Goal: Task Accomplishment & Management: Manage account settings

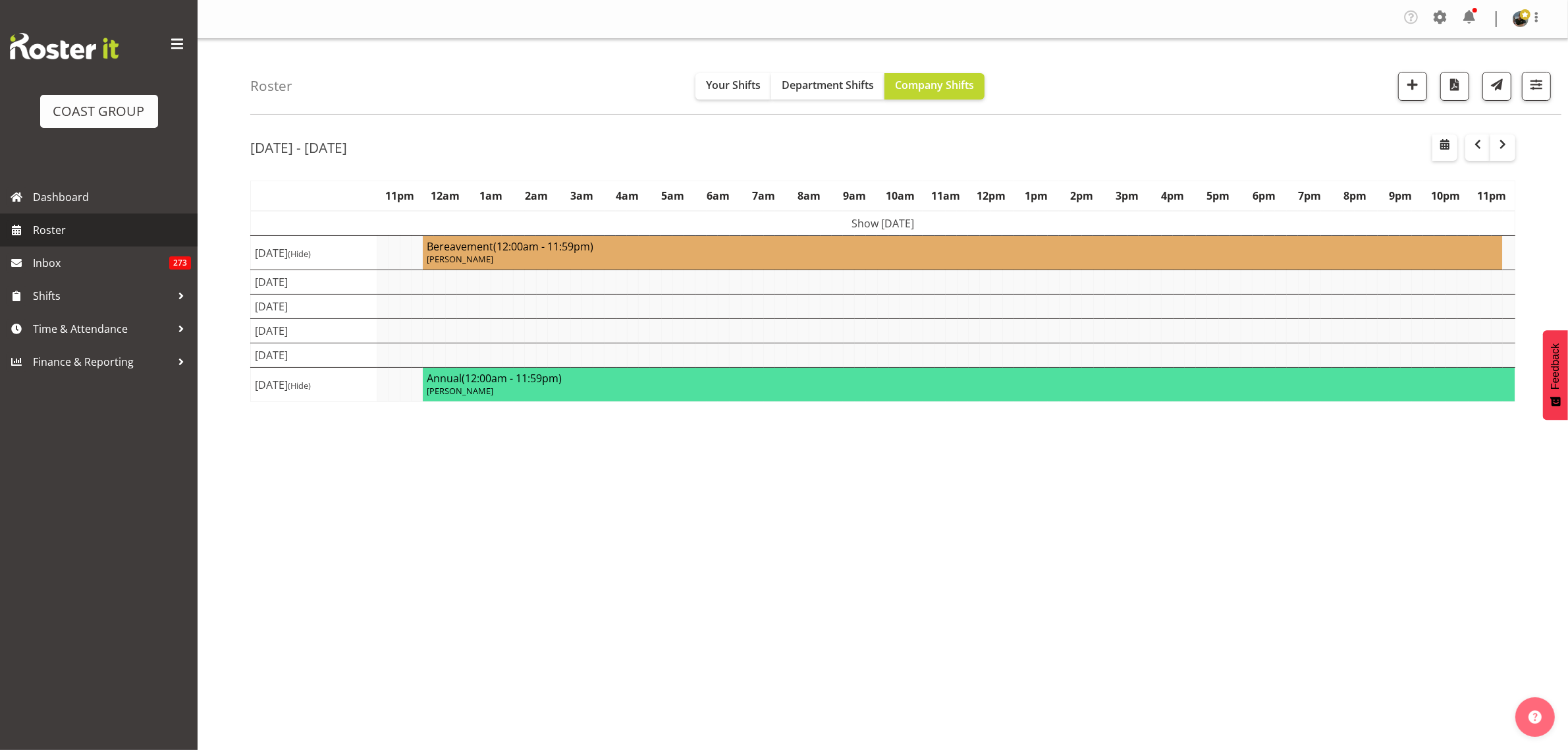
click at [106, 226] on span "Roster" at bounding box center [112, 229] width 158 height 19
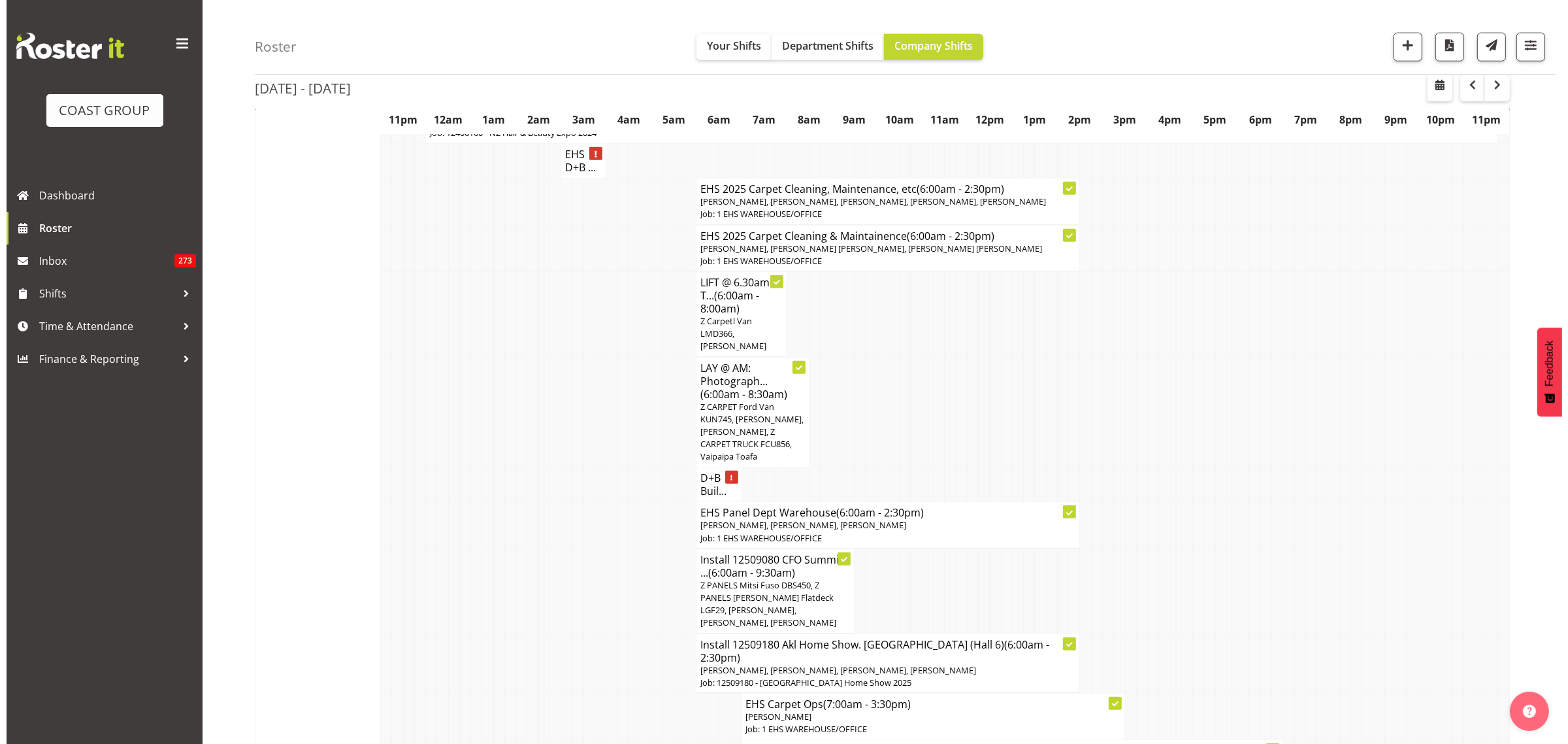
scroll to position [1552, 0]
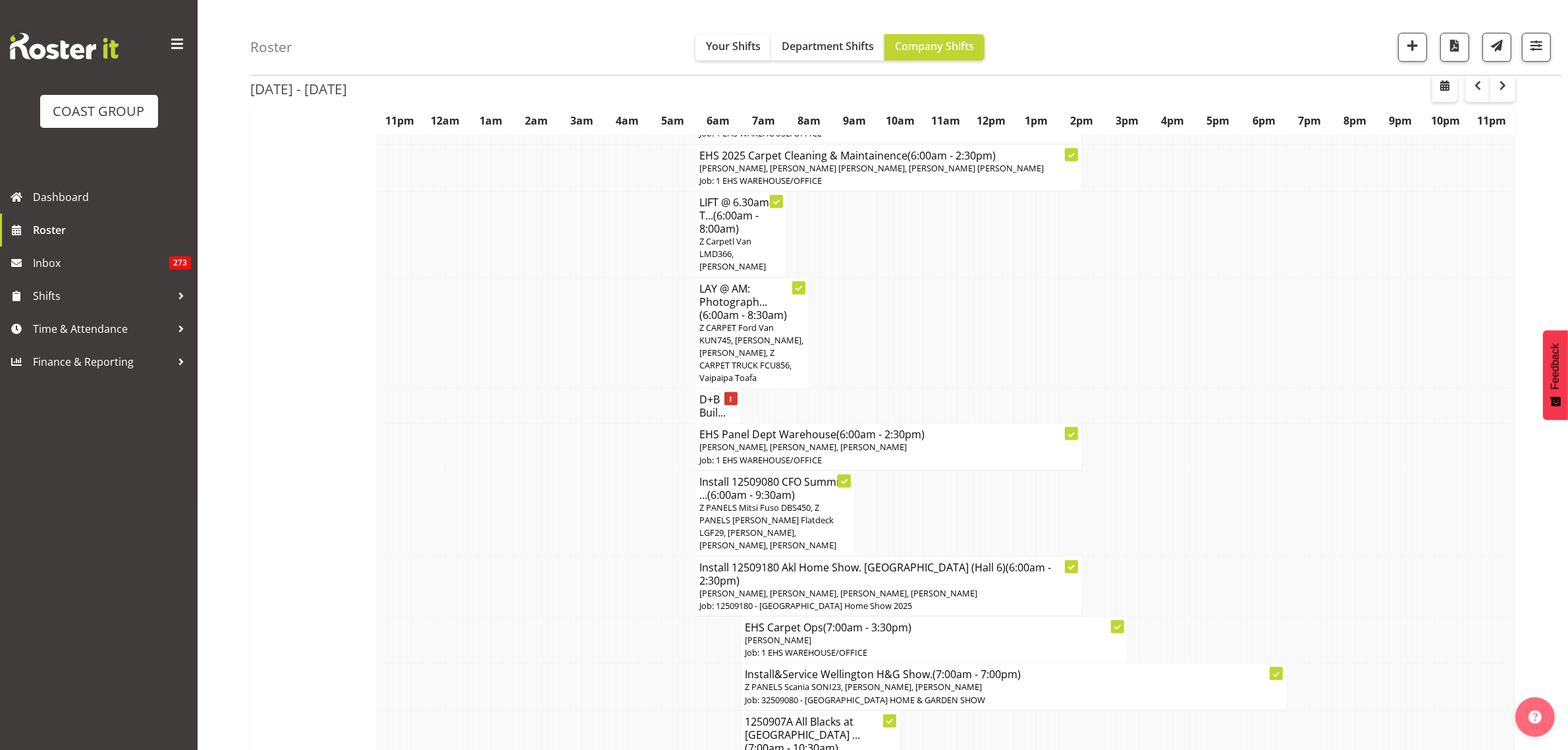
click at [797, 501] on span "Z PANELS Mitsi Fuso DBS450, Z PANELS [PERSON_NAME] Flatdeck LGF29, [PERSON_NAME…" at bounding box center [768, 526] width 137 height 50
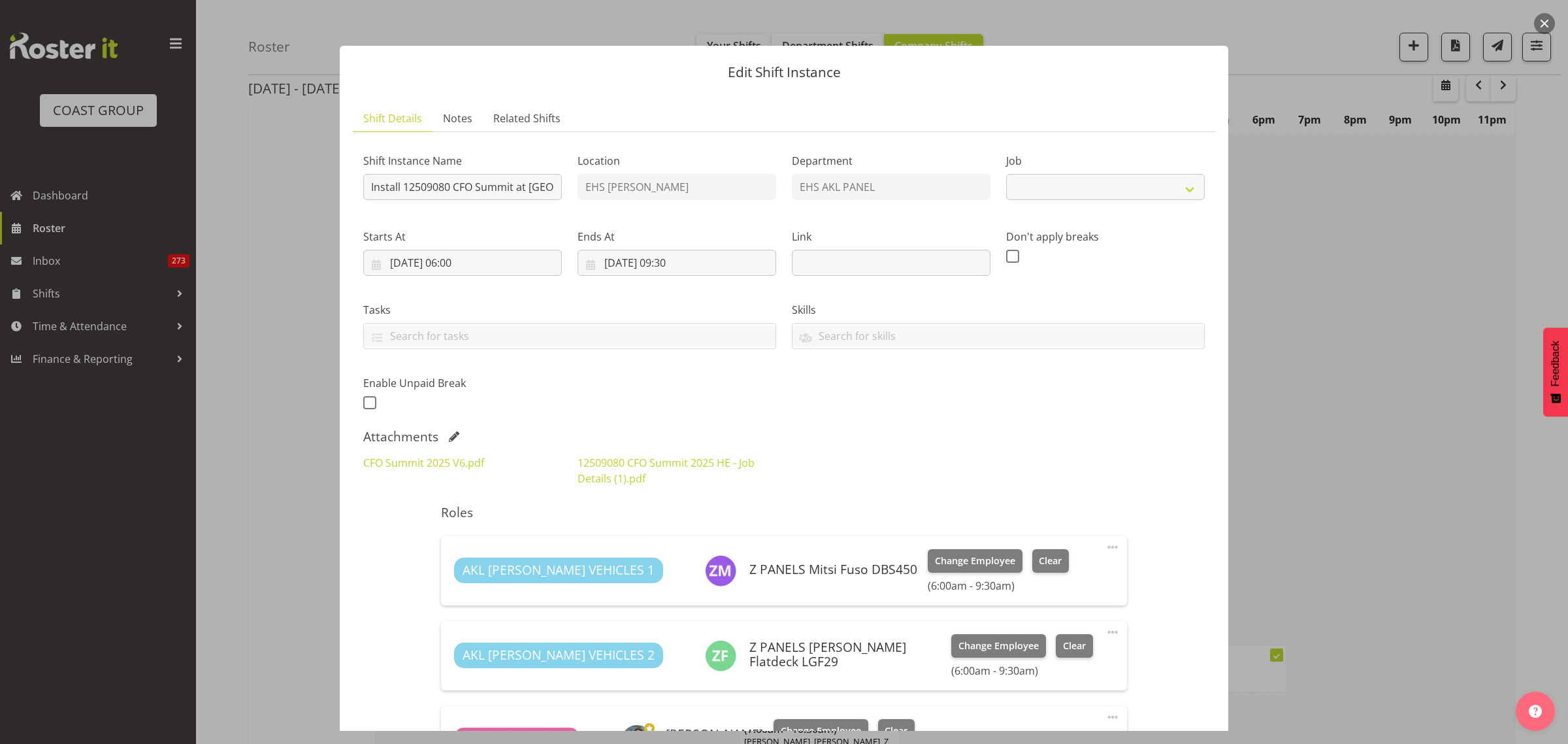
select select "9445"
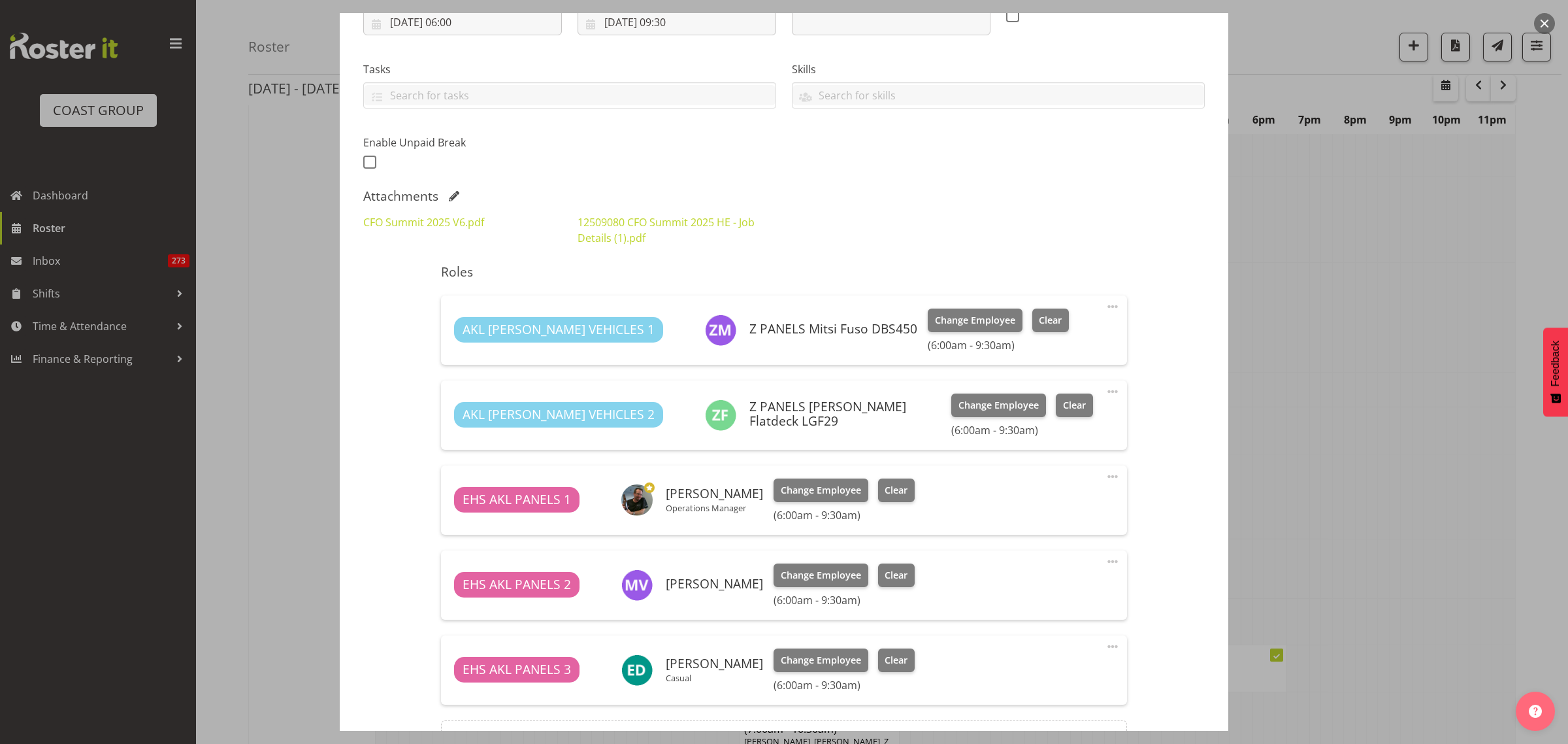
scroll to position [327, 0]
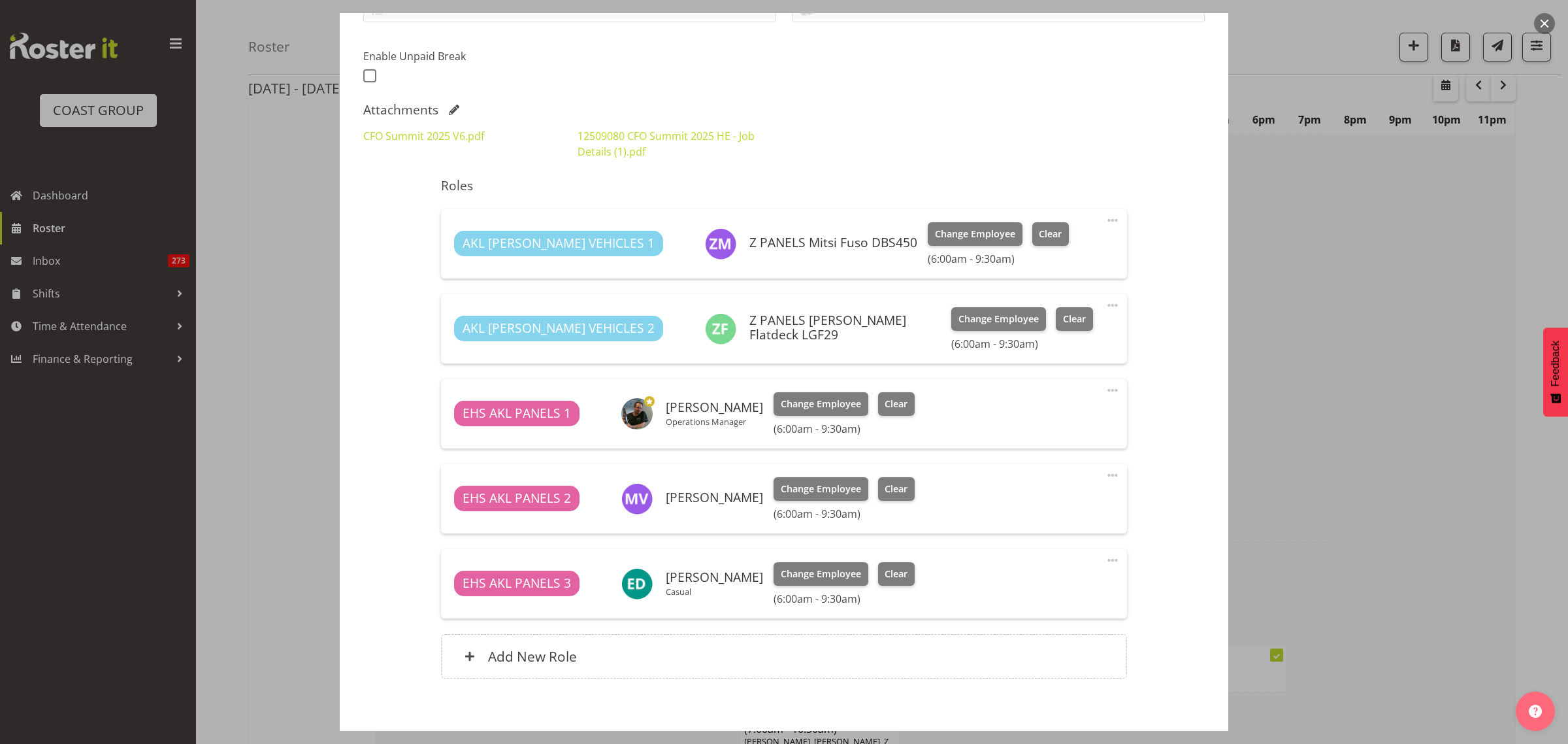
click at [1105, 221] on span at bounding box center [1112, 220] width 16 height 16
click at [1040, 298] on link "Delete" at bounding box center [1057, 299] width 126 height 24
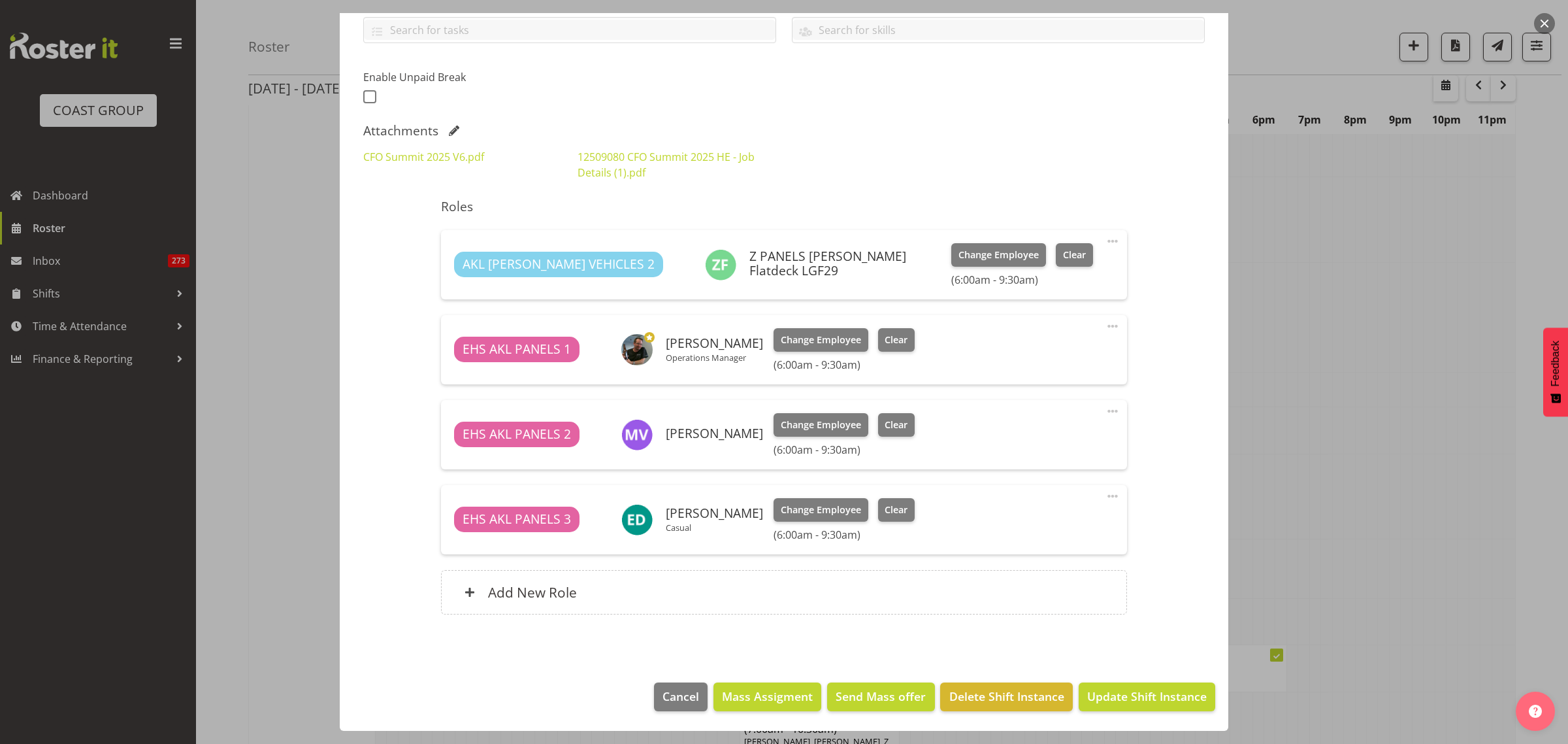
scroll to position [305, 0]
click at [1111, 701] on span "Update Shift Instance" at bounding box center [1147, 696] width 119 height 17
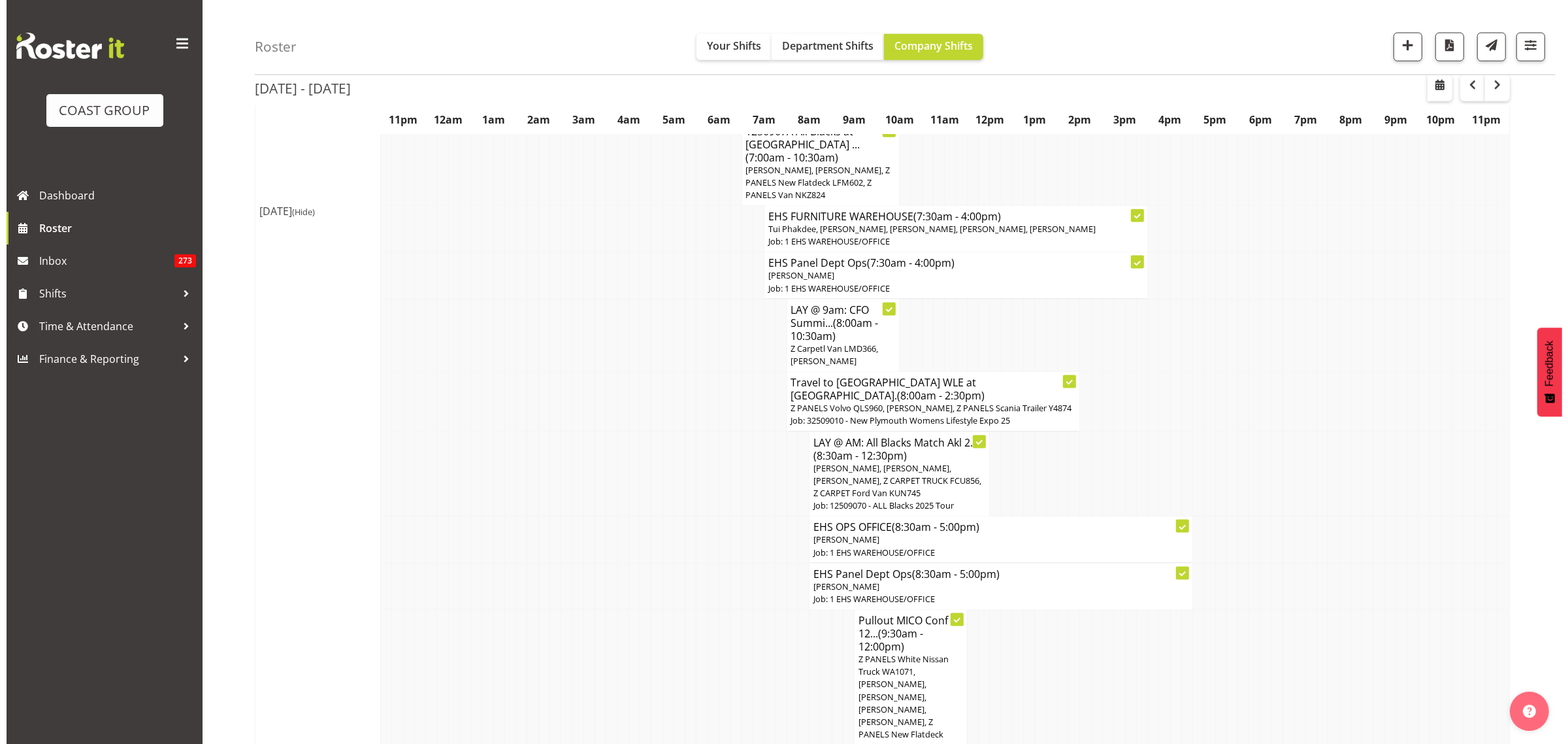
scroll to position [1960, 0]
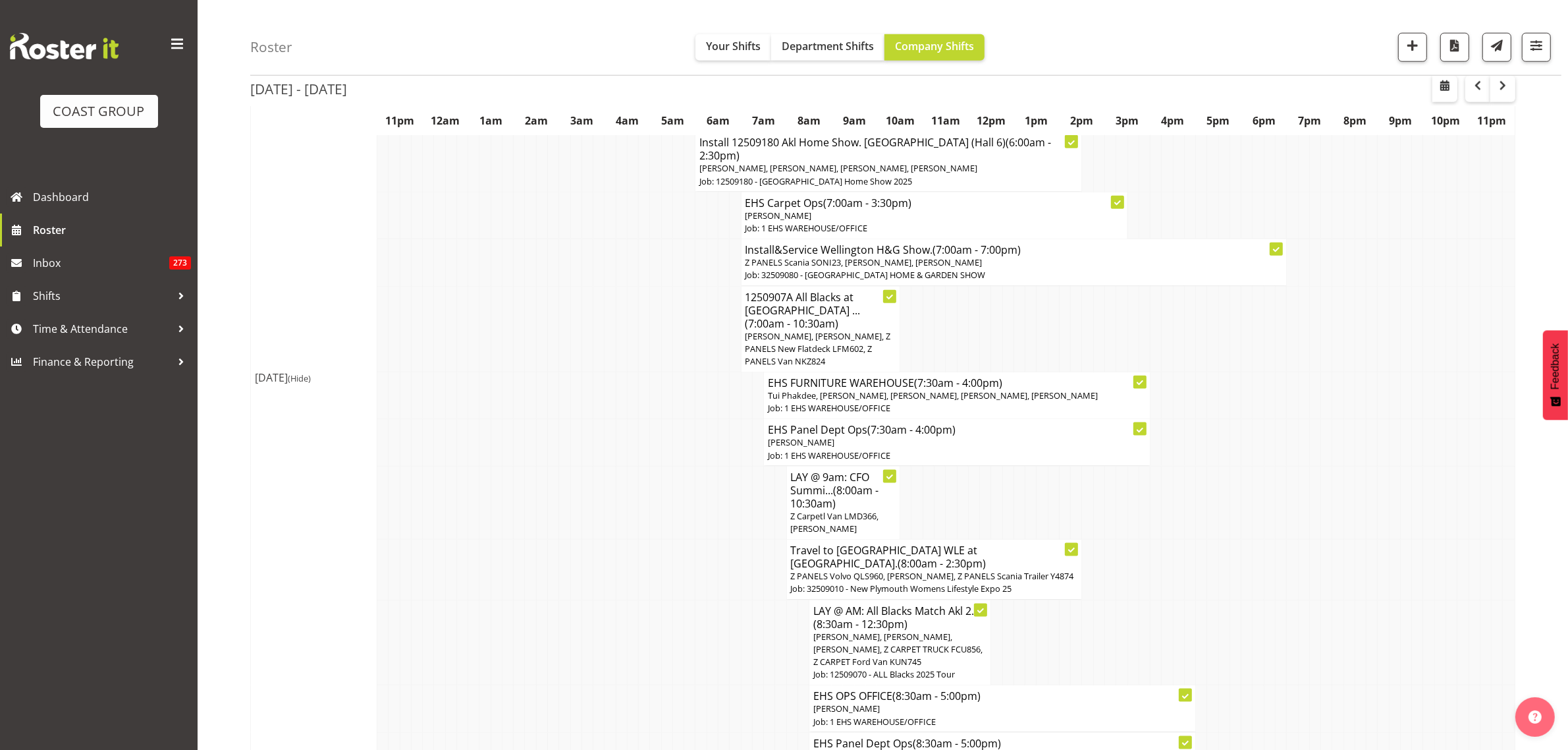
click at [849, 330] on span "[PERSON_NAME], [PERSON_NAME], Z PANELS New Flatdeck LFM602, Z PANELS Van NKZ824" at bounding box center [817, 349] width 145 height 37
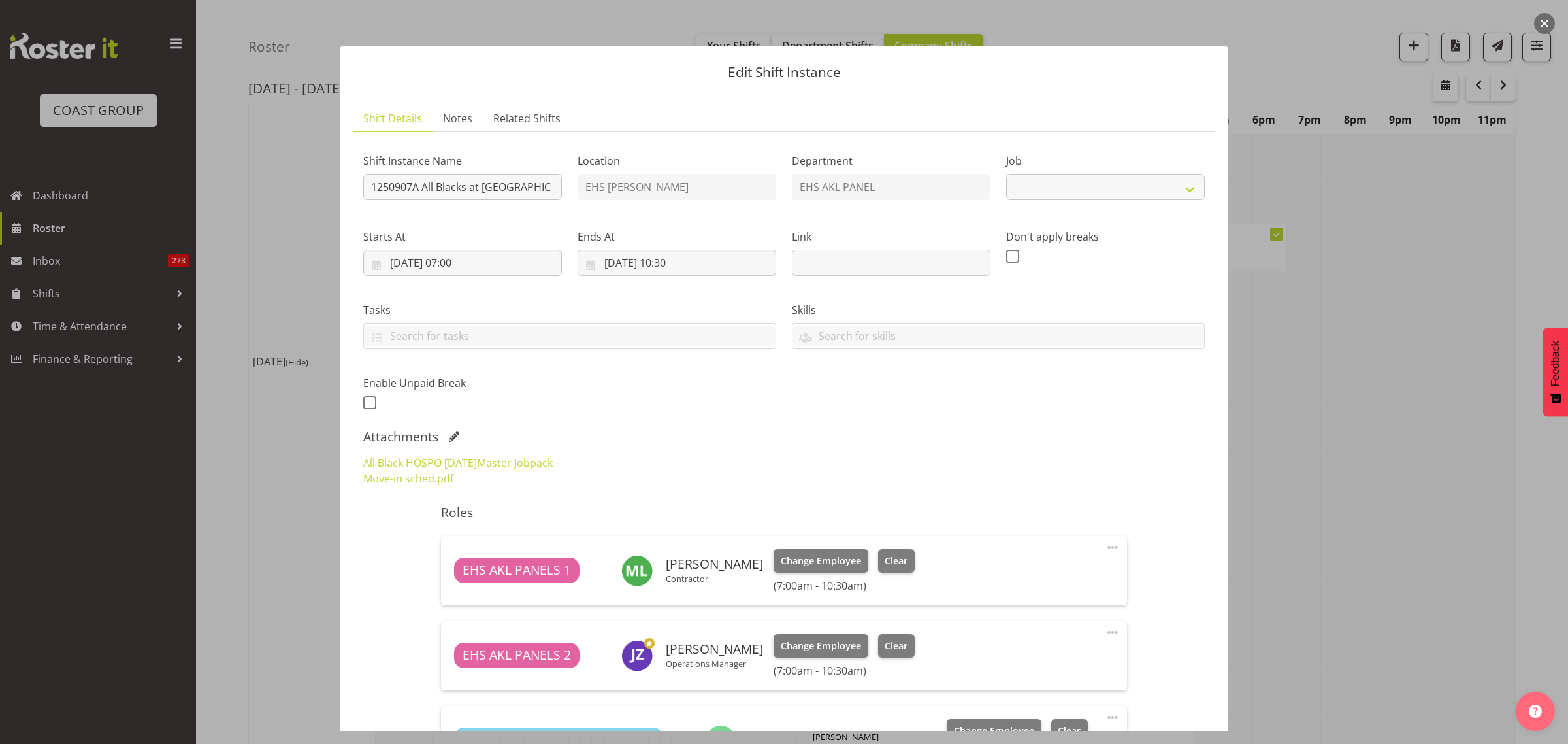
select select "10496"
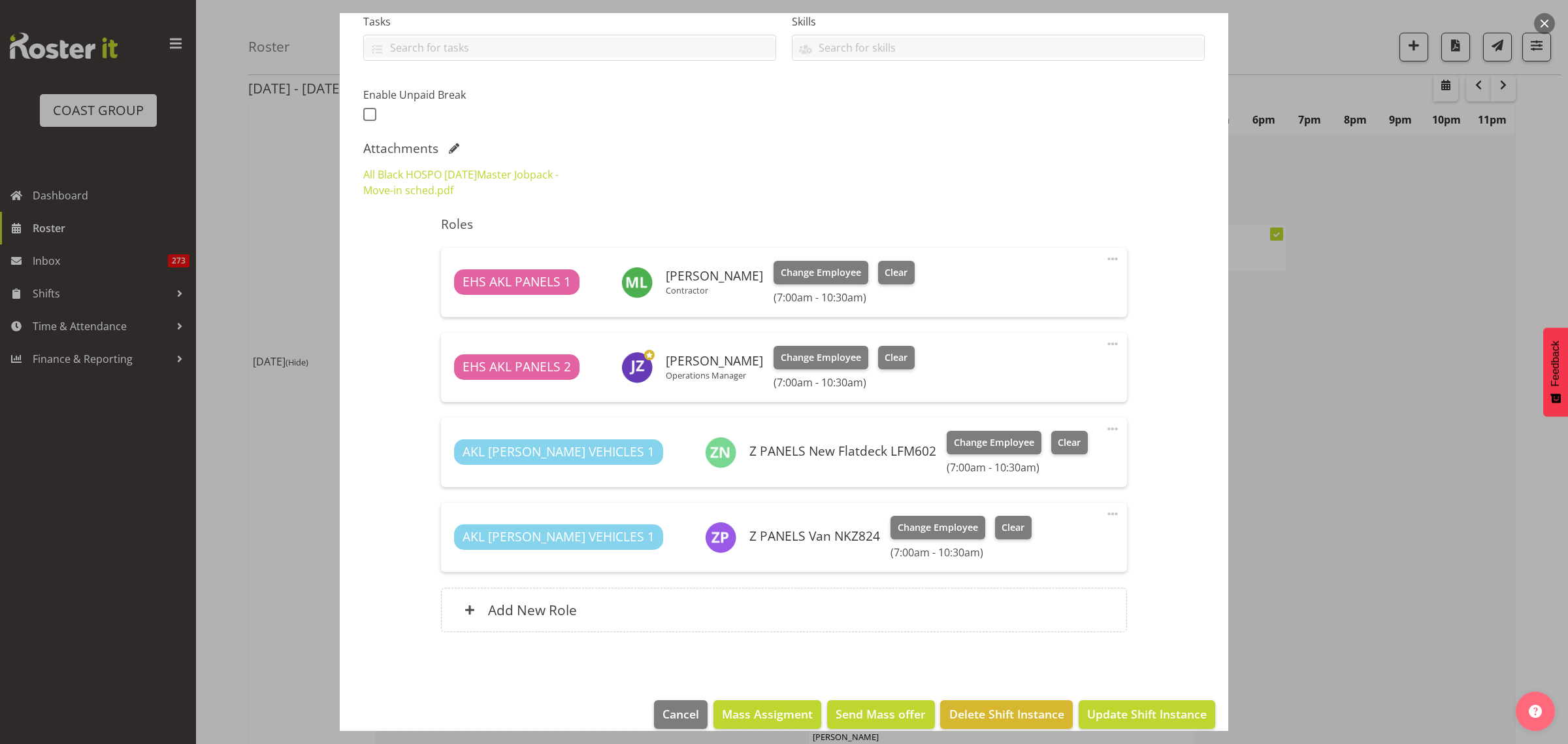
scroll to position [305, 0]
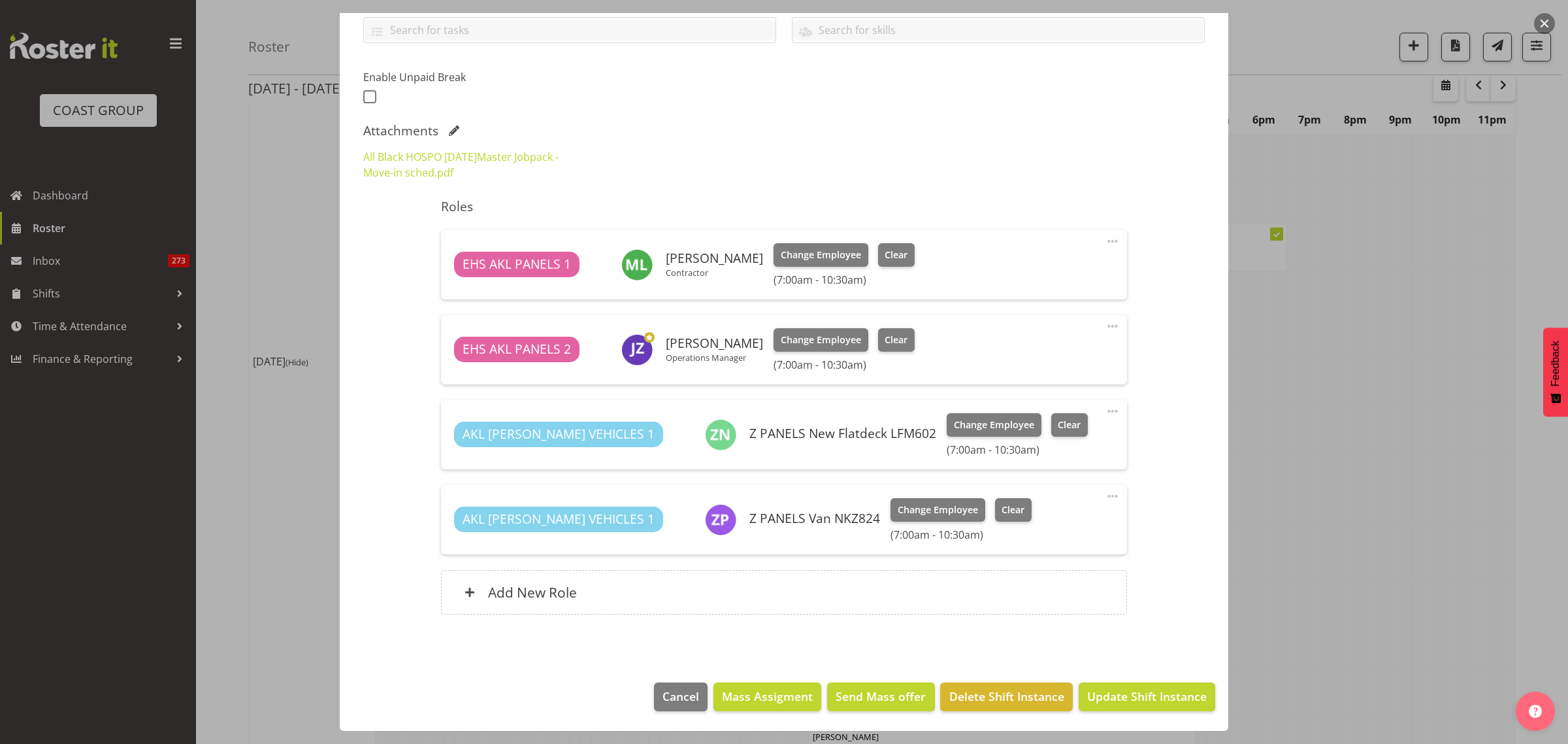
click at [1105, 497] on span at bounding box center [1112, 495] width 16 height 16
click at [1047, 575] on link "Delete" at bounding box center [1057, 574] width 126 height 24
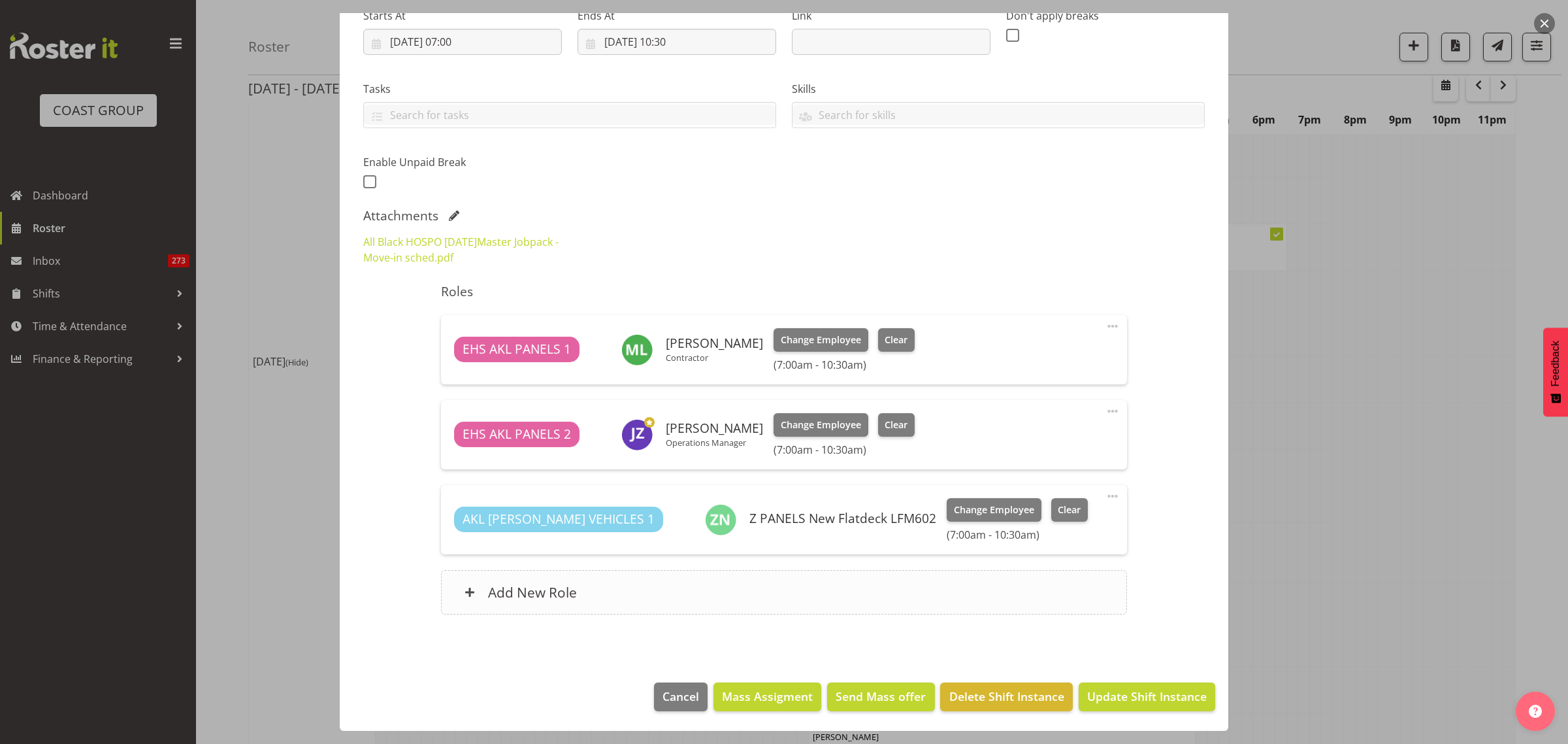
scroll to position [221, 0]
click at [1114, 699] on span "Update Shift Instance" at bounding box center [1147, 696] width 119 height 17
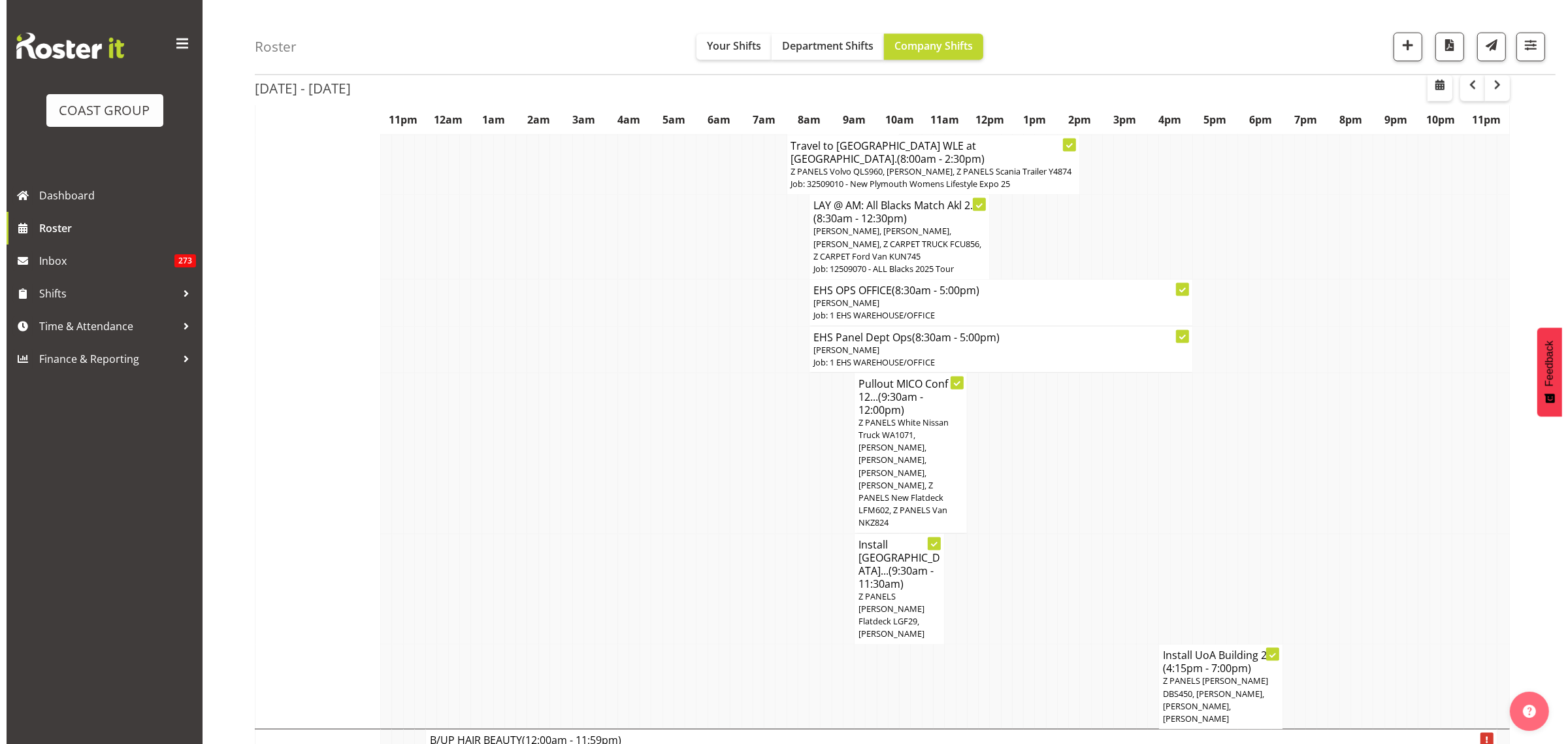
scroll to position [2370, 0]
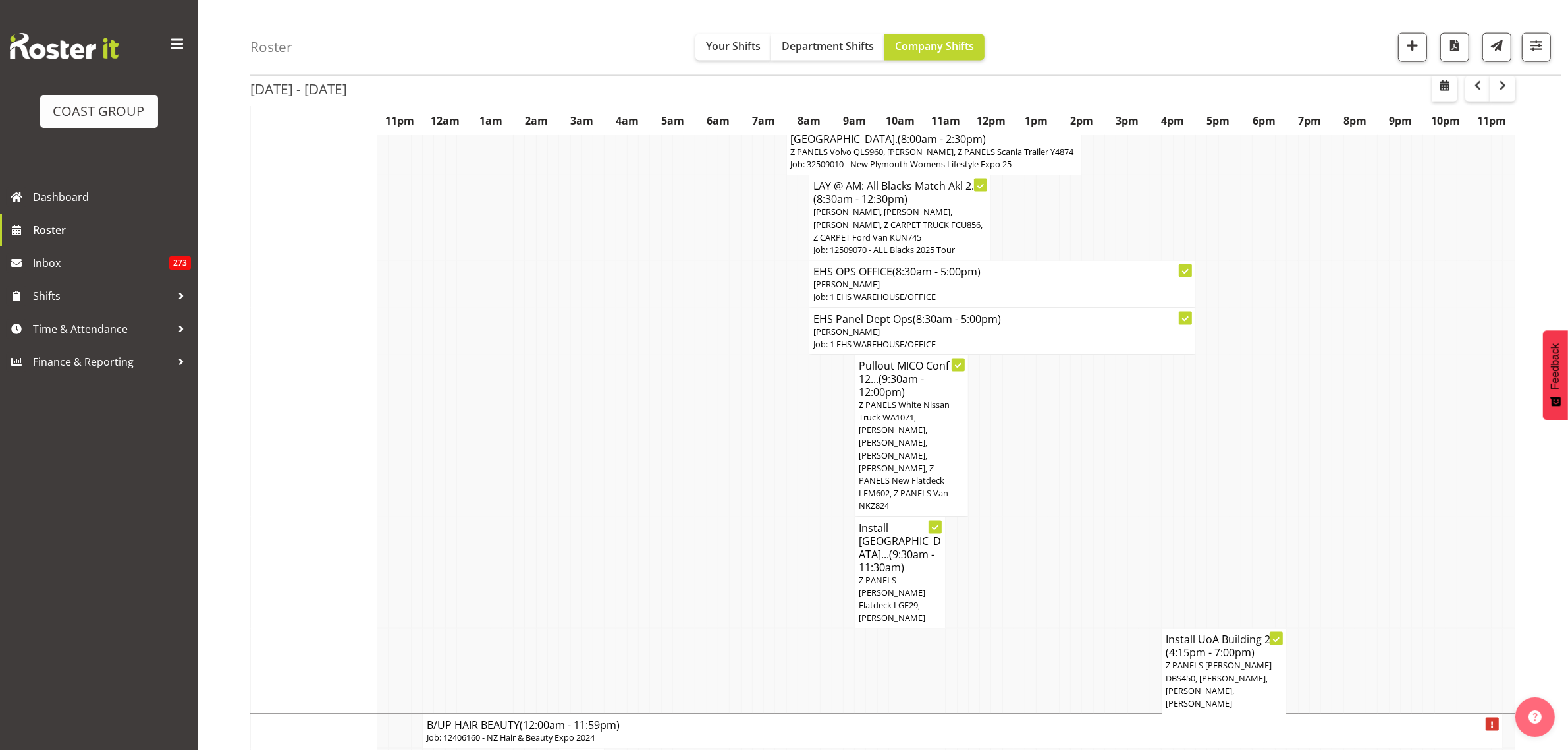
click at [904, 399] on p "Z PANELS White Nissan Truck WA1071, [PERSON_NAME], [PERSON_NAME], [PERSON_NAME]…" at bounding box center [912, 455] width 105 height 114
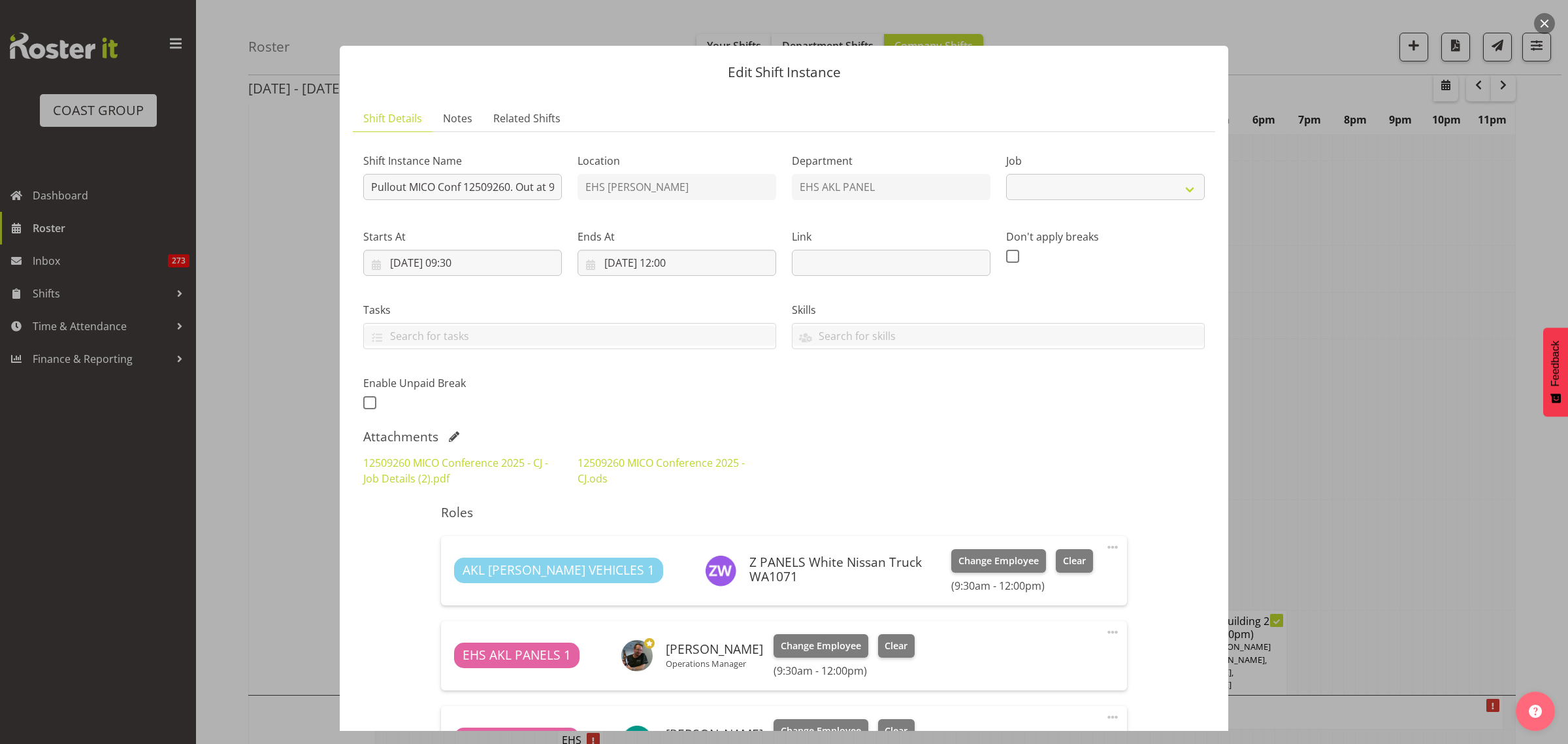
select select "10275"
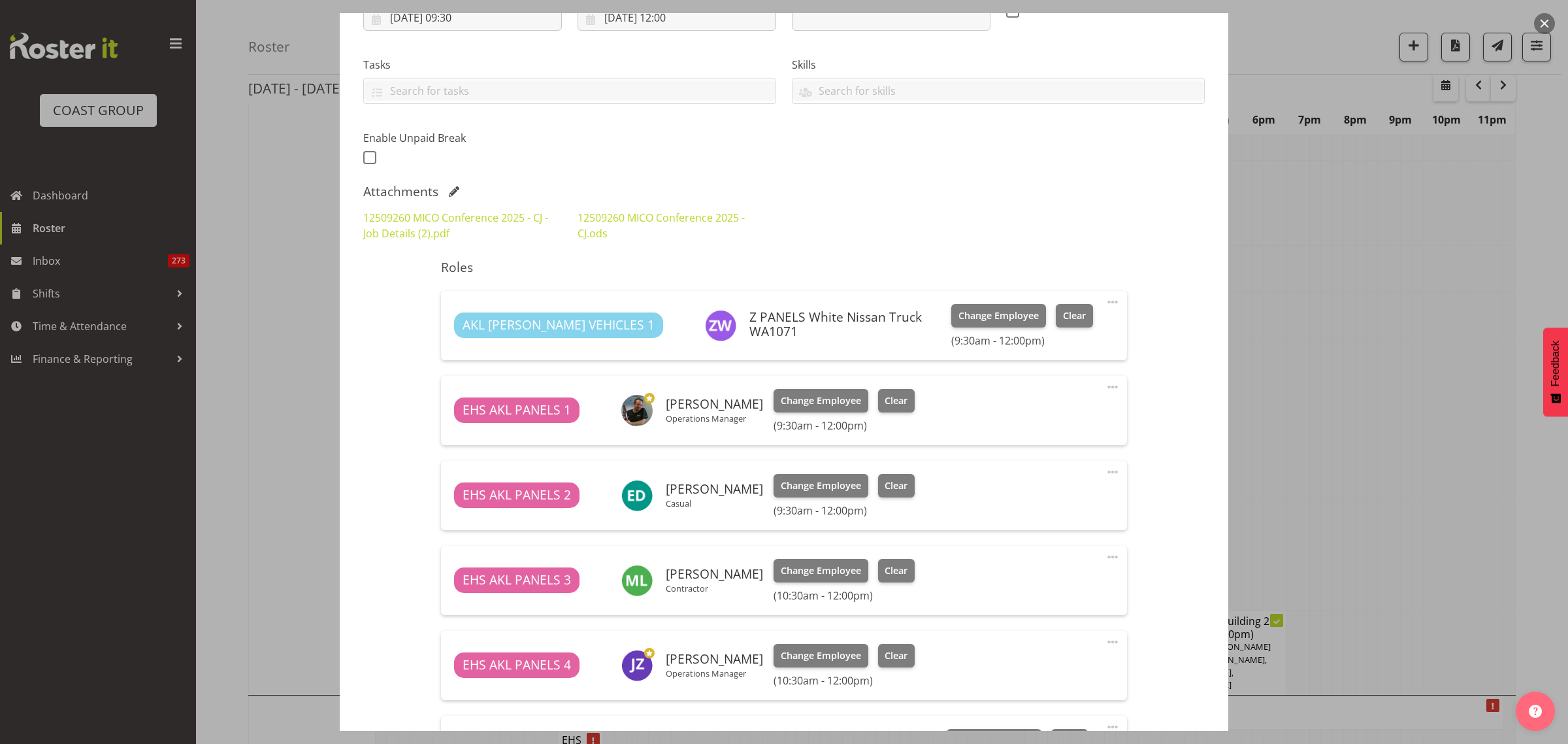
click at [1105, 302] on span at bounding box center [1112, 302] width 16 height 16
click at [1039, 374] on link "Delete" at bounding box center [1057, 381] width 126 height 24
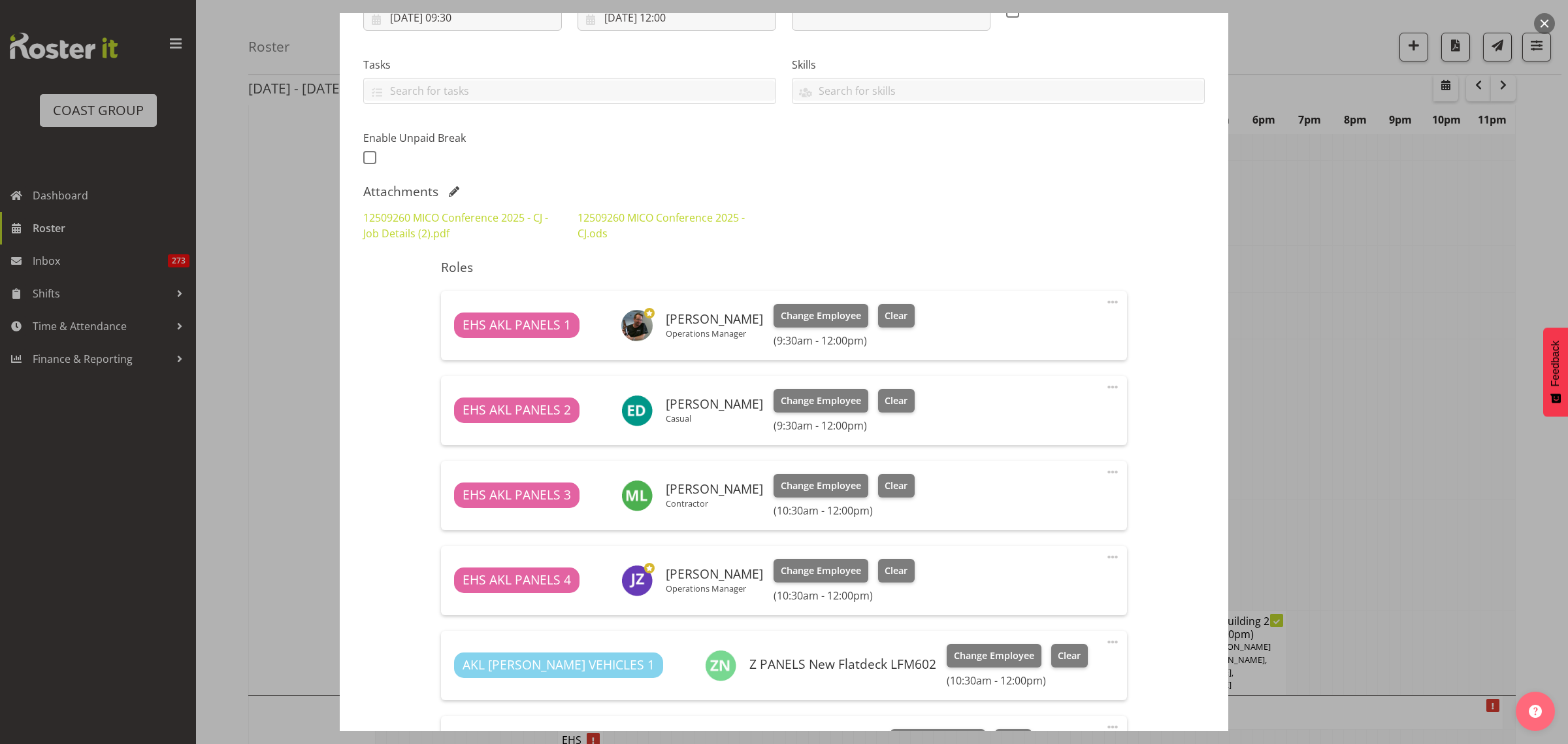
scroll to position [476, 0]
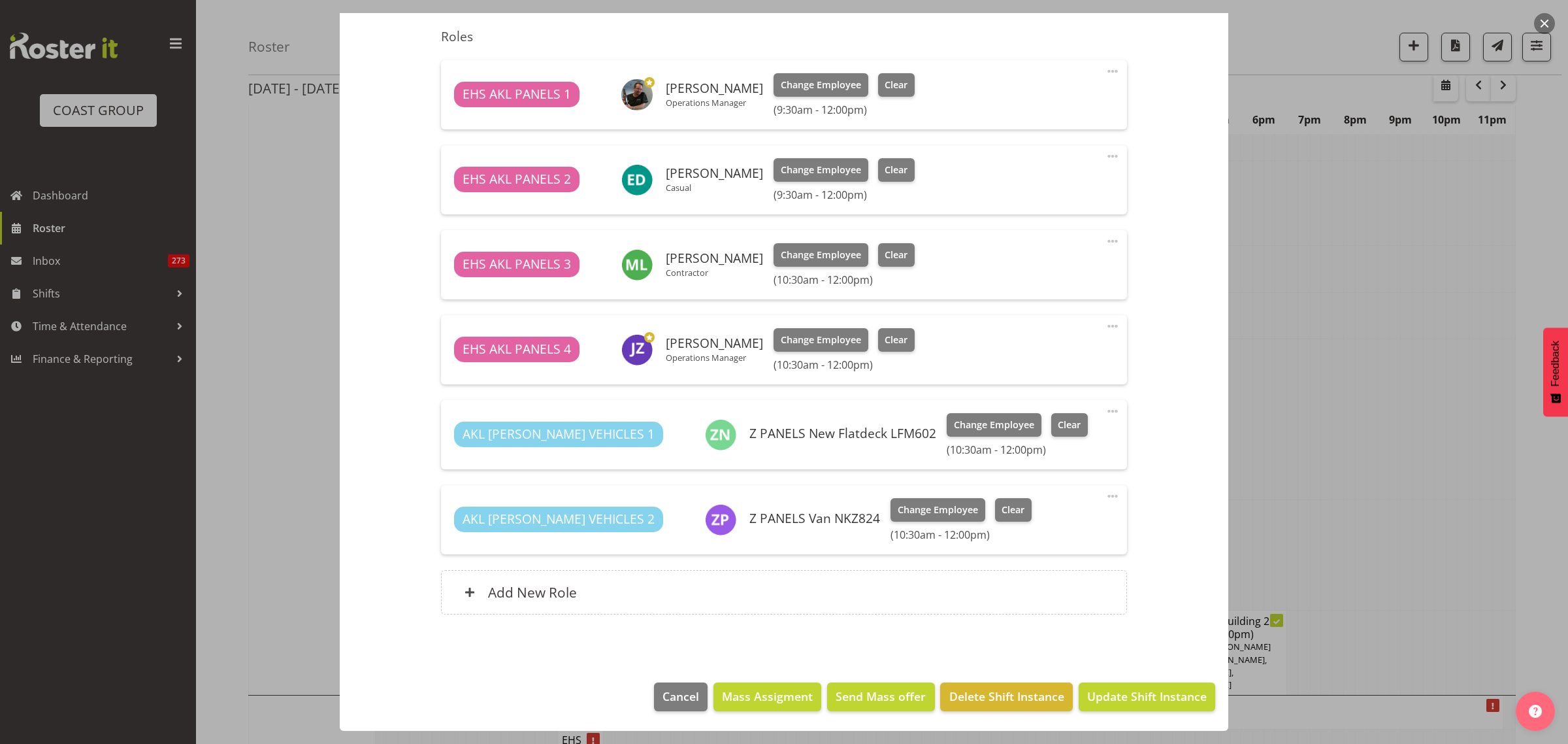
click at [1105, 494] on span at bounding box center [1112, 495] width 16 height 16
click at [1043, 573] on link "Delete" at bounding box center [1057, 574] width 126 height 24
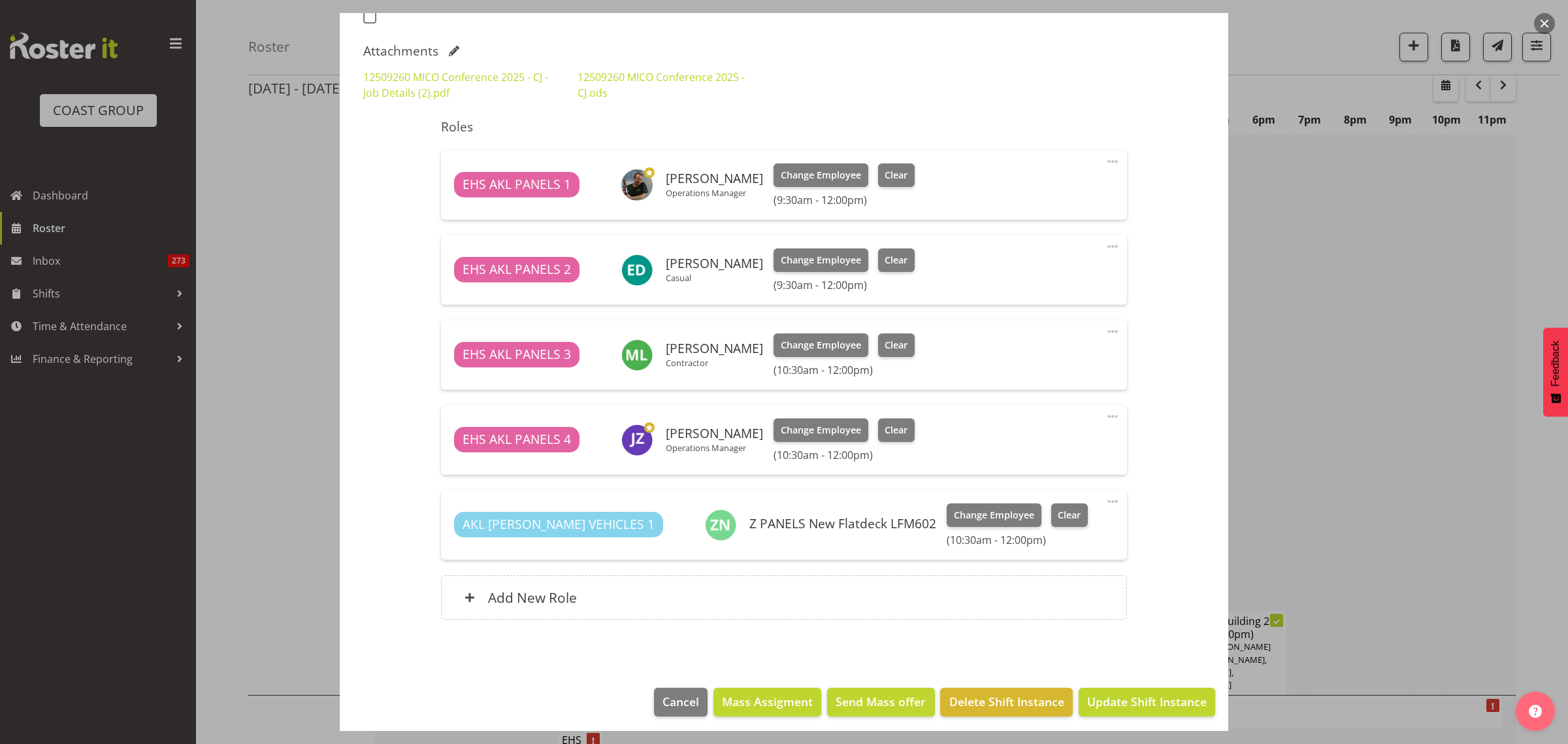
scroll to position [391, 0]
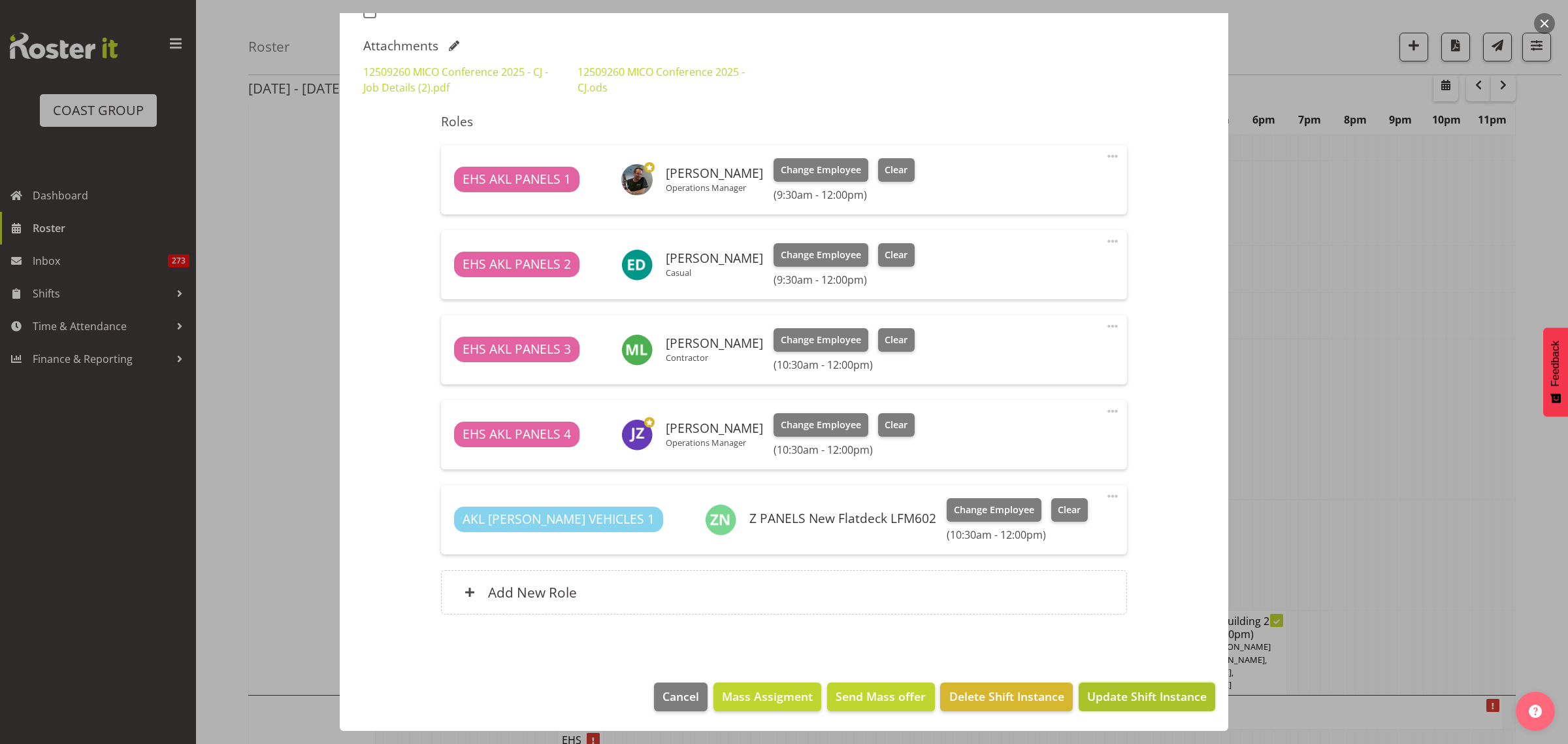
click at [1110, 699] on span "Update Shift Instance" at bounding box center [1147, 696] width 119 height 17
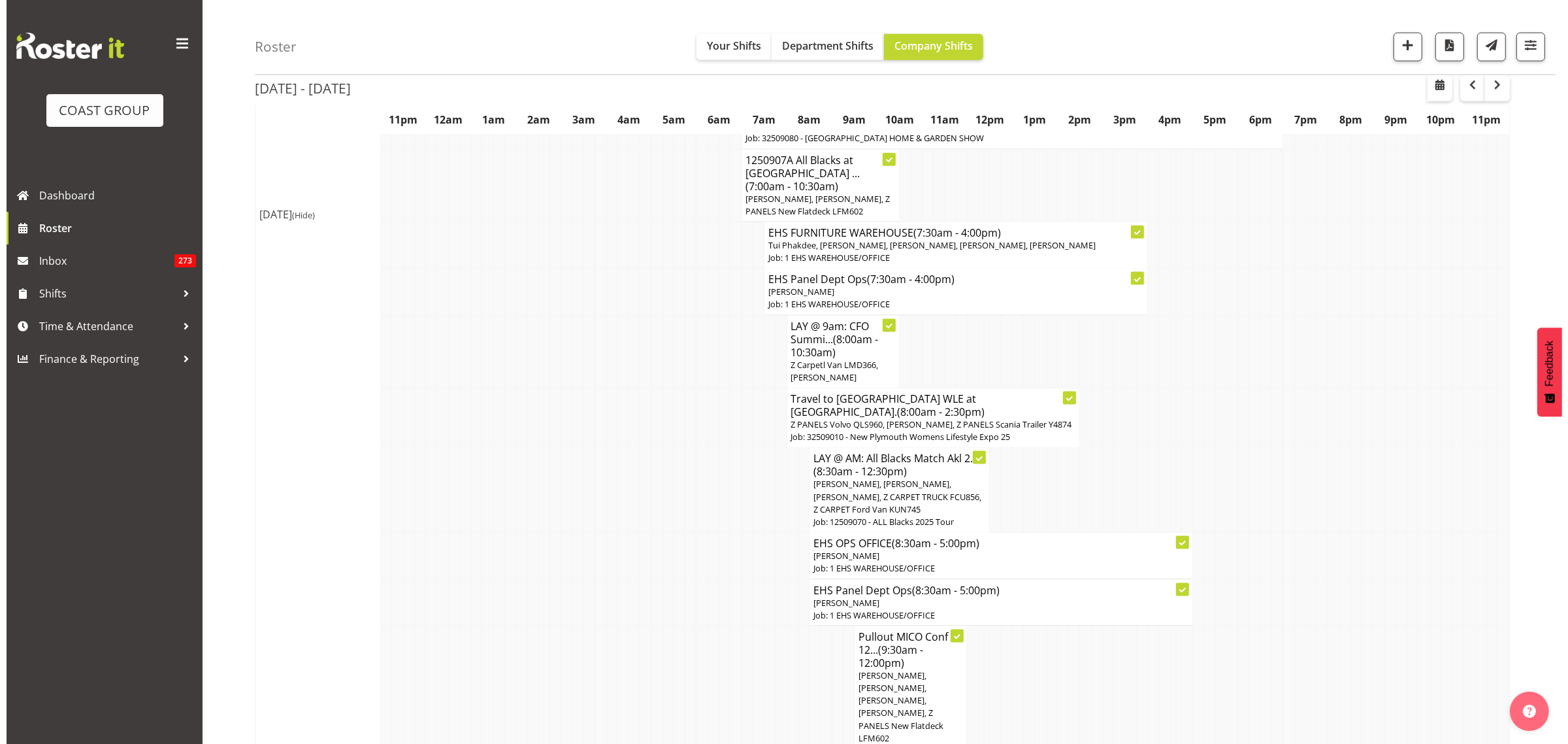
scroll to position [2206, 0]
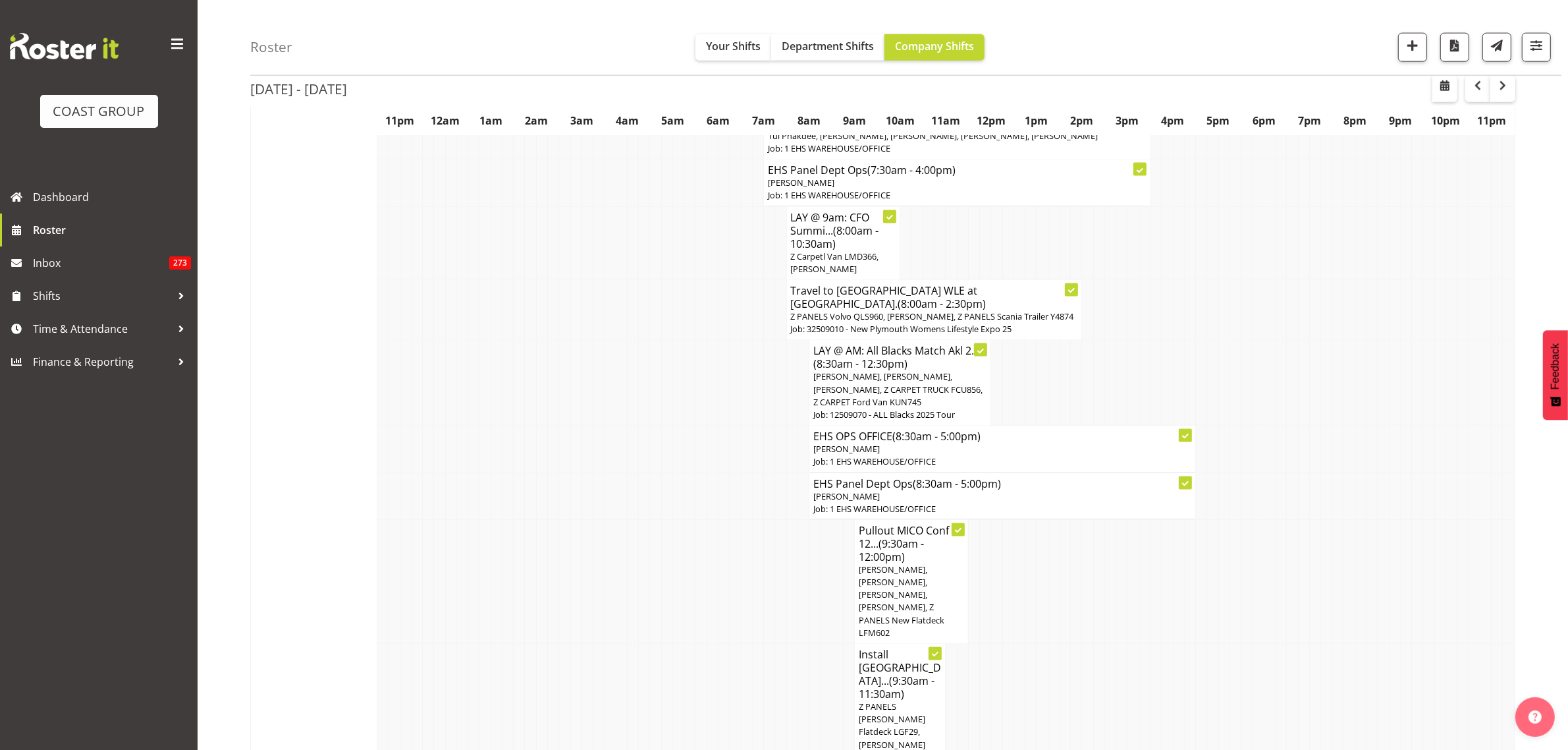
click at [894, 700] on span "Z PANELS [PERSON_NAME] Flatdeck LGF29, [PERSON_NAME]" at bounding box center [892, 725] width 67 height 50
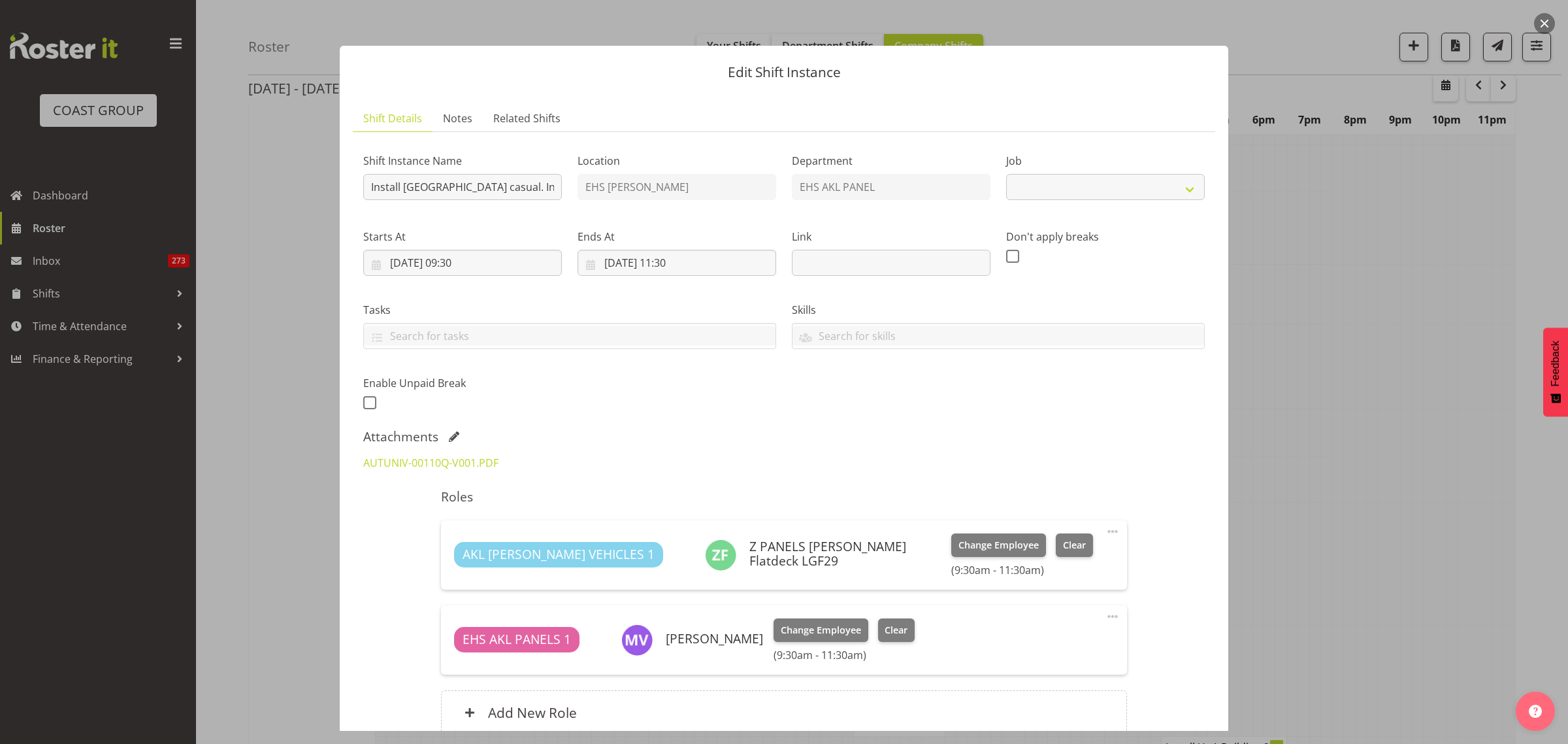
select select "8653"
click at [389, 465] on link "AUTUNIV-00110Q-V001.PDF" at bounding box center [430, 463] width 135 height 15
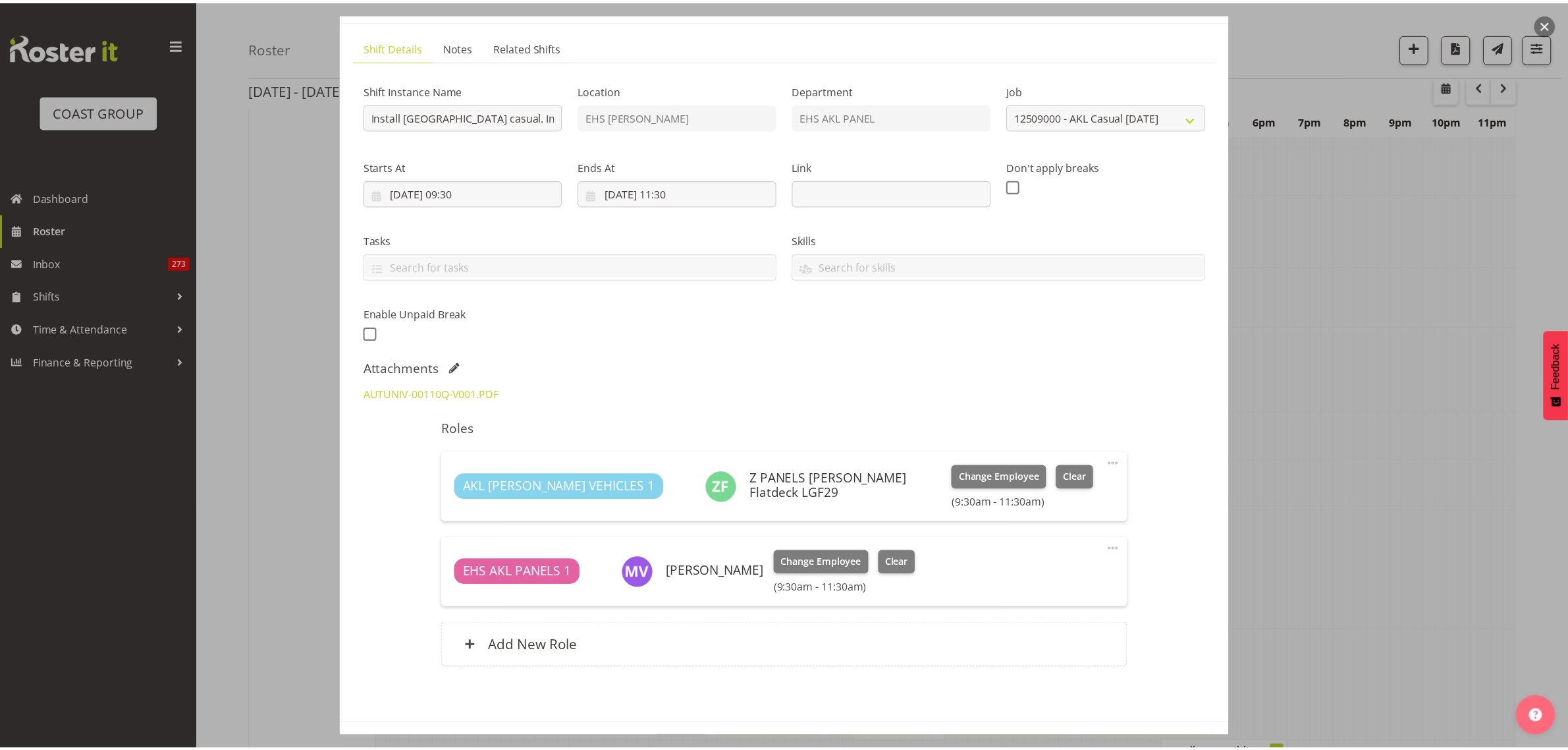
scroll to position [122, 0]
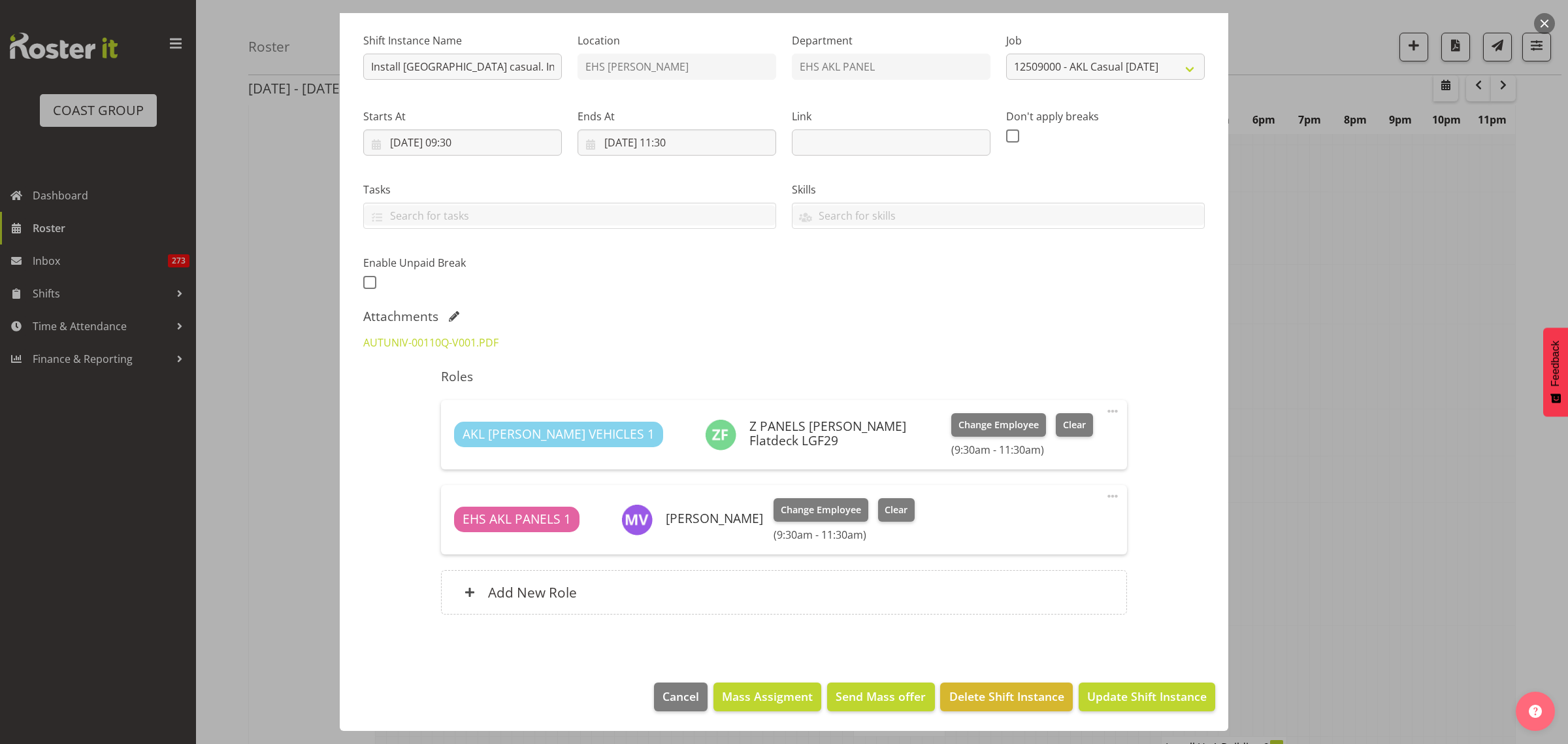
click at [1540, 21] on button "button" at bounding box center [1544, 23] width 21 height 21
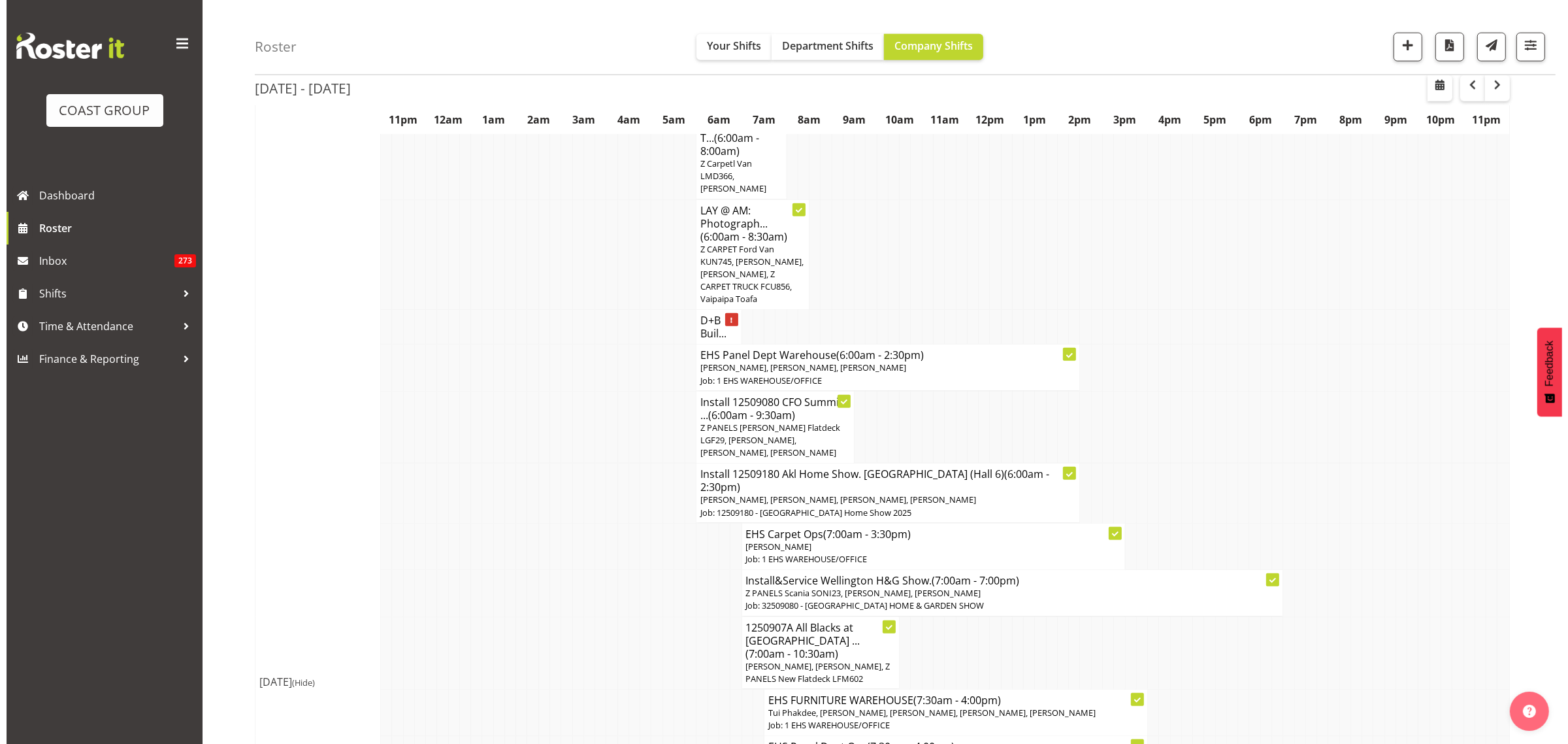
scroll to position [1634, 0]
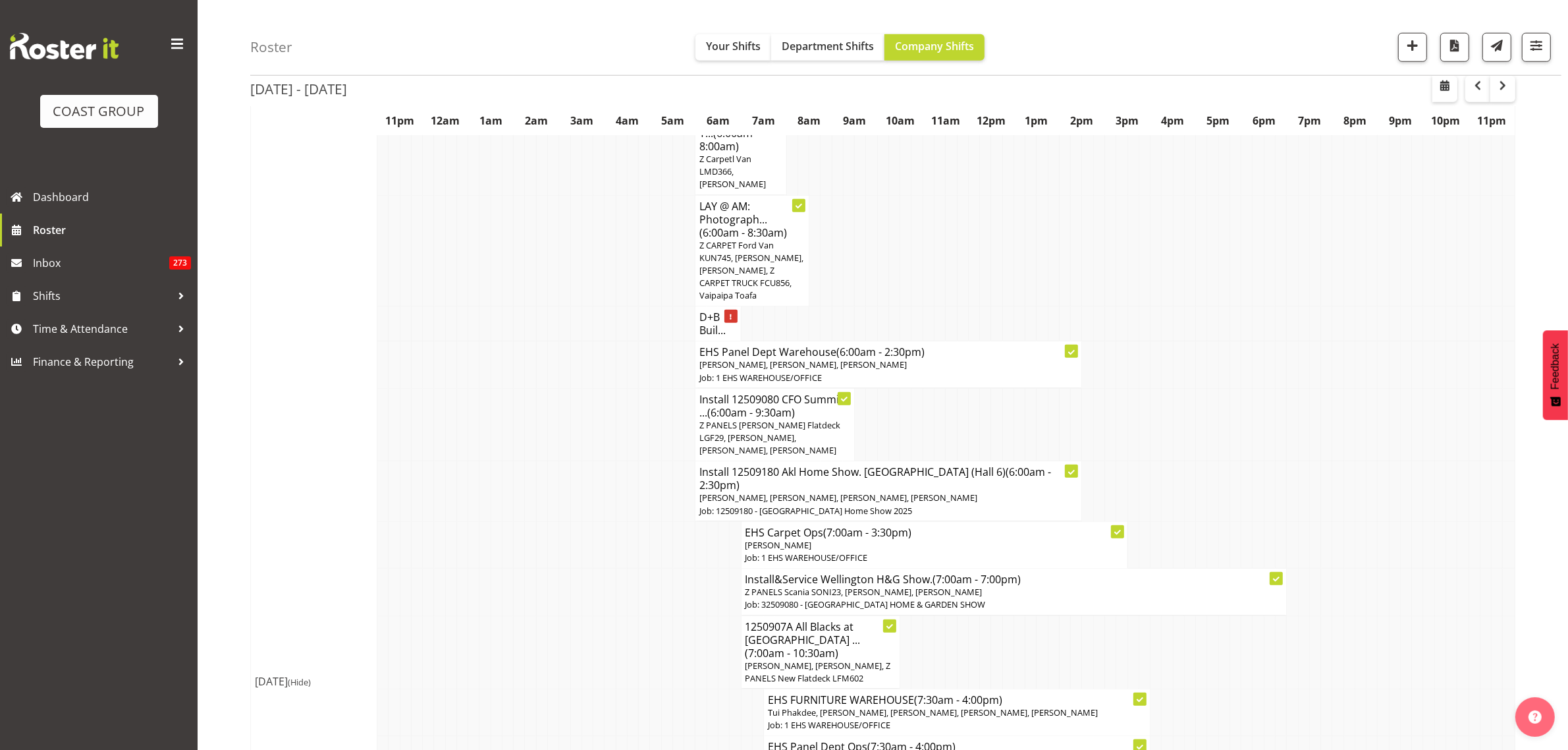
click at [809, 419] on span "Z PANELS [PERSON_NAME] Flatdeck LGF29, [PERSON_NAME], [PERSON_NAME], [PERSON_NA…" at bounding box center [770, 437] width 141 height 37
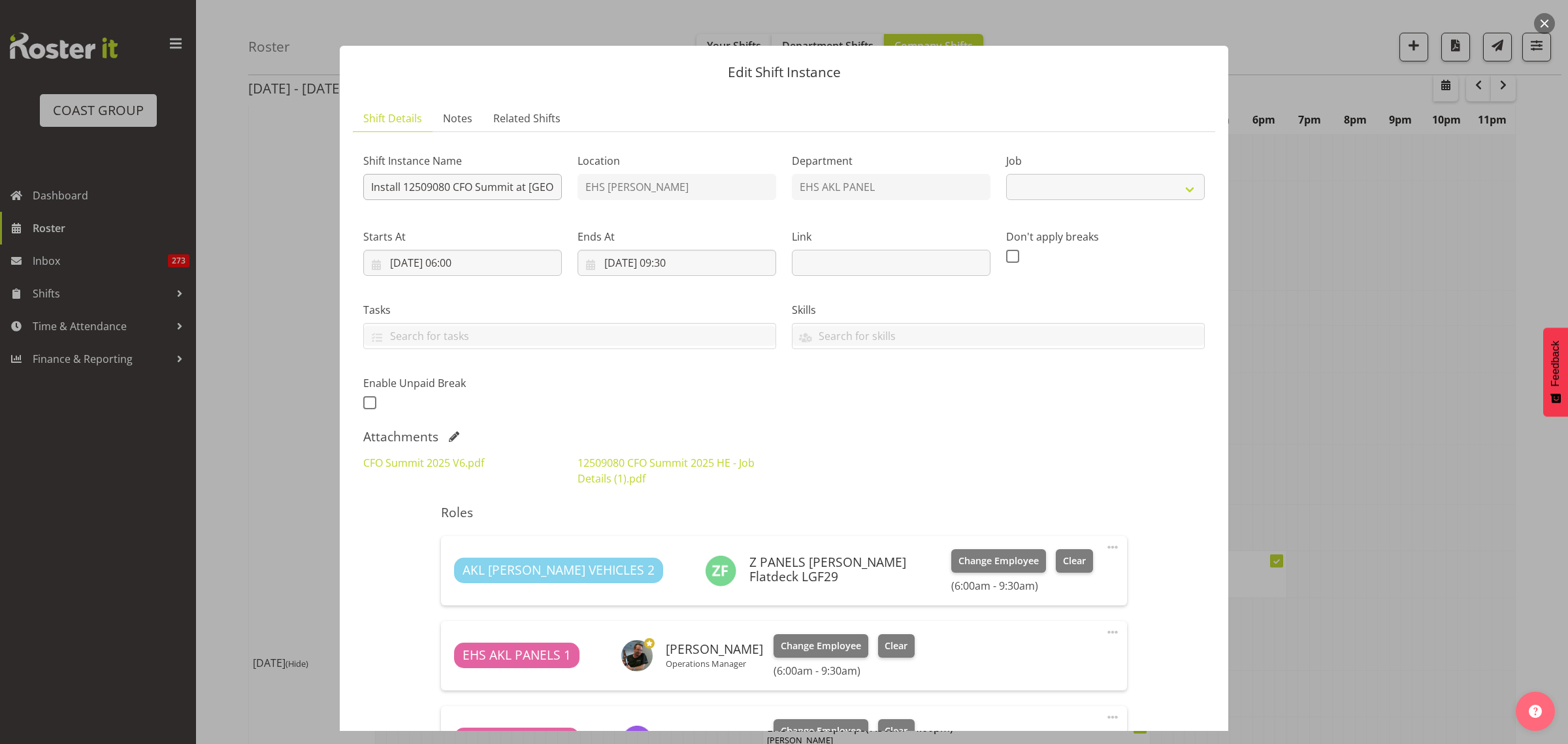
select select "9445"
click at [475, 183] on input "Install 12509080 CFO Summit at [GEOGRAPHIC_DATA]. In at 7am." at bounding box center [462, 187] width 199 height 26
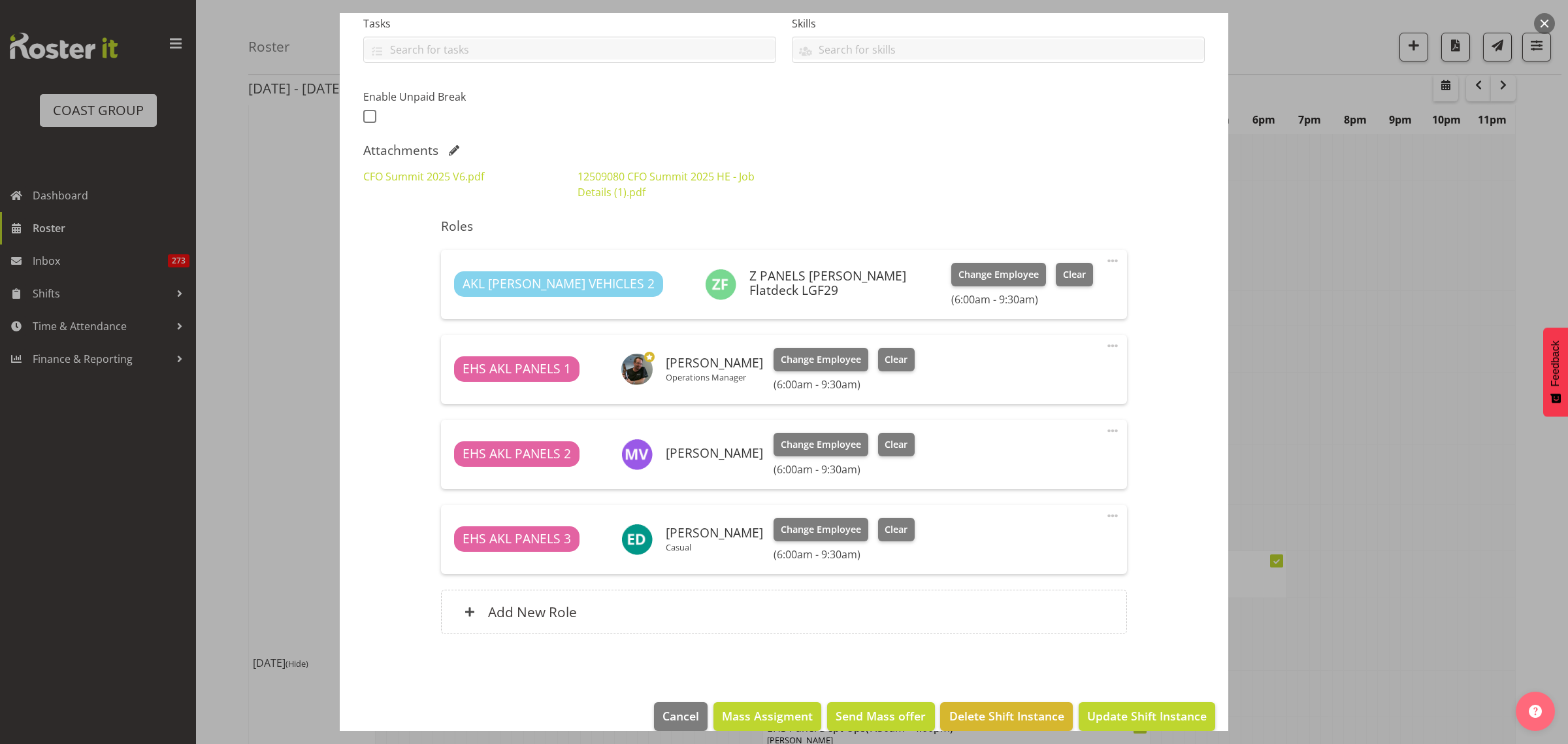
scroll to position [305, 0]
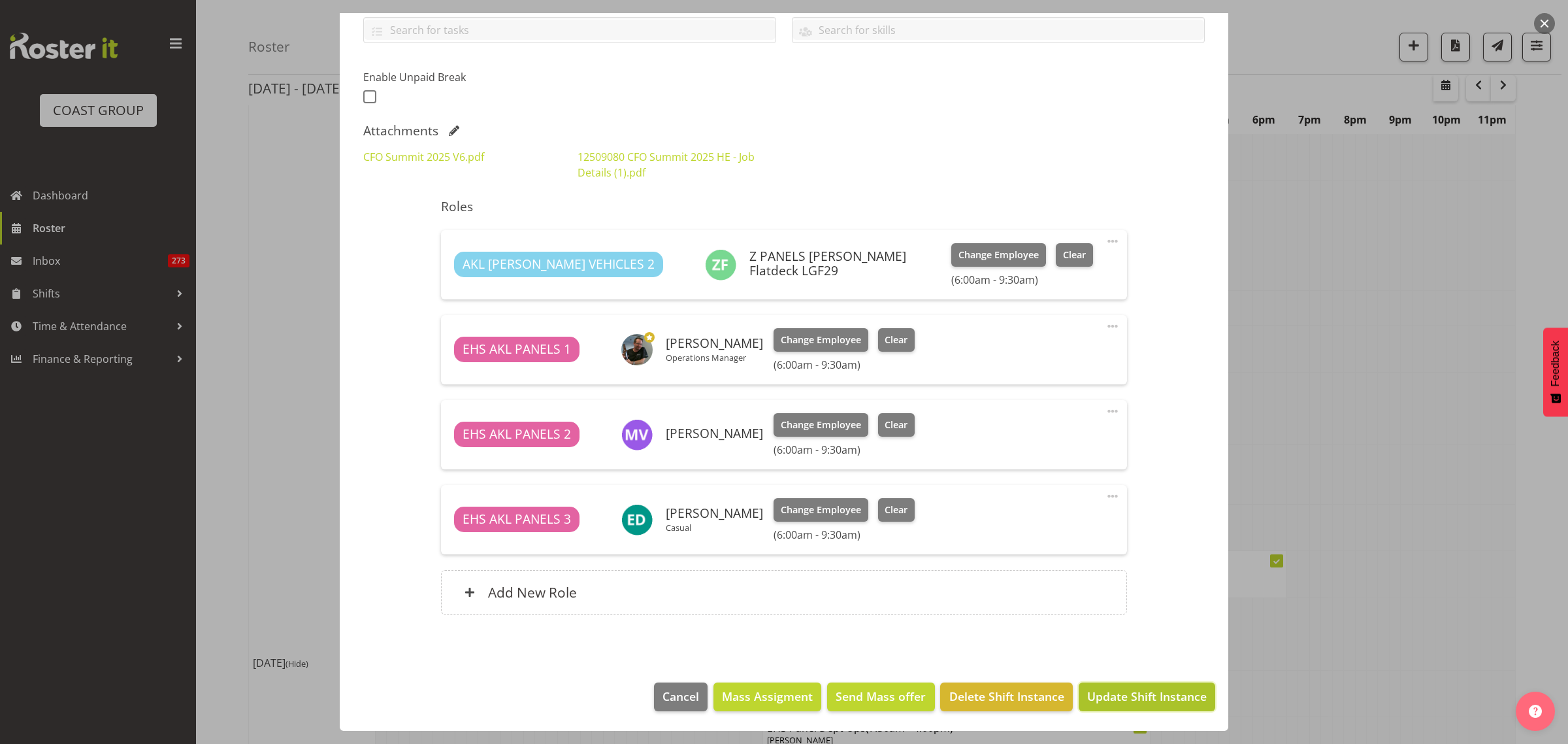
click at [1104, 698] on span "Update Shift Instance" at bounding box center [1147, 696] width 119 height 17
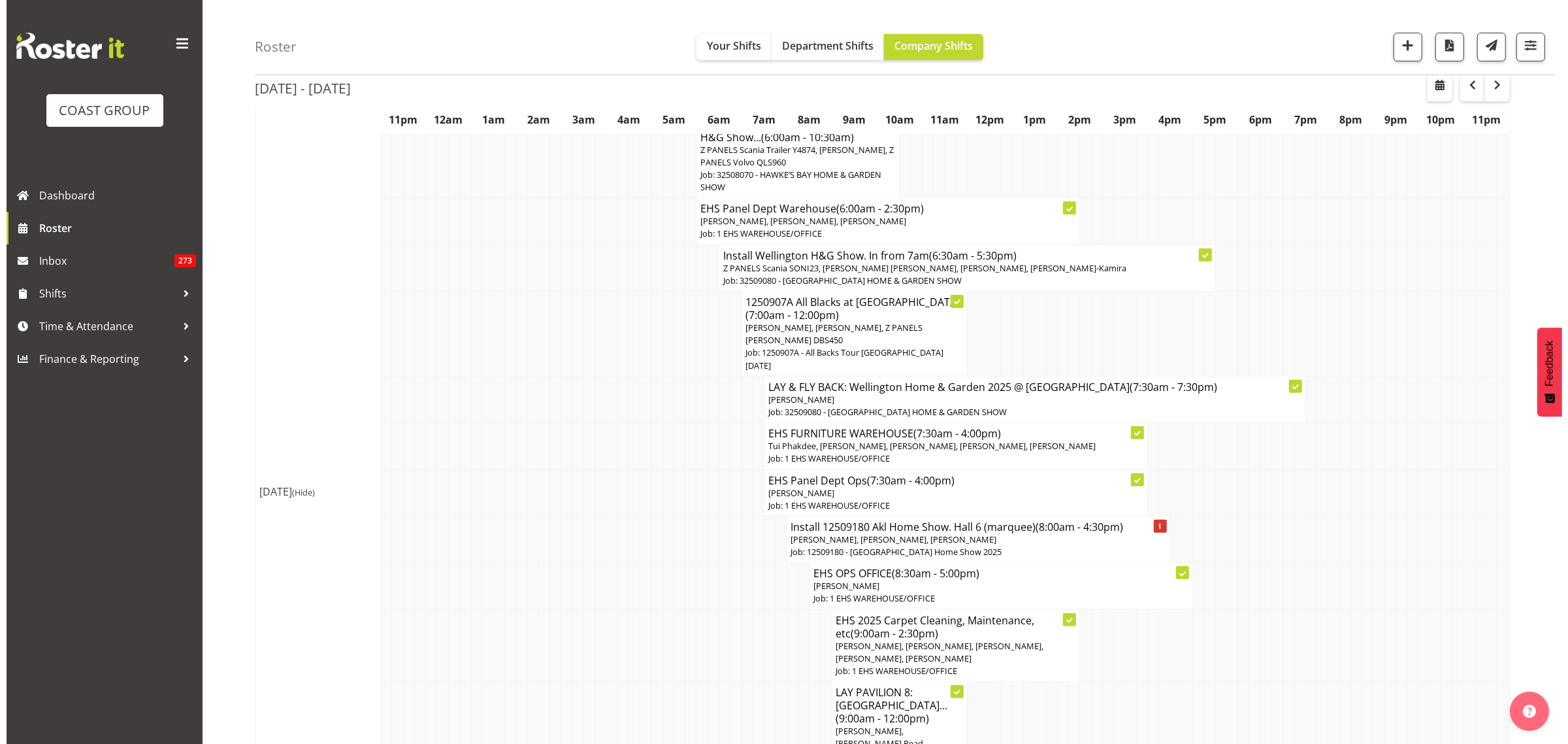
scroll to position [653, 0]
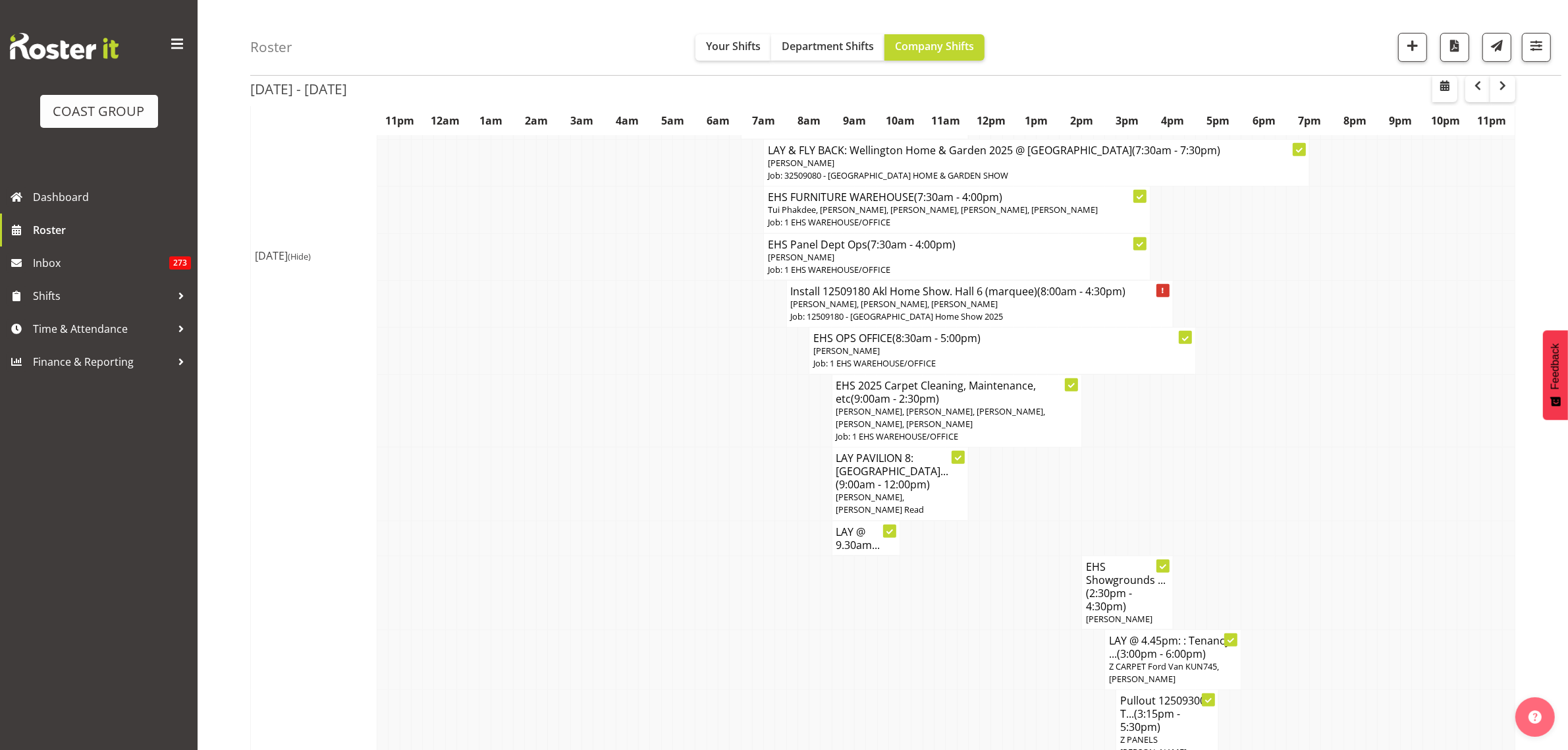
click at [1037, 308] on p "[PERSON_NAME], [PERSON_NAME], [PERSON_NAME]" at bounding box center [980, 304] width 378 height 13
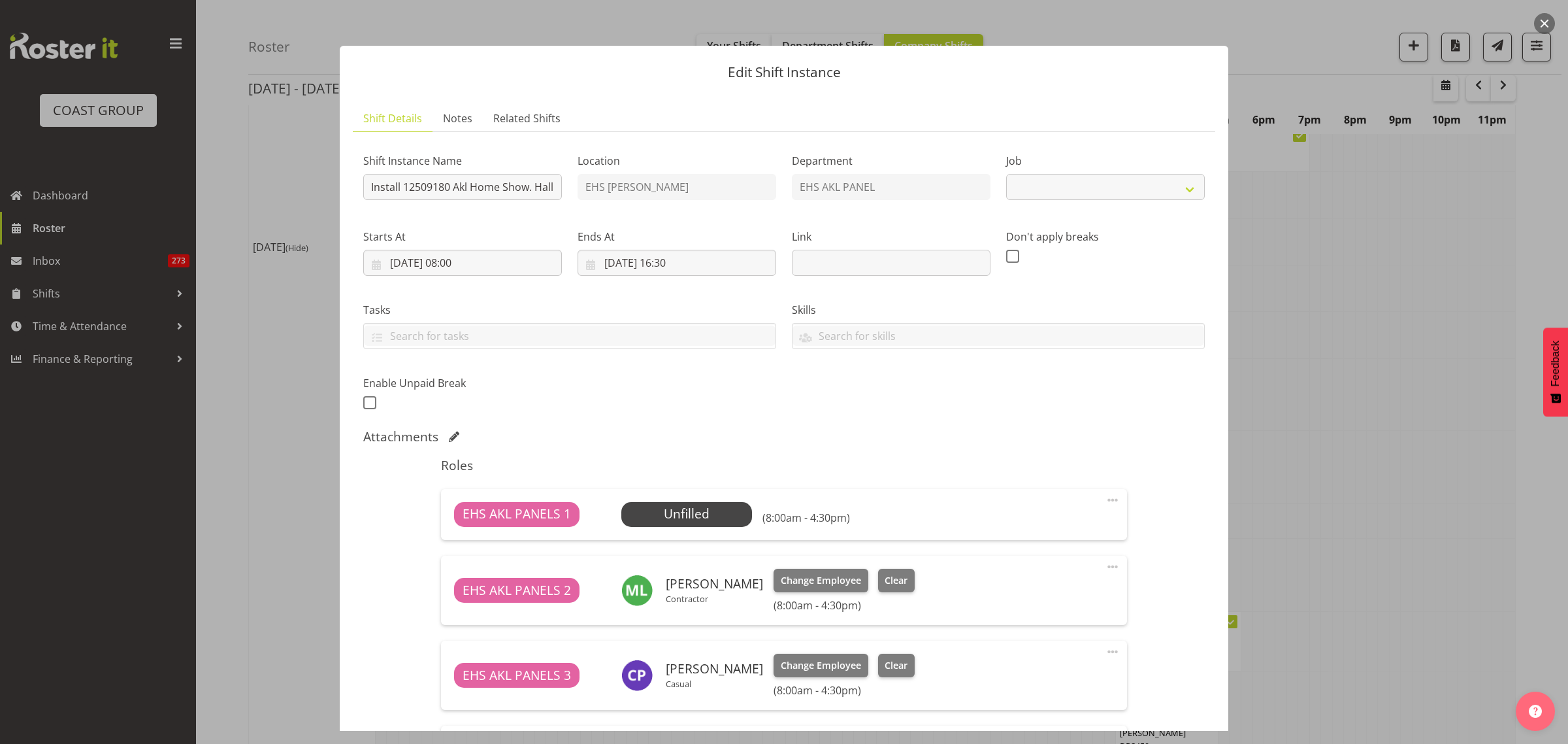
select select "9932"
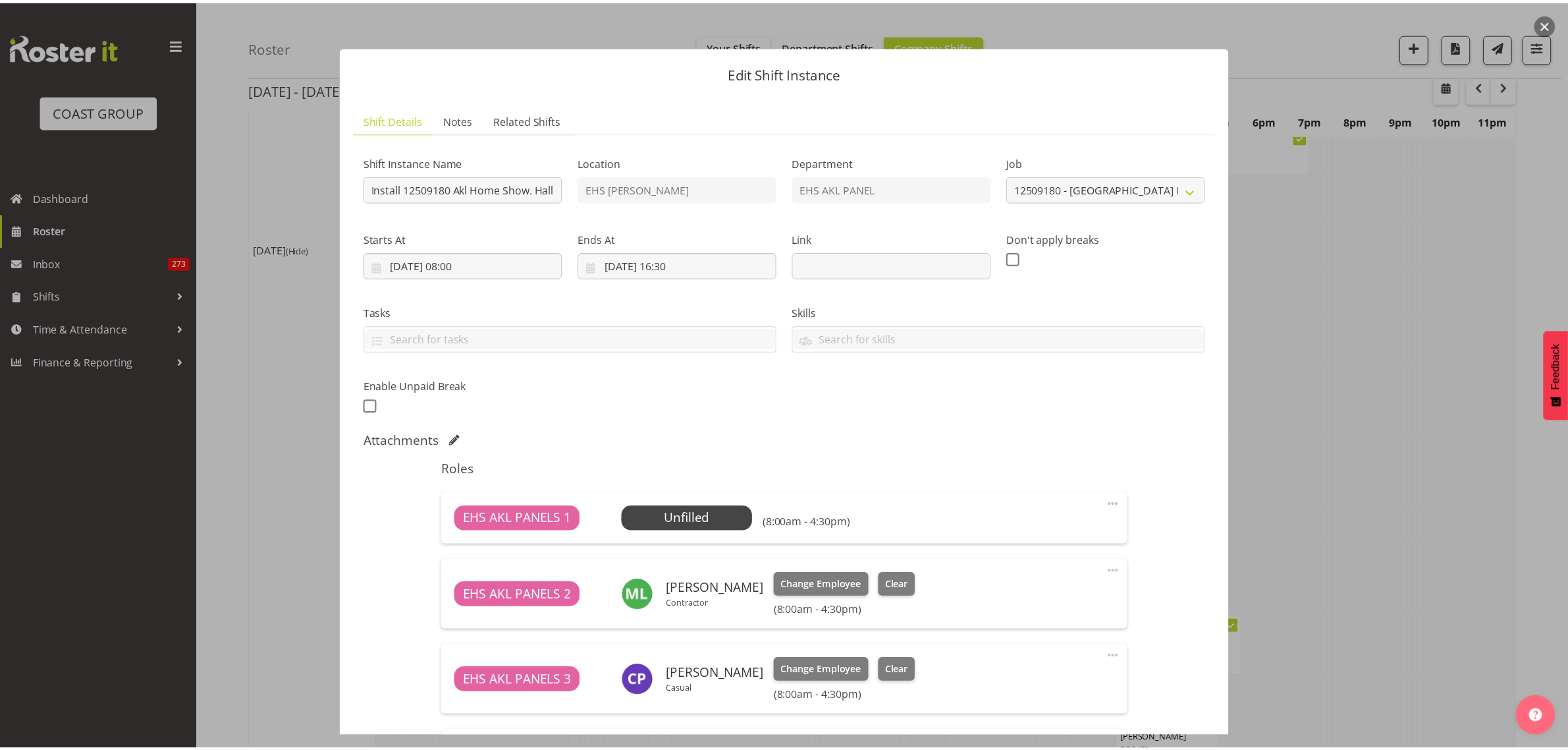
scroll to position [311, 0]
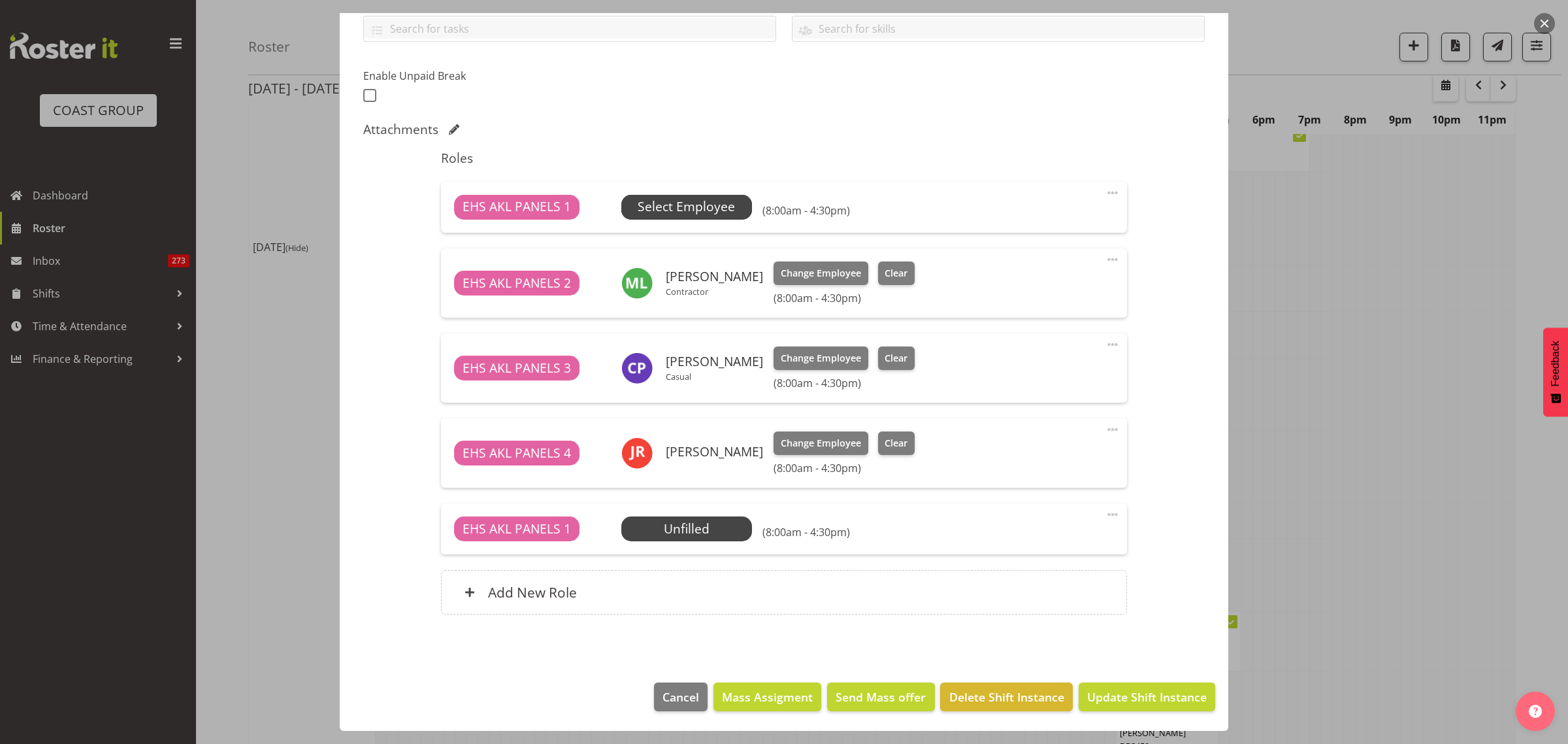
click at [698, 216] on span "Select Employee" at bounding box center [686, 206] width 97 height 19
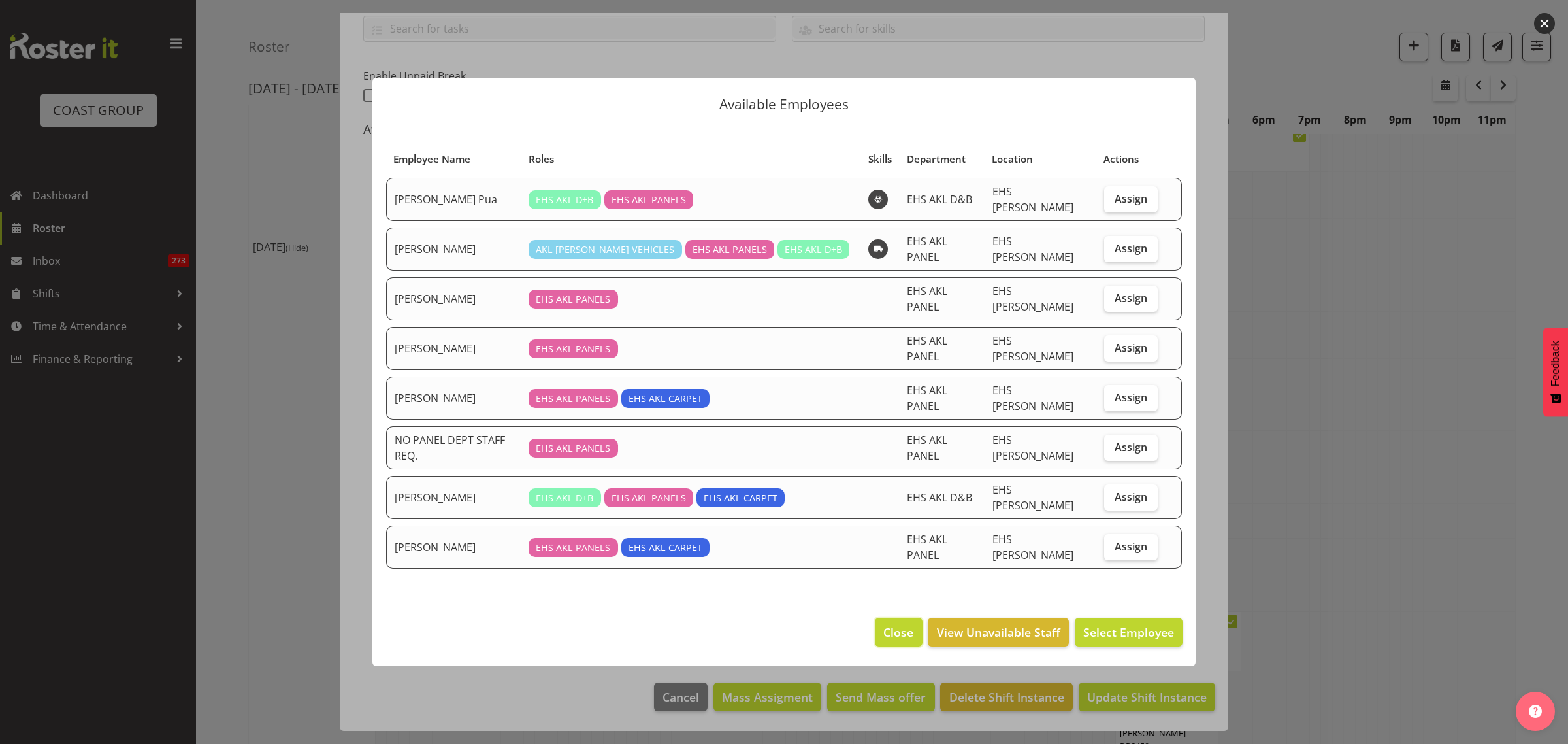
click at [889, 624] on span "Close" at bounding box center [898, 632] width 30 height 17
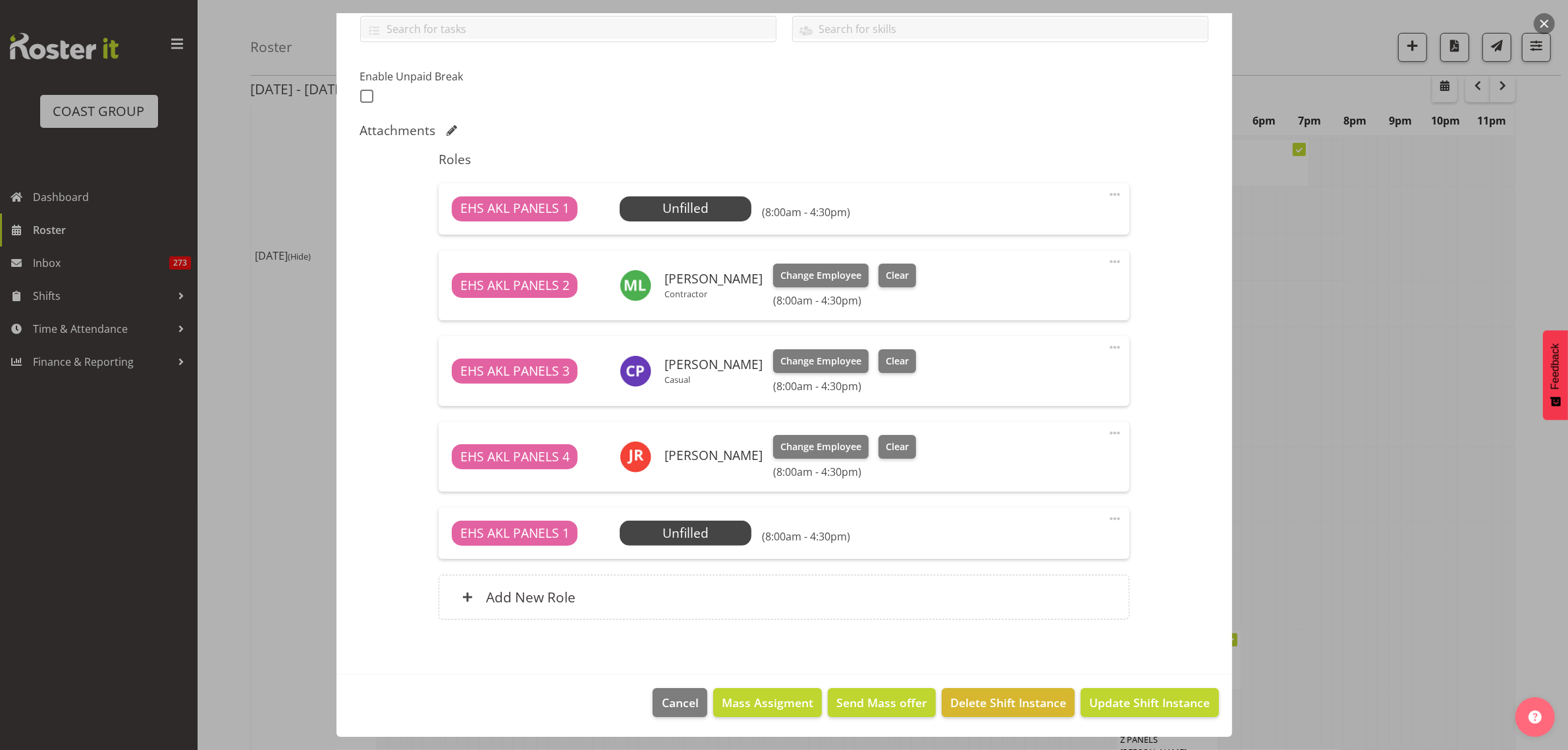
click at [1546, 19] on button "button" at bounding box center [1544, 23] width 21 height 21
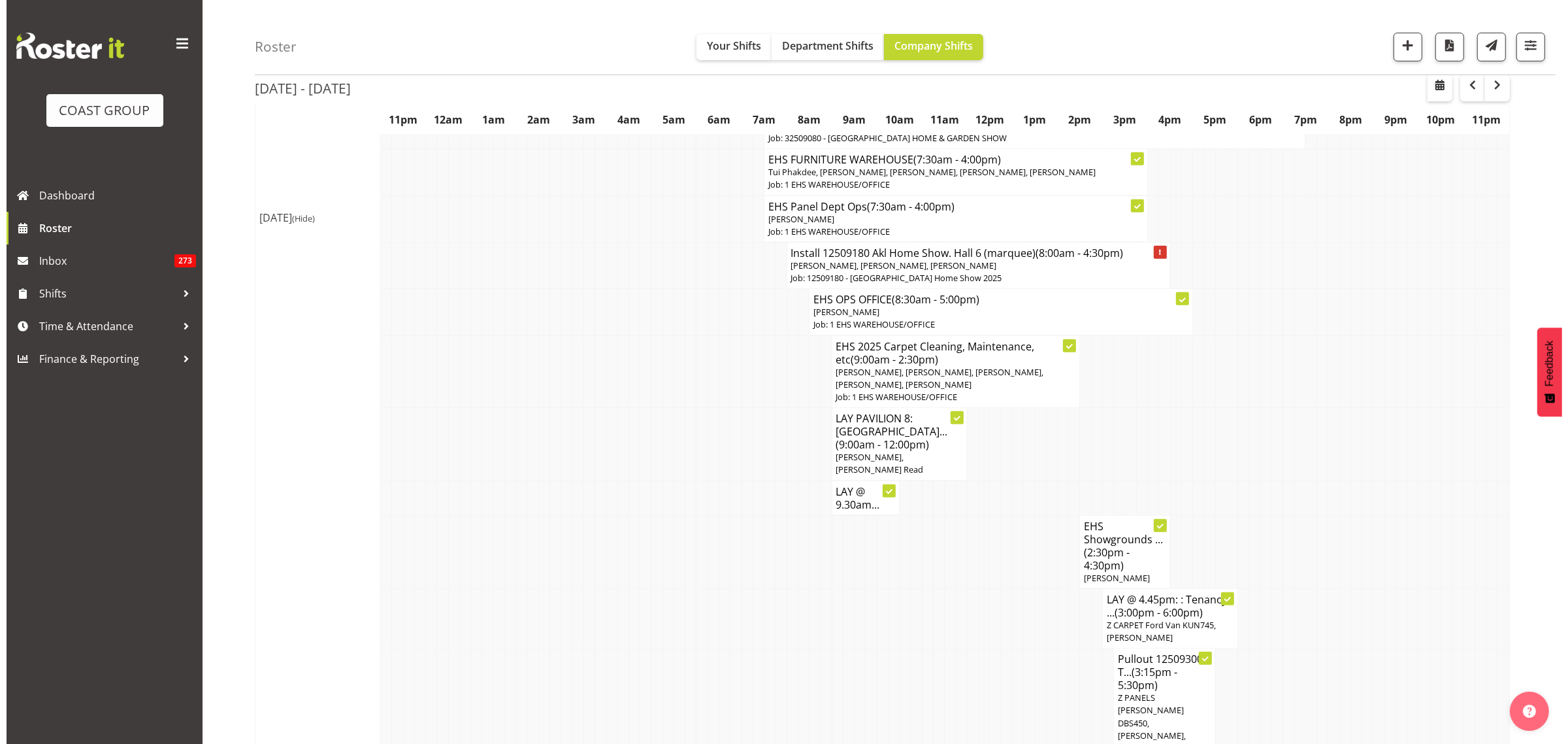
scroll to position [408, 0]
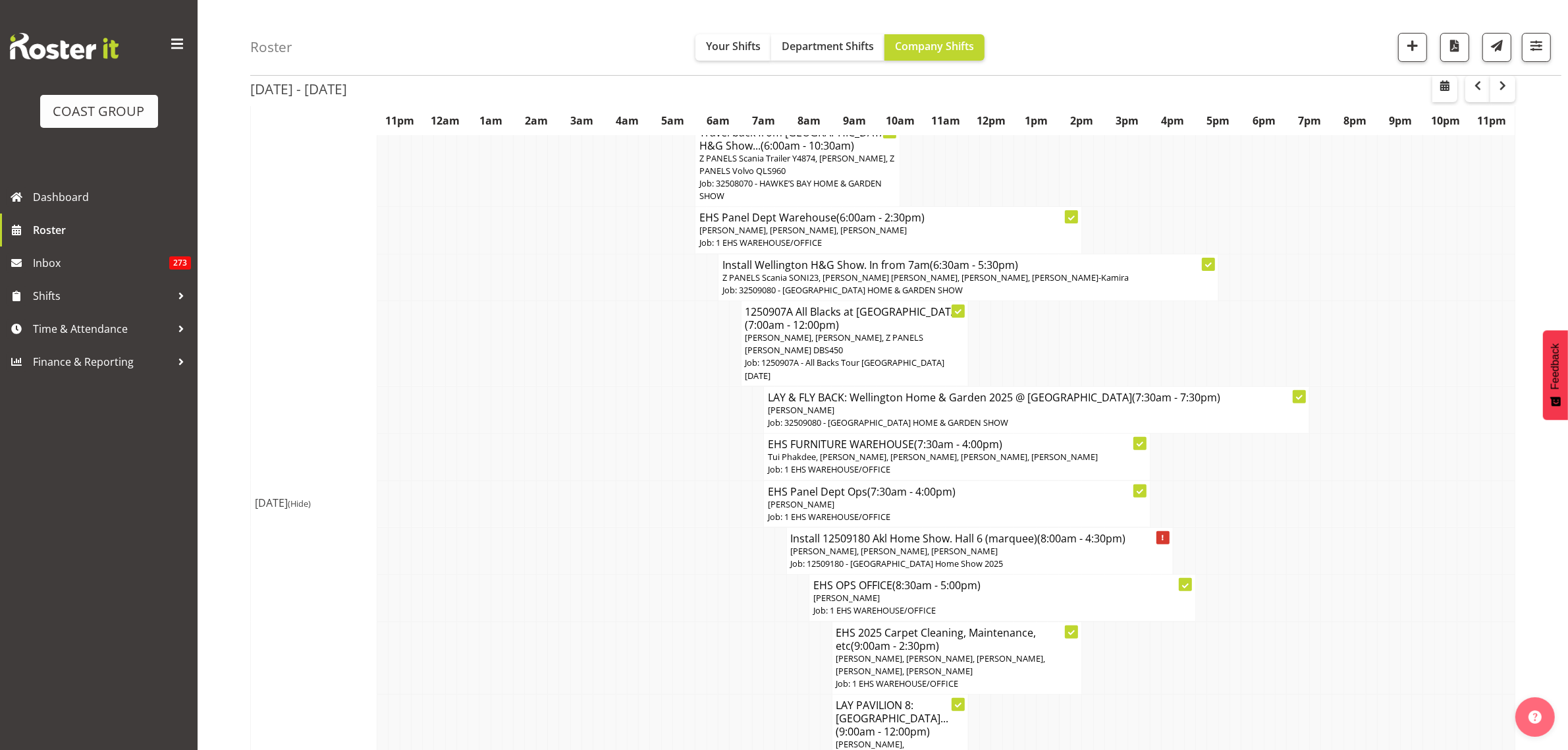
click at [992, 551] on p "[PERSON_NAME], [PERSON_NAME], [PERSON_NAME]" at bounding box center [980, 551] width 378 height 13
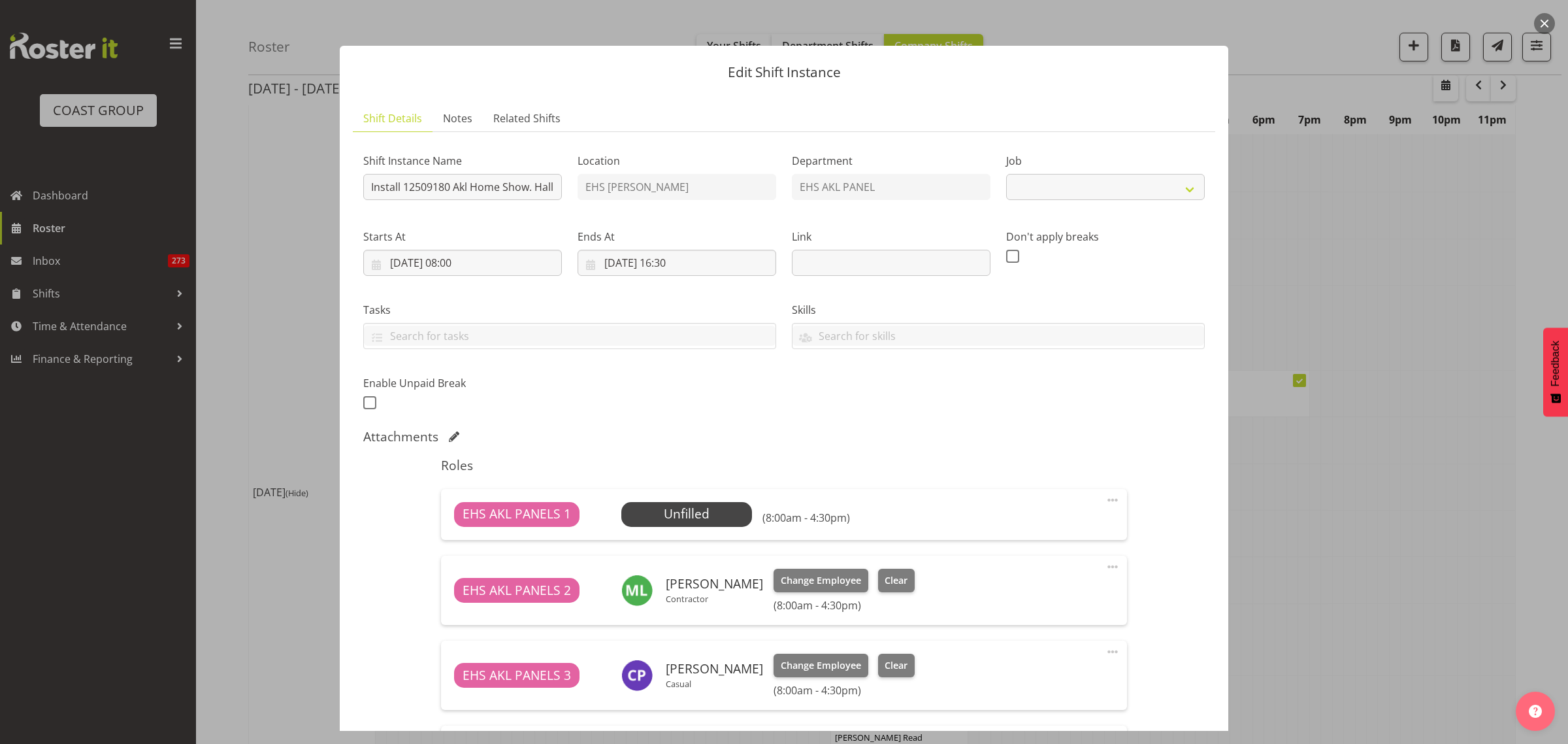
select select "9932"
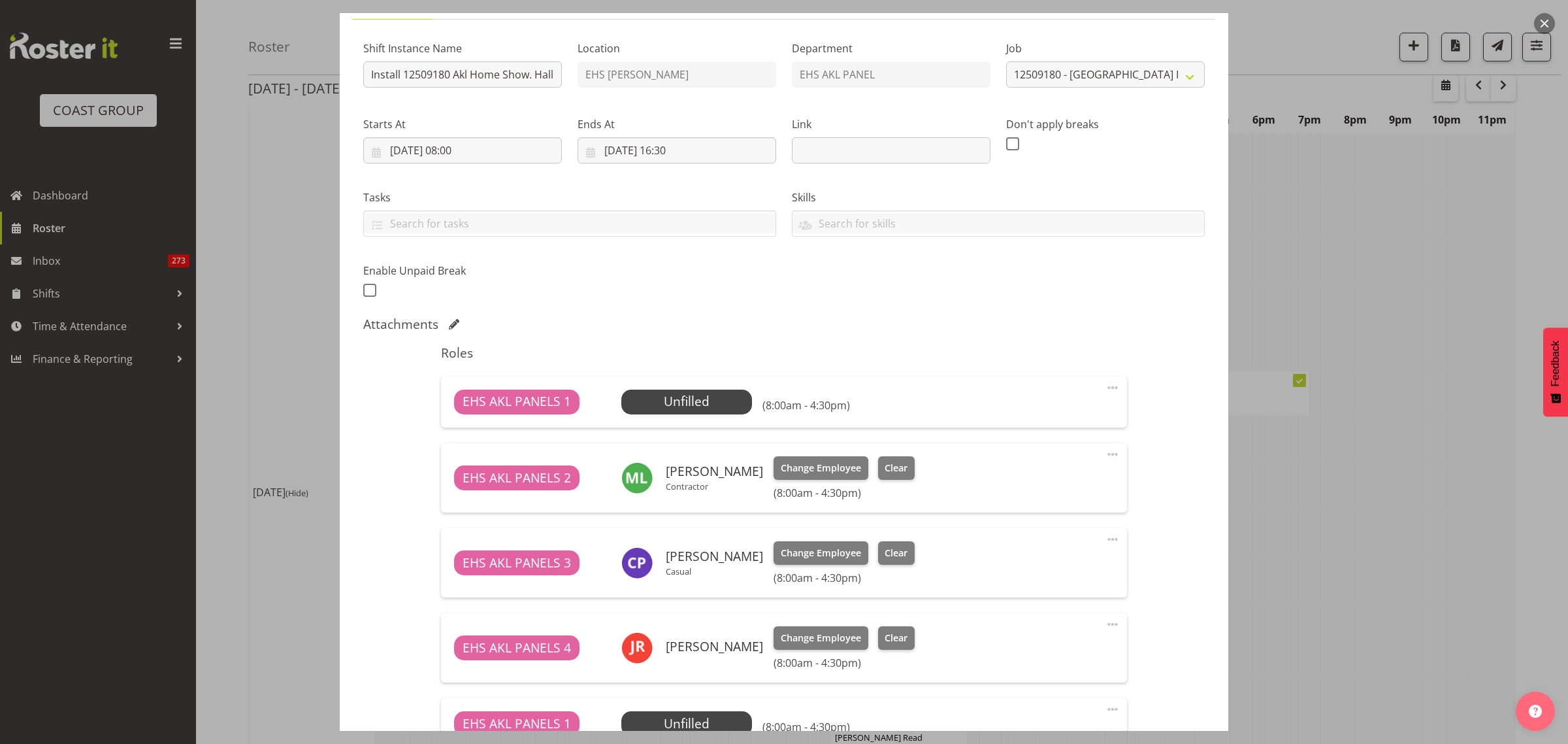
scroll to position [245, 0]
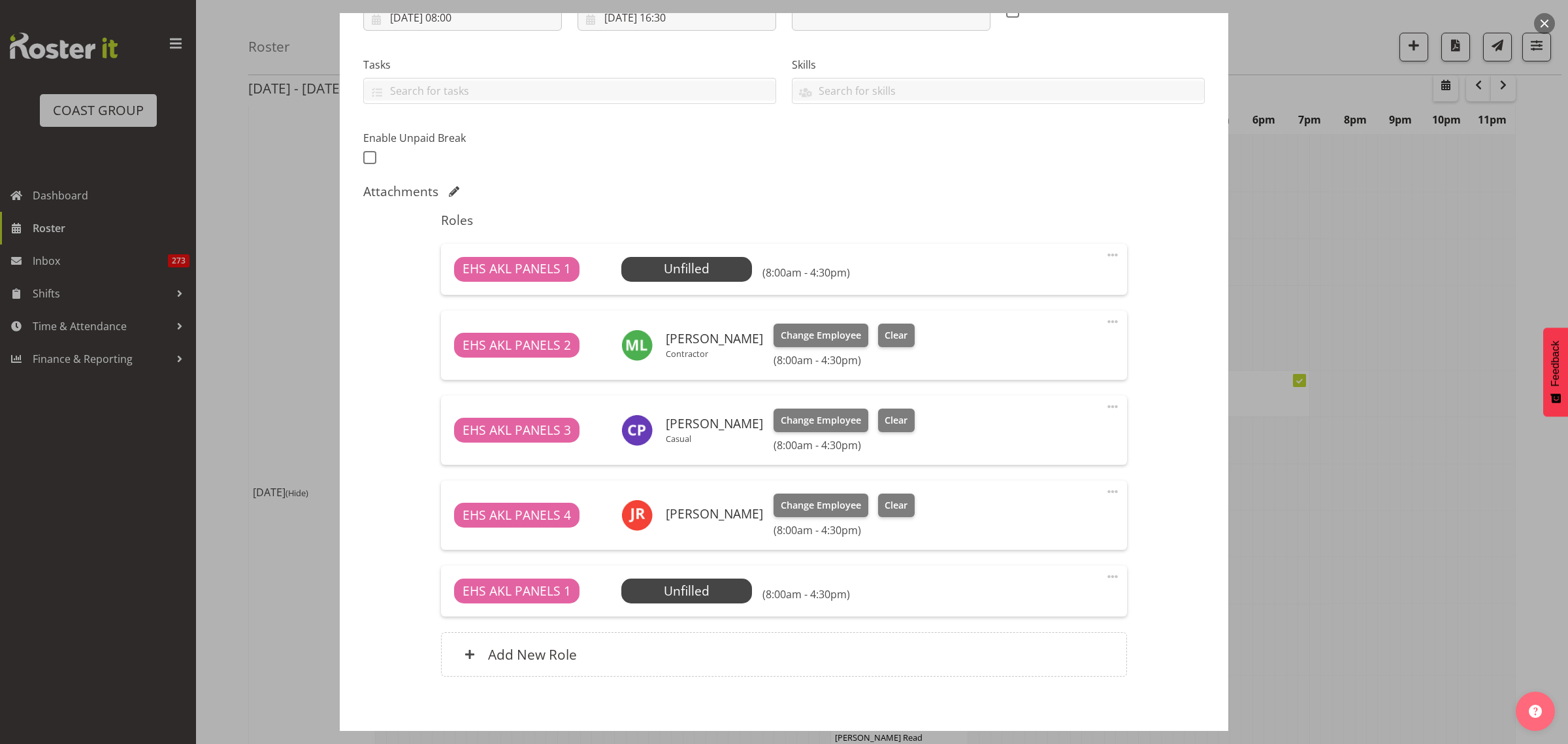
click at [1105, 255] on span at bounding box center [1112, 254] width 16 height 16
click at [1022, 294] on link "Edit" at bounding box center [1057, 286] width 126 height 24
select select "8"
select select "2025"
select select "16"
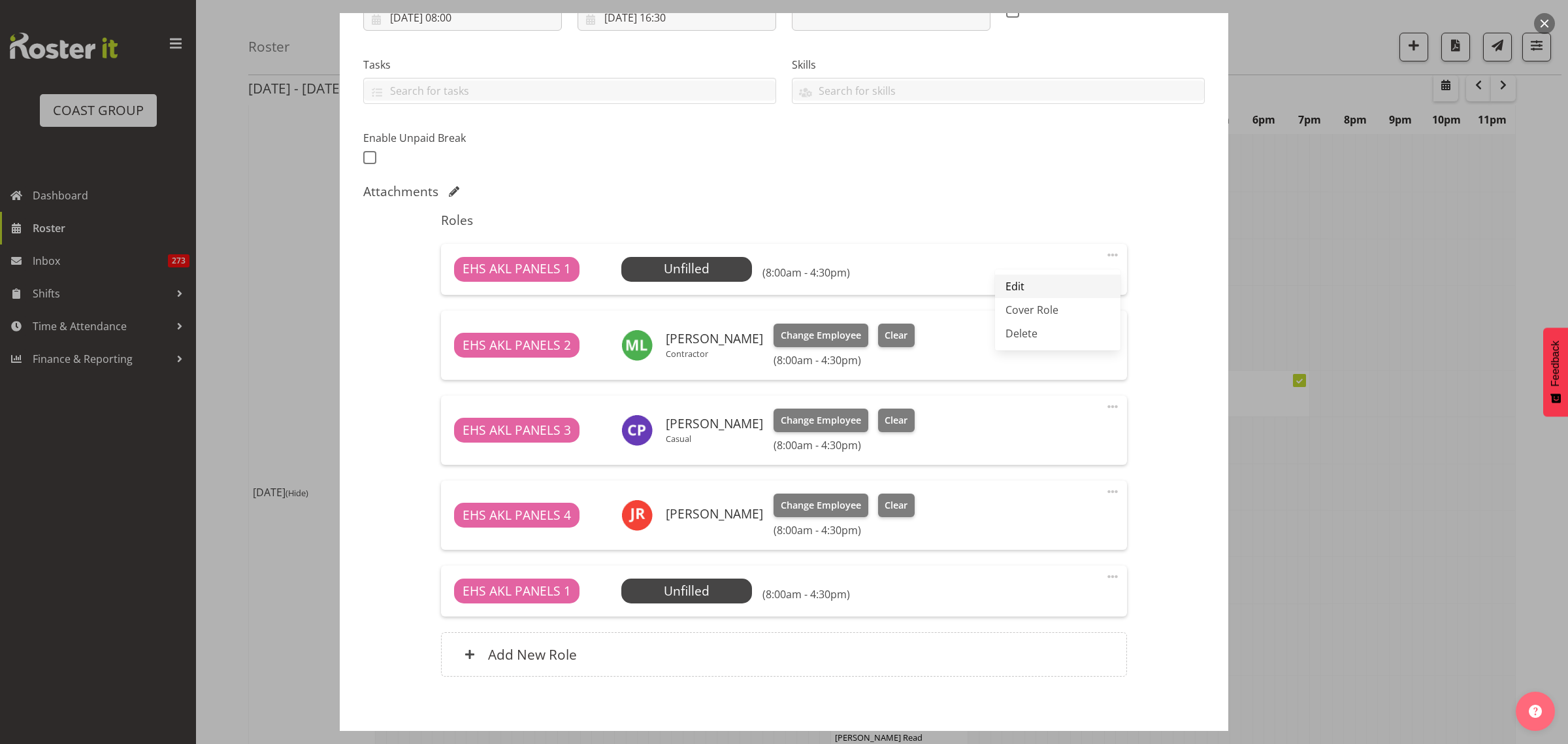
select select "30"
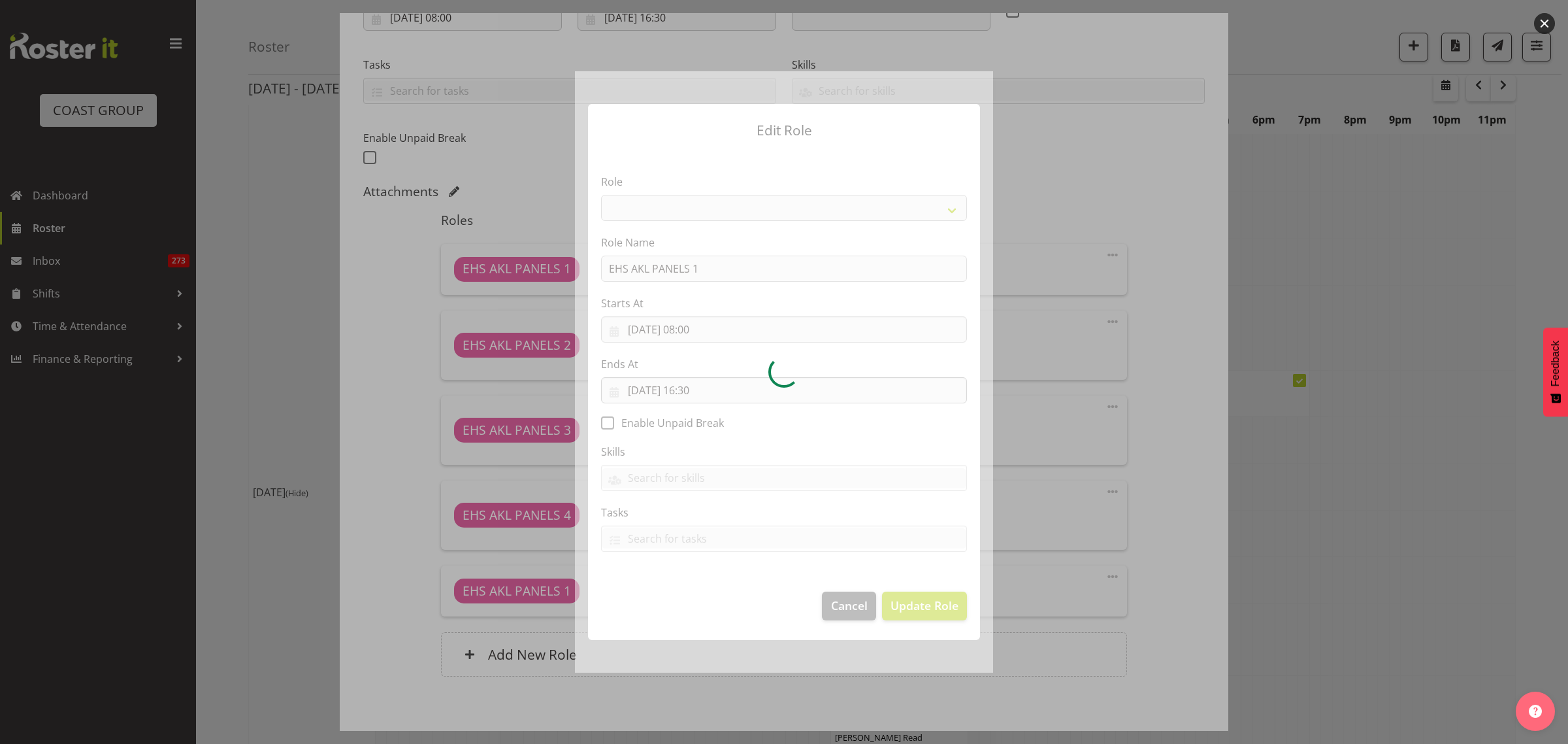
select select "188"
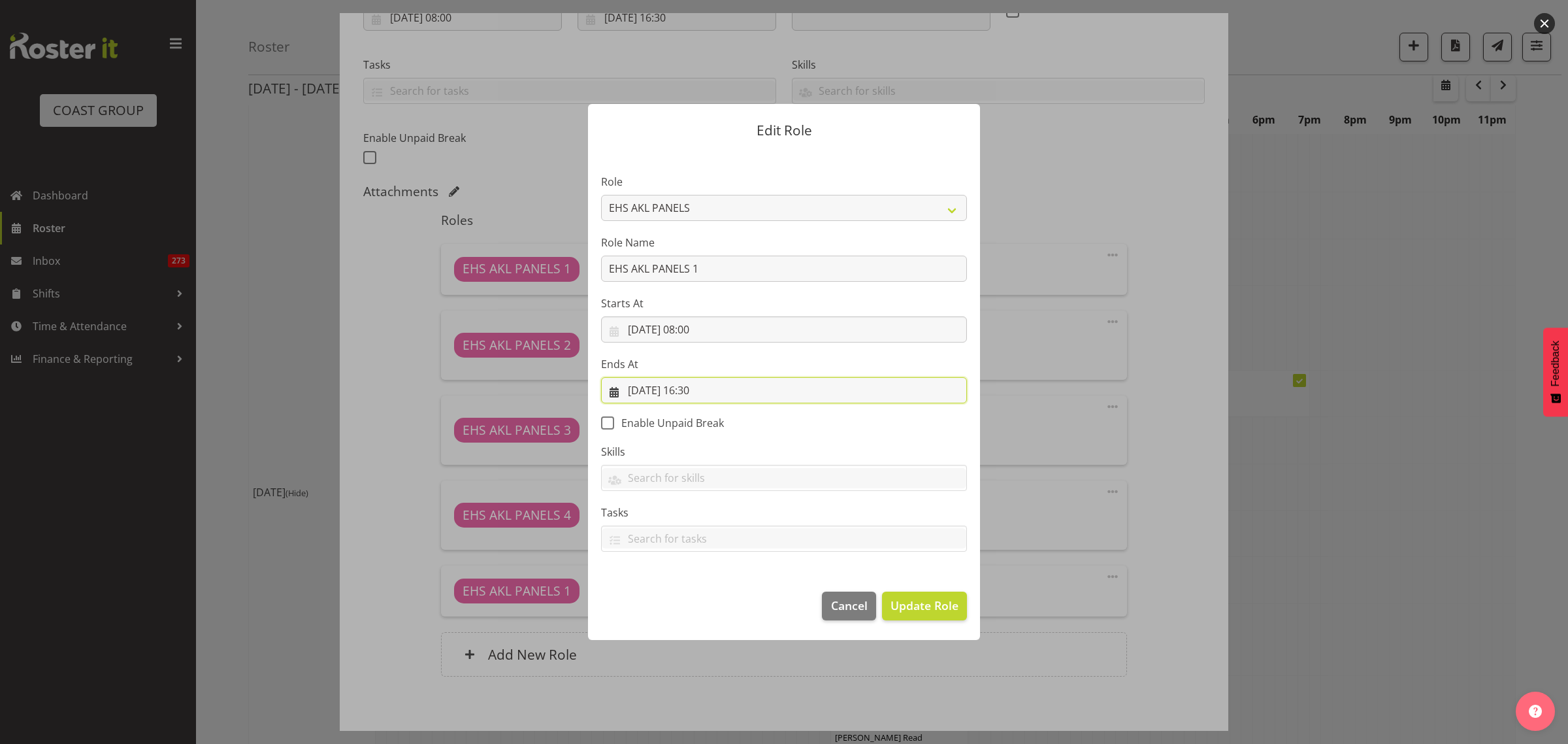
click at [745, 393] on input "[DATE] 16:30" at bounding box center [783, 390] width 366 height 26
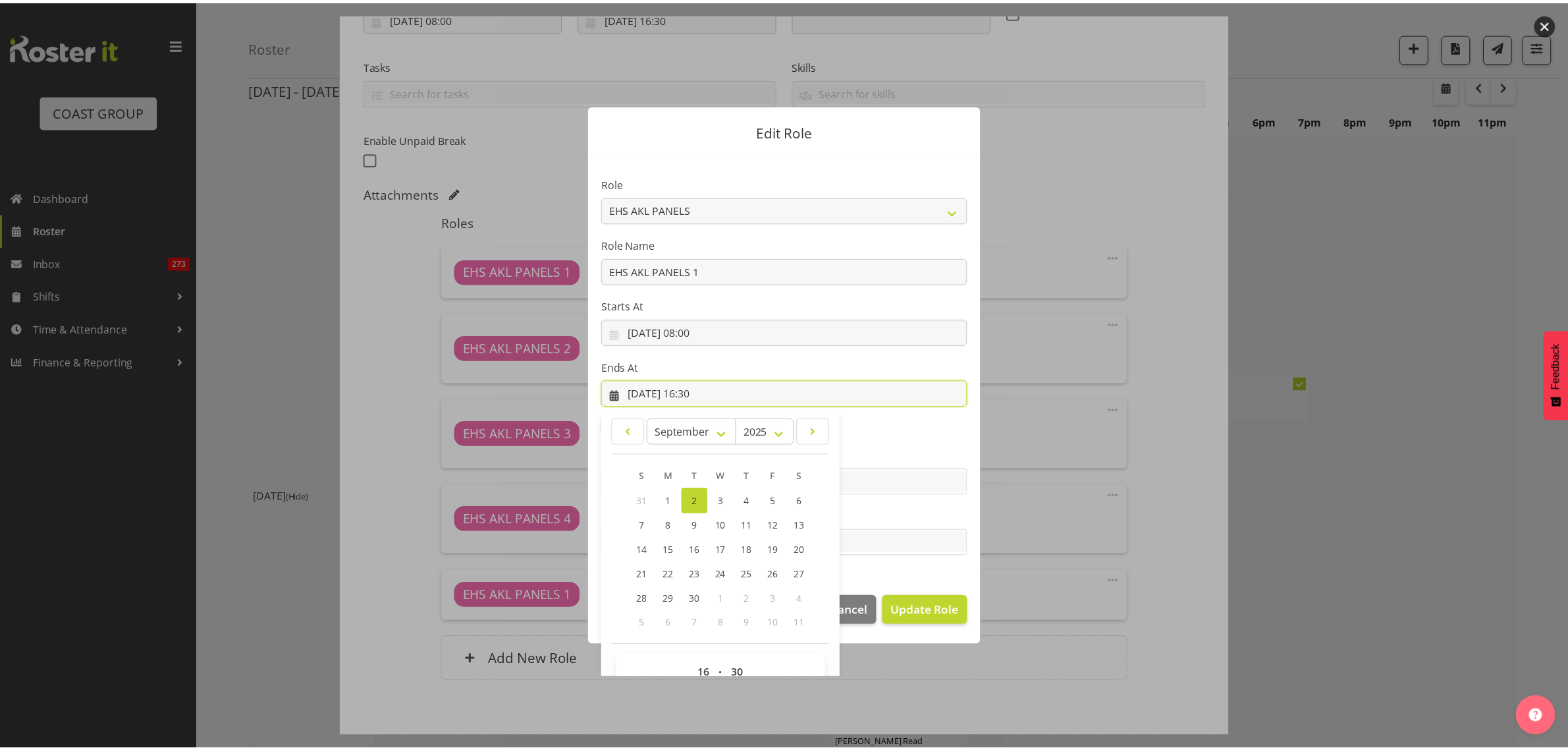
scroll to position [29, 0]
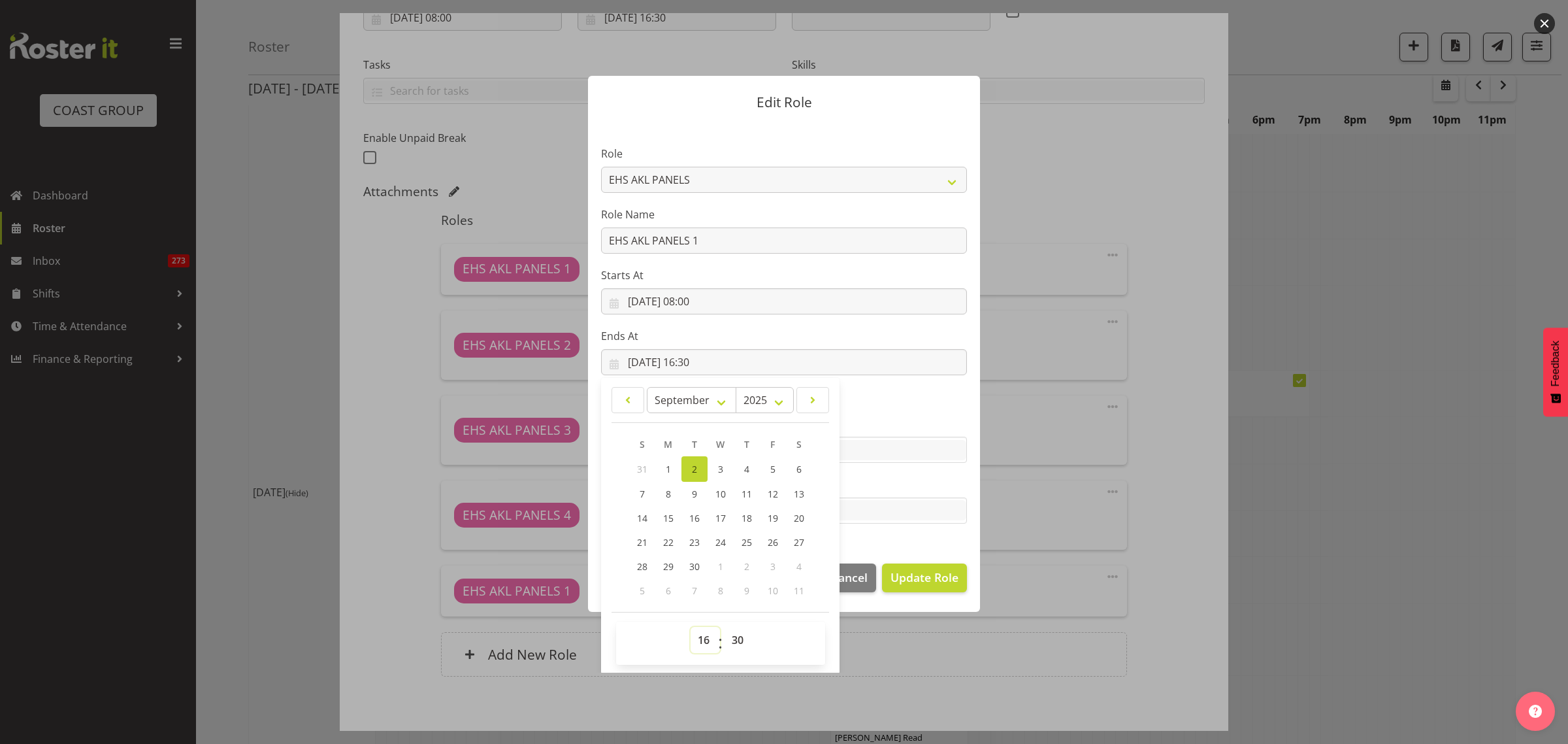
click at [700, 640] on select "00 01 02 03 04 05 06 07 08 09 10 11 12 13 14 15 16 17 18 19 20 21 22 23" at bounding box center [705, 639] width 29 height 26
select select "15"
click at [690, 627] on select "00 01 02 03 04 05 06 07 08 09 10 11 12 13 14 15 16 17 18 19 20 21 22 23" at bounding box center [705, 639] width 29 height 26
type input "[DATE] 15:30"
click at [732, 638] on select "00 01 02 03 04 05 06 07 08 09 10 11 12 13 14 15 16 17 18 19 20 21 22 23 24 25 2…" at bounding box center [739, 639] width 29 height 26
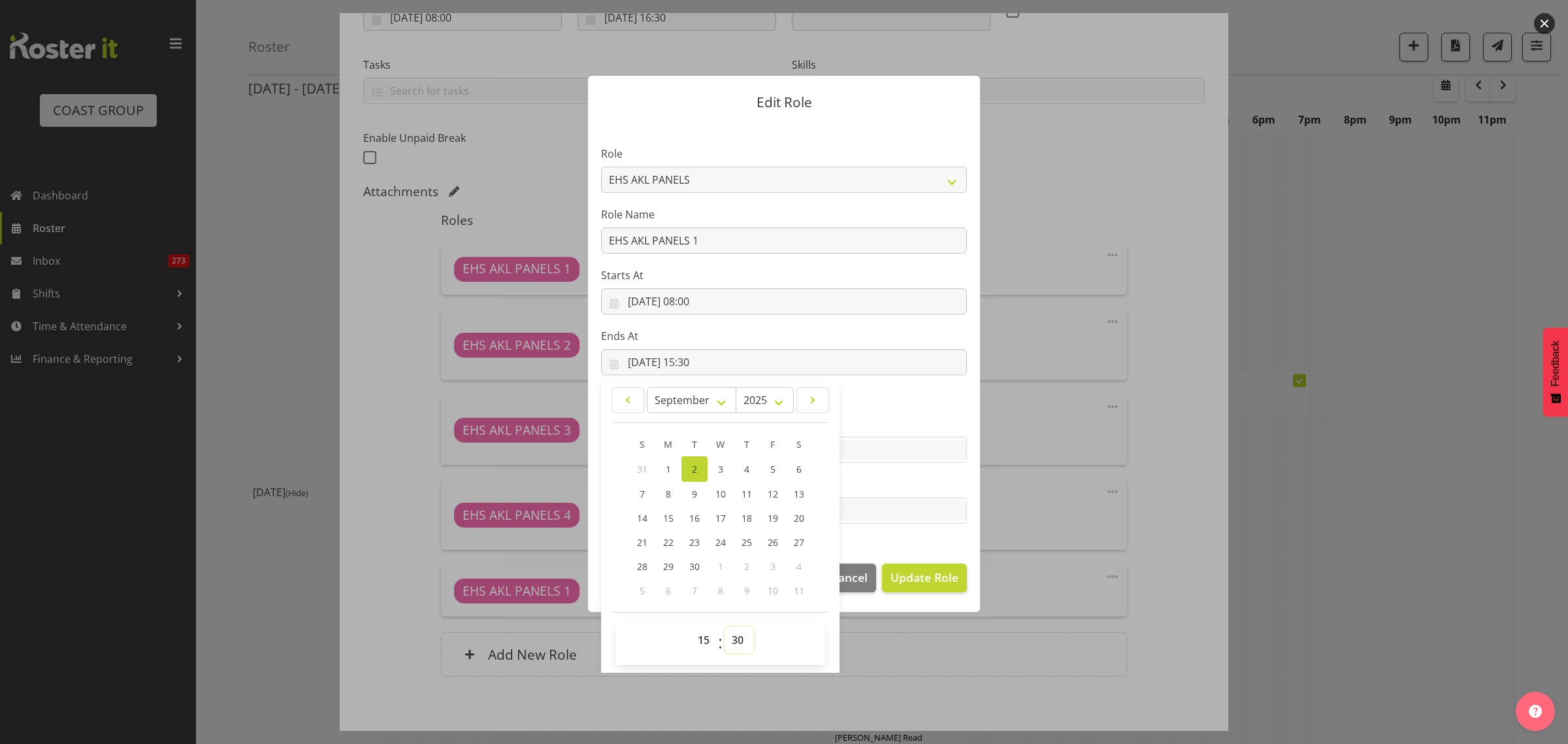
select select "45"
click at [724, 627] on select "00 01 02 03 04 05 06 07 08 09 10 11 12 13 14 15 16 17 18 19 20 21 22 23 24 25 2…" at bounding box center [739, 639] width 29 height 26
type input "[DATE] 15:45"
click at [928, 583] on span "Update Role" at bounding box center [924, 577] width 68 height 17
select select
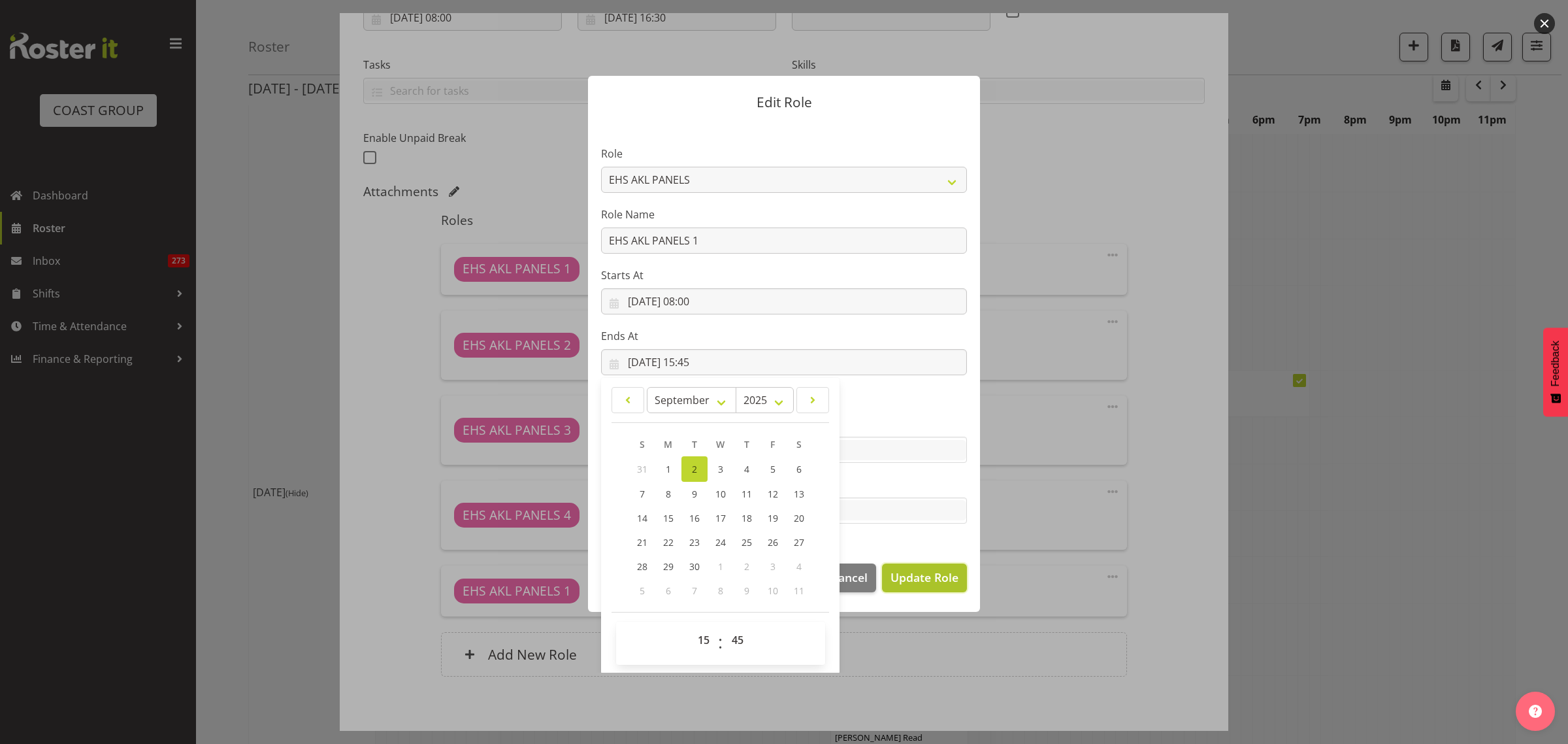
select select
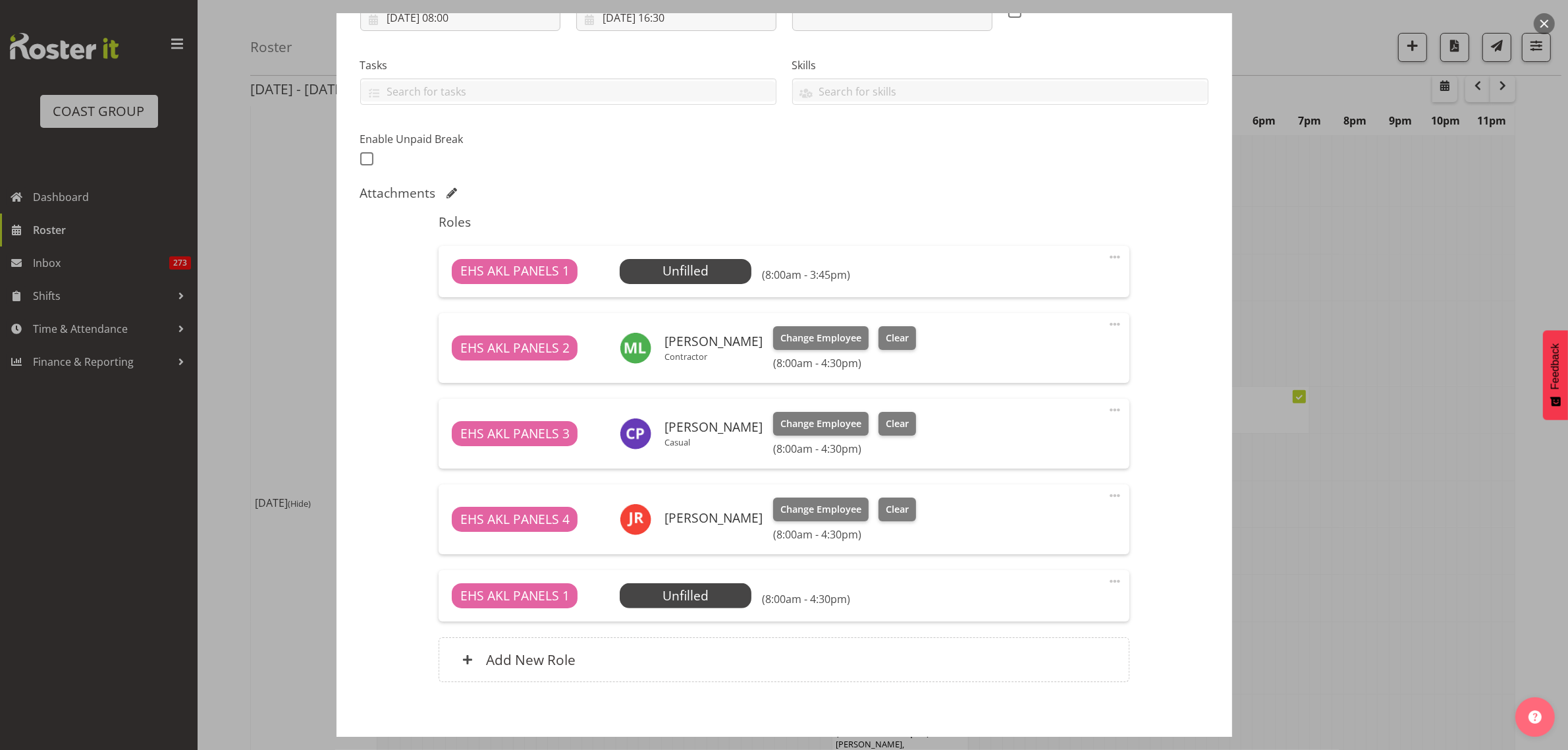
scroll to position [28, 0]
click at [699, 269] on span "Select Employee" at bounding box center [686, 271] width 98 height 19
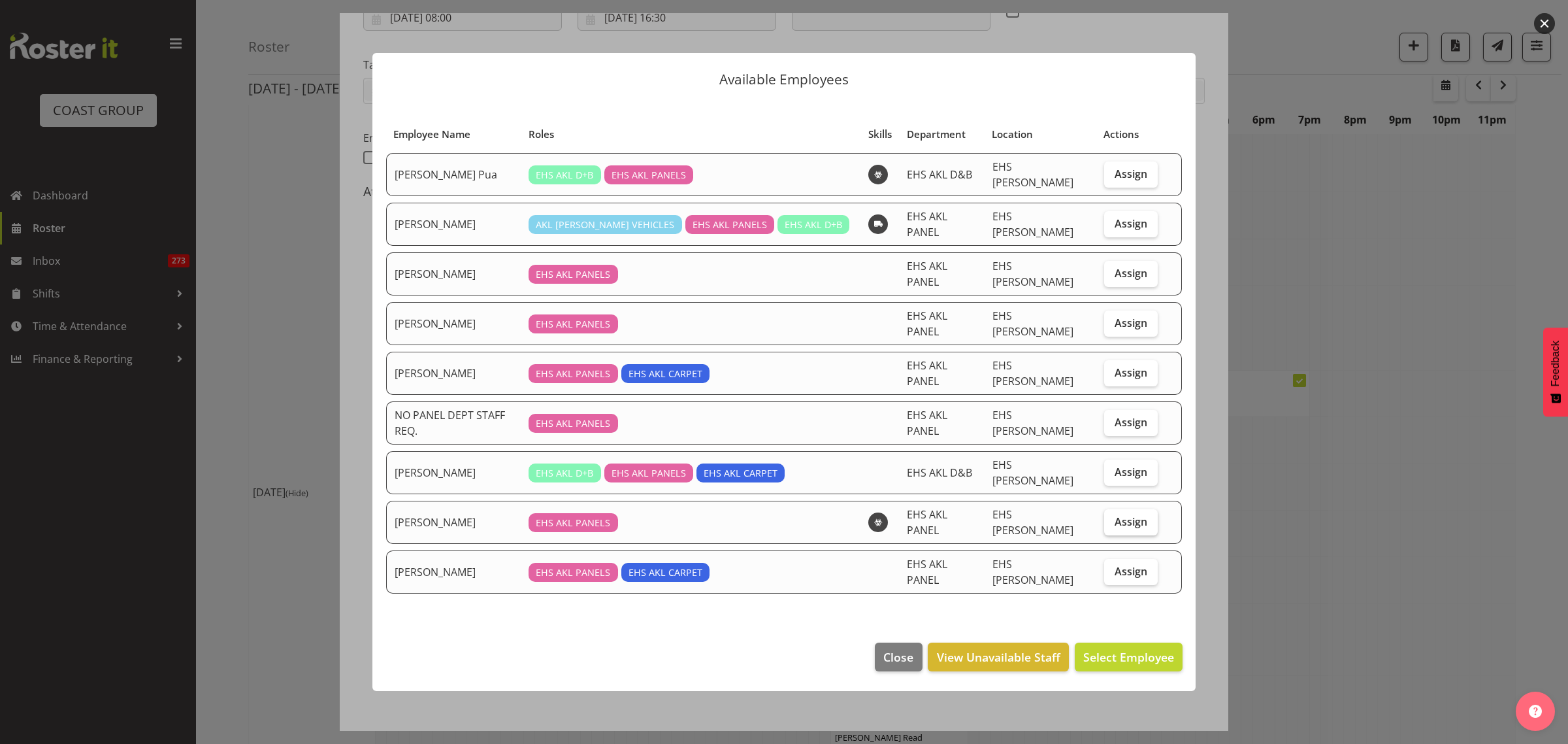
click at [1132, 515] on span "Assign" at bounding box center [1131, 521] width 33 height 13
click at [1112, 517] on input "Assign" at bounding box center [1108, 521] width 8 height 8
checkbox input "true"
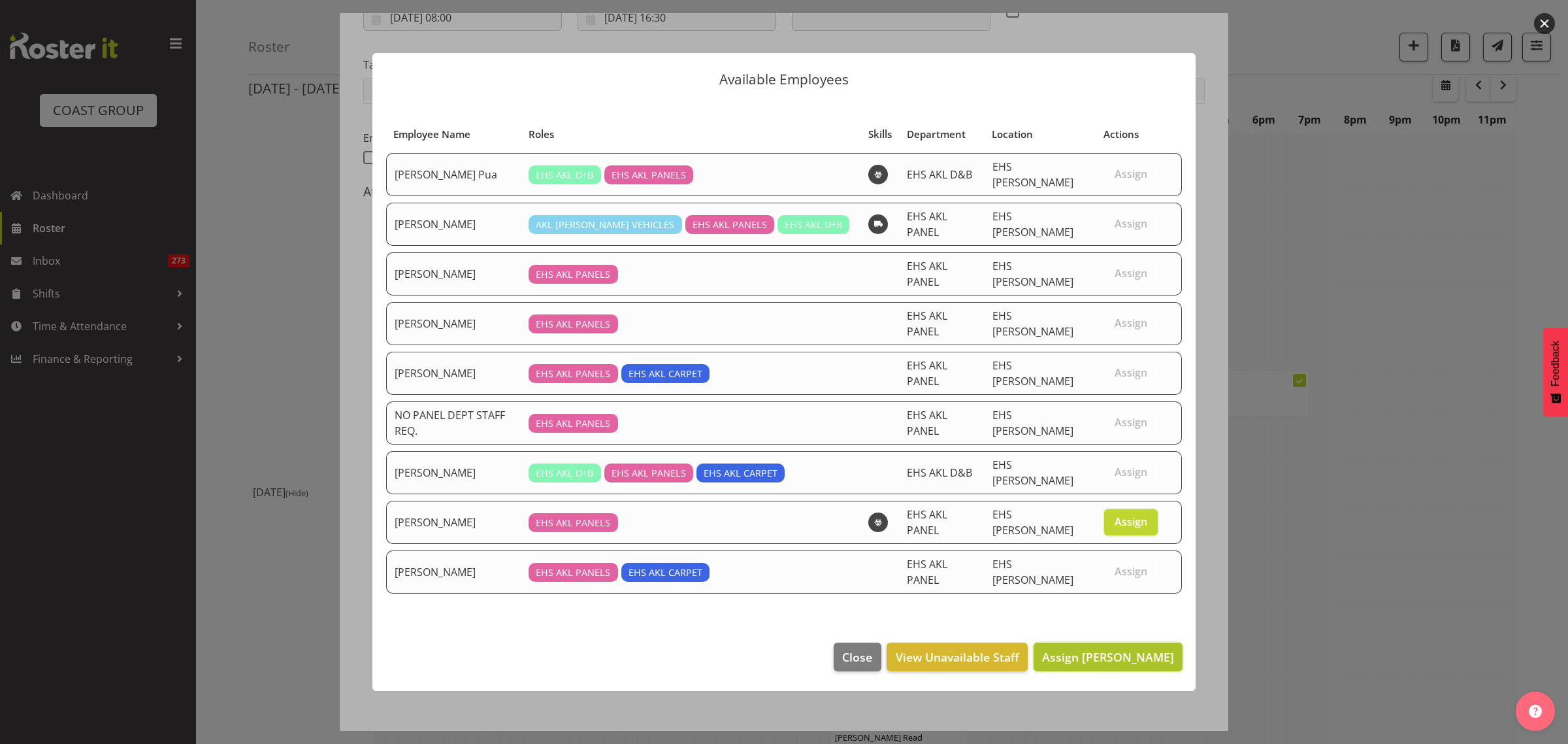
click at [1088, 649] on span "Assign [PERSON_NAME]" at bounding box center [1108, 656] width 132 height 16
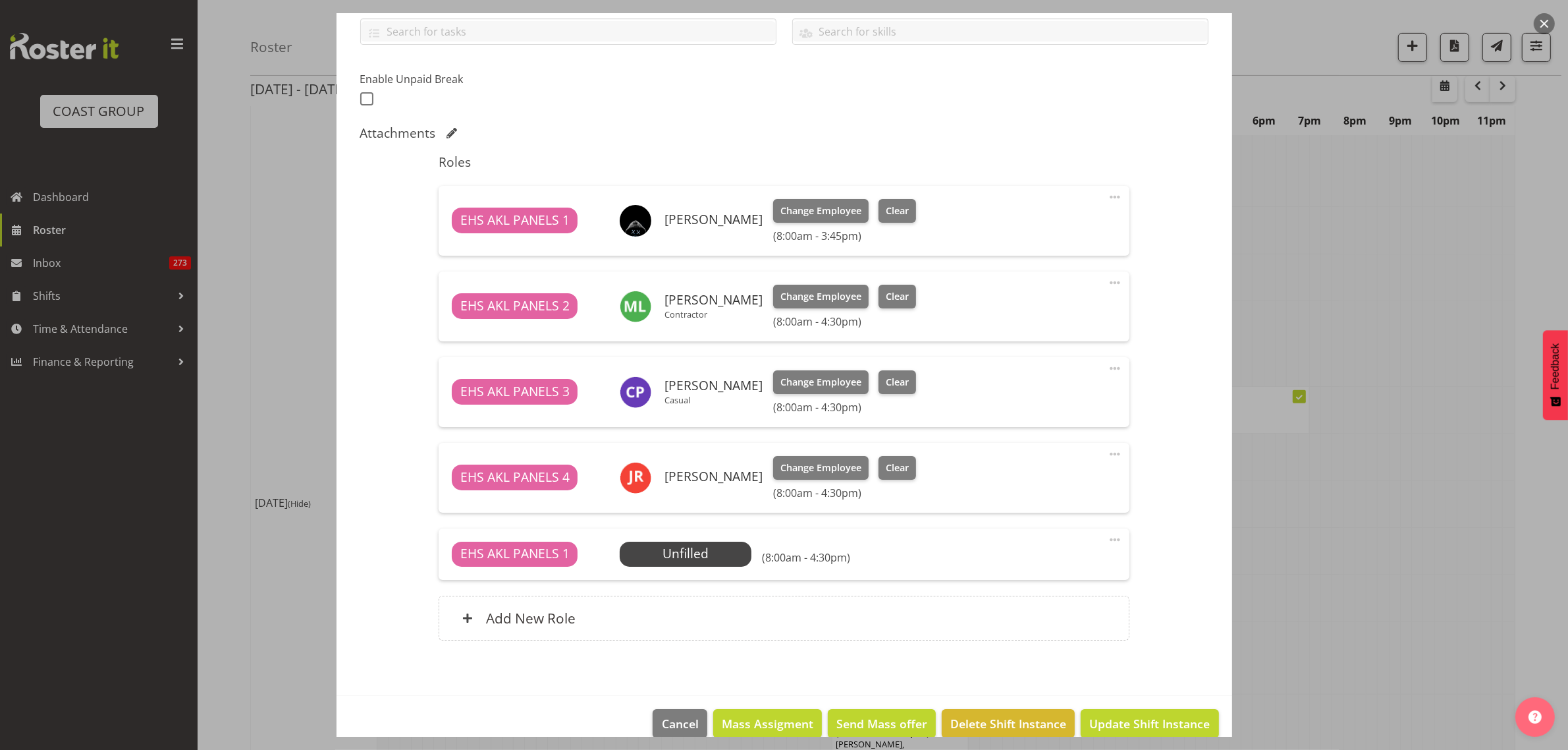
scroll to position [328, 0]
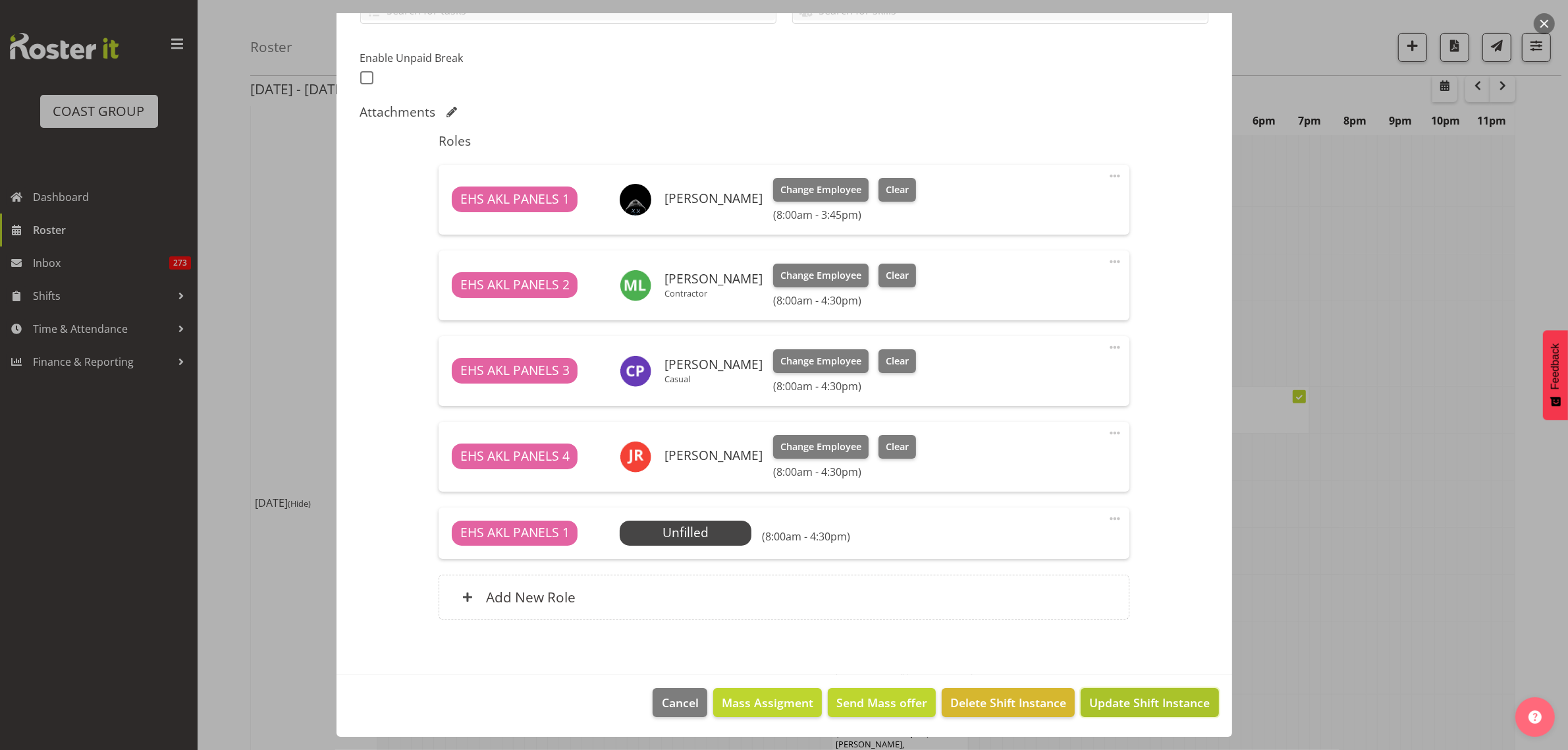
click at [1121, 703] on span "Update Shift Instance" at bounding box center [1149, 702] width 120 height 18
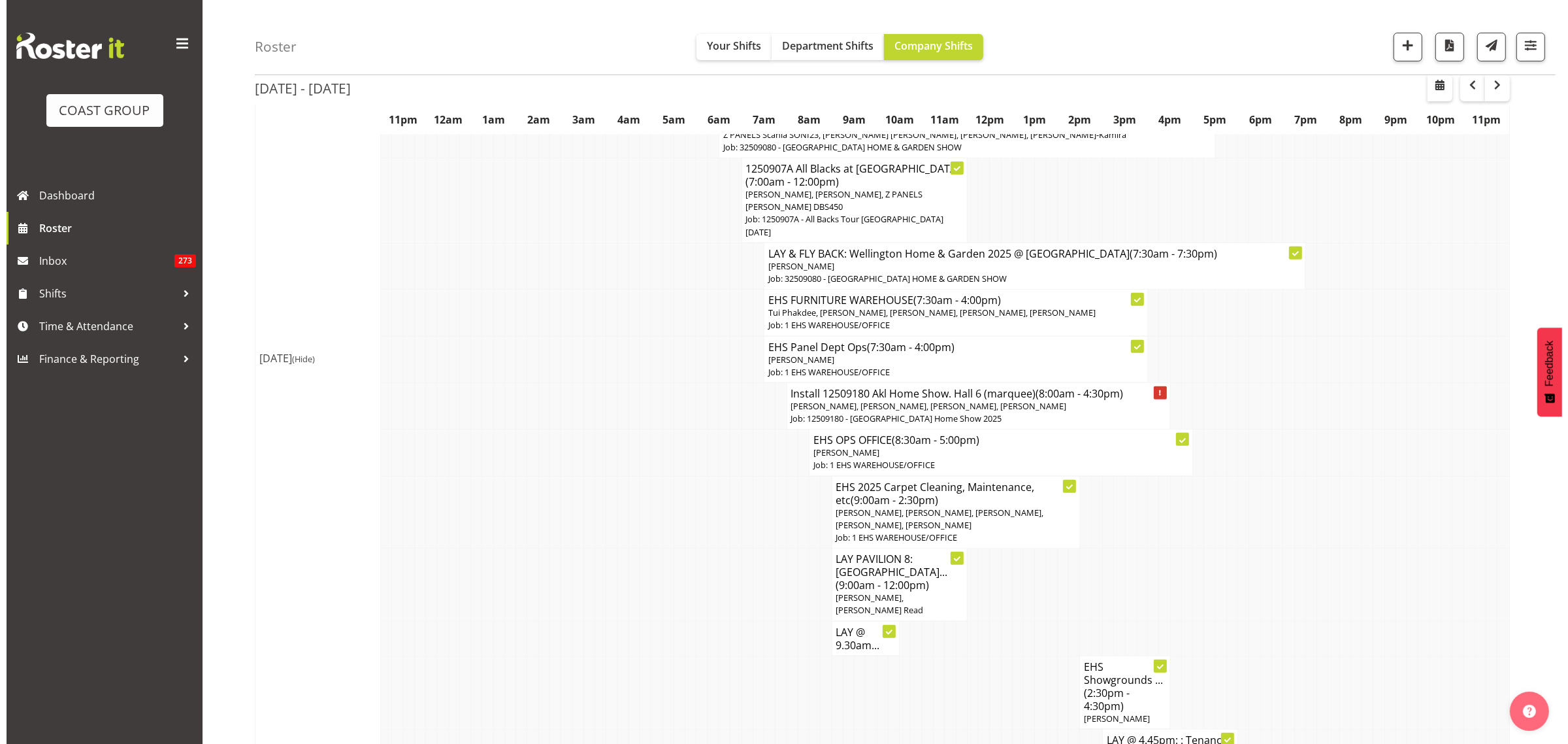
scroll to position [572, 0]
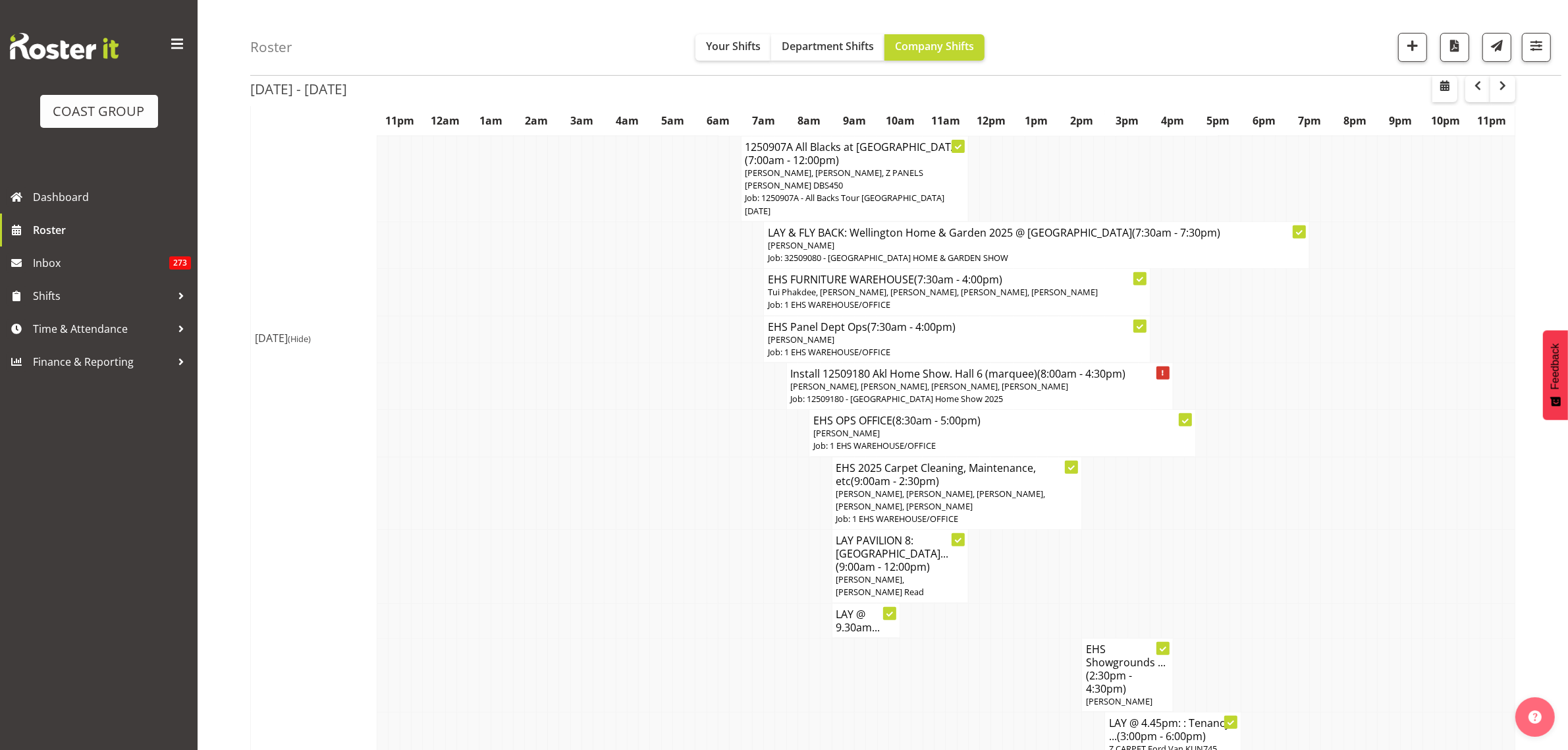
click at [1095, 398] on p "Job: 12509180 - [GEOGRAPHIC_DATA] Home Show 2025" at bounding box center [980, 400] width 378 height 13
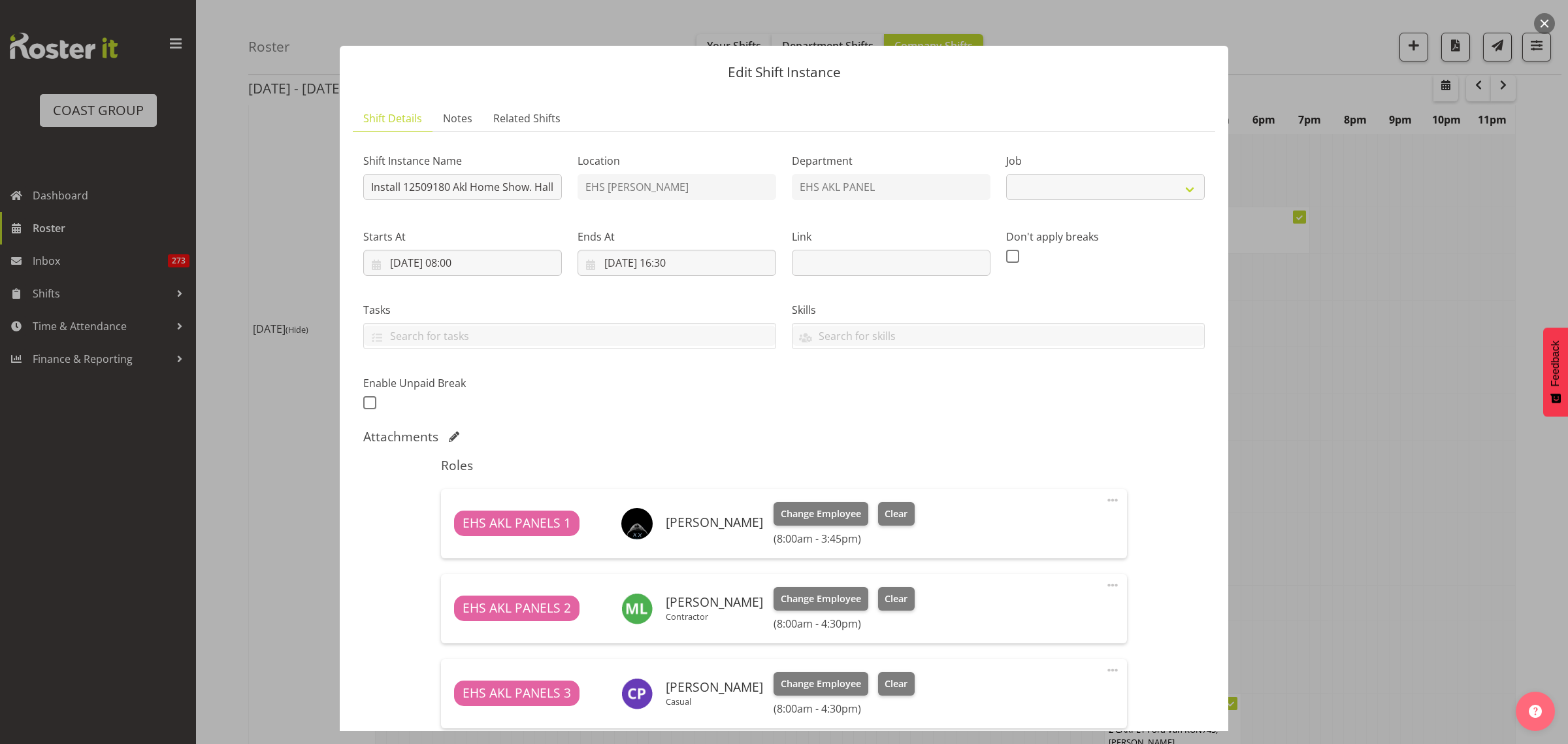
select select "9932"
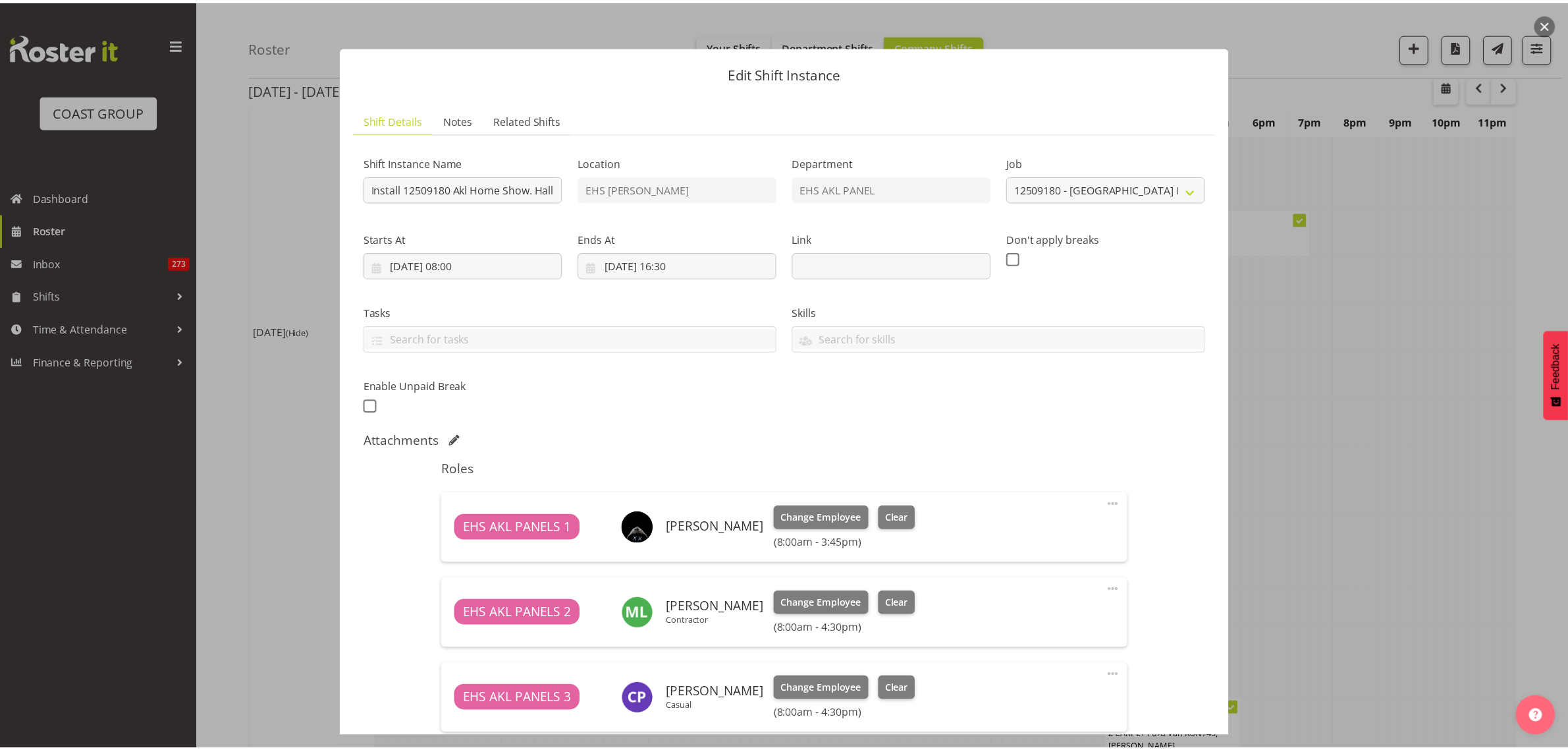
scroll to position [328, 0]
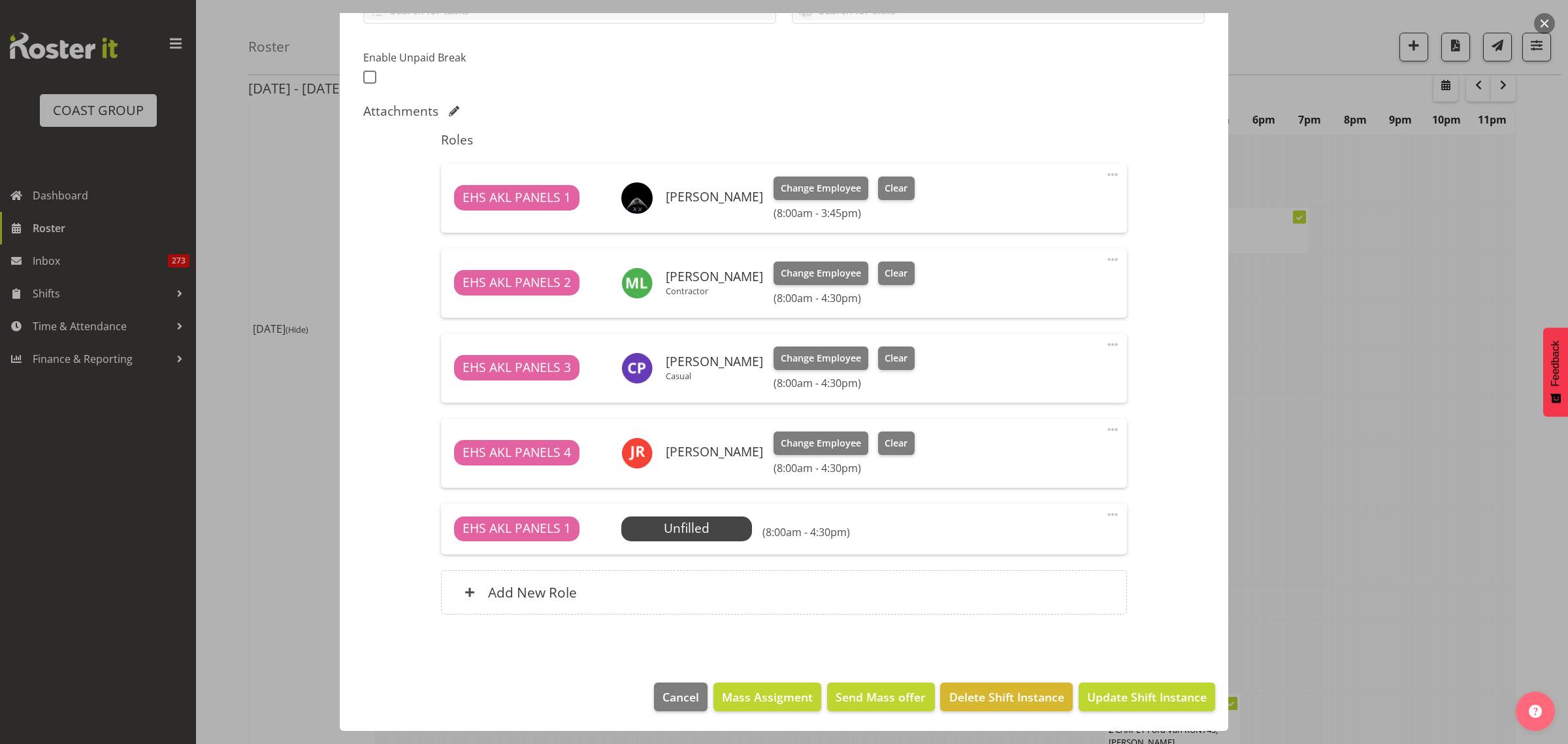
click at [1105, 512] on span at bounding box center [1112, 514] width 16 height 16
click at [1021, 538] on link "Edit" at bounding box center [1057, 546] width 126 height 24
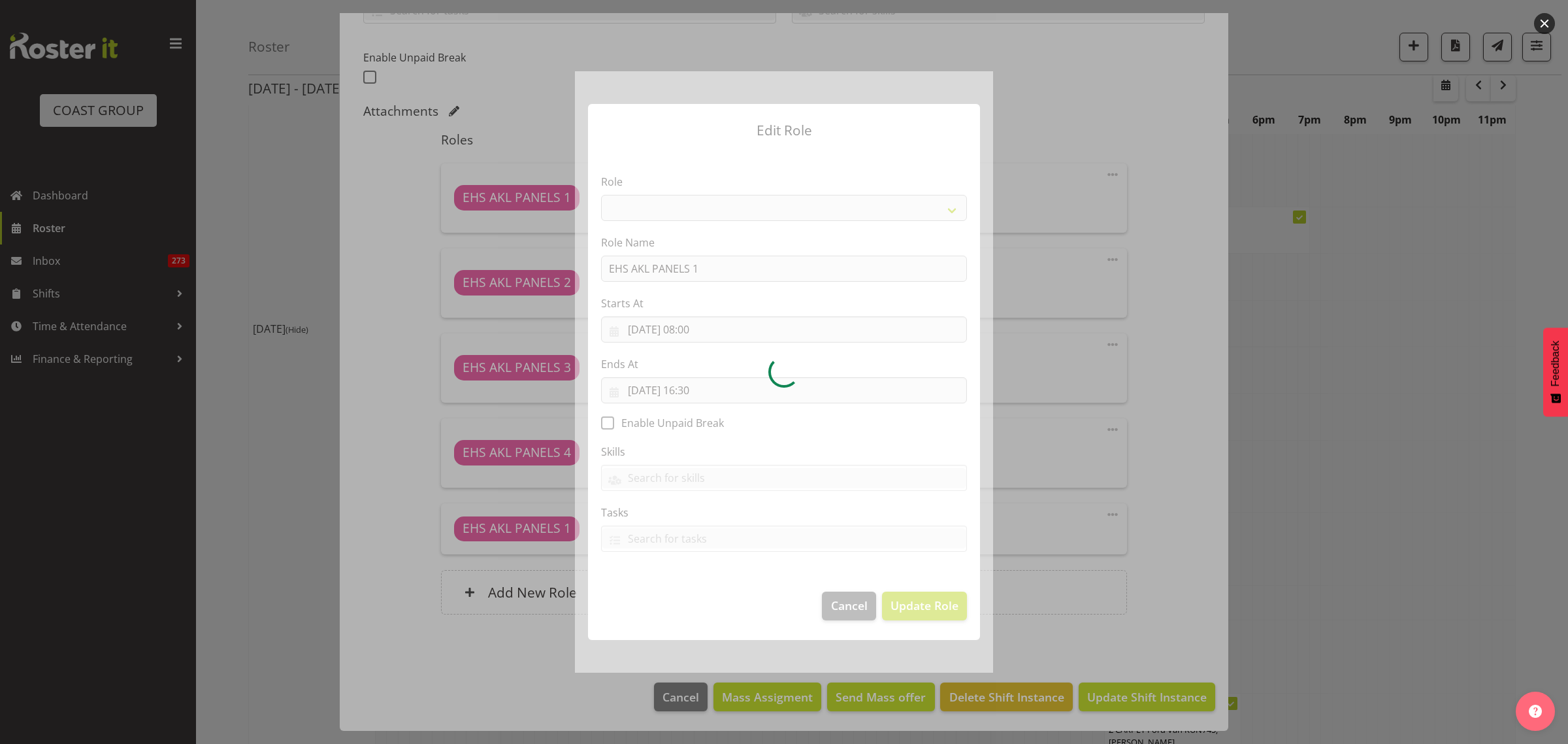
select select "188"
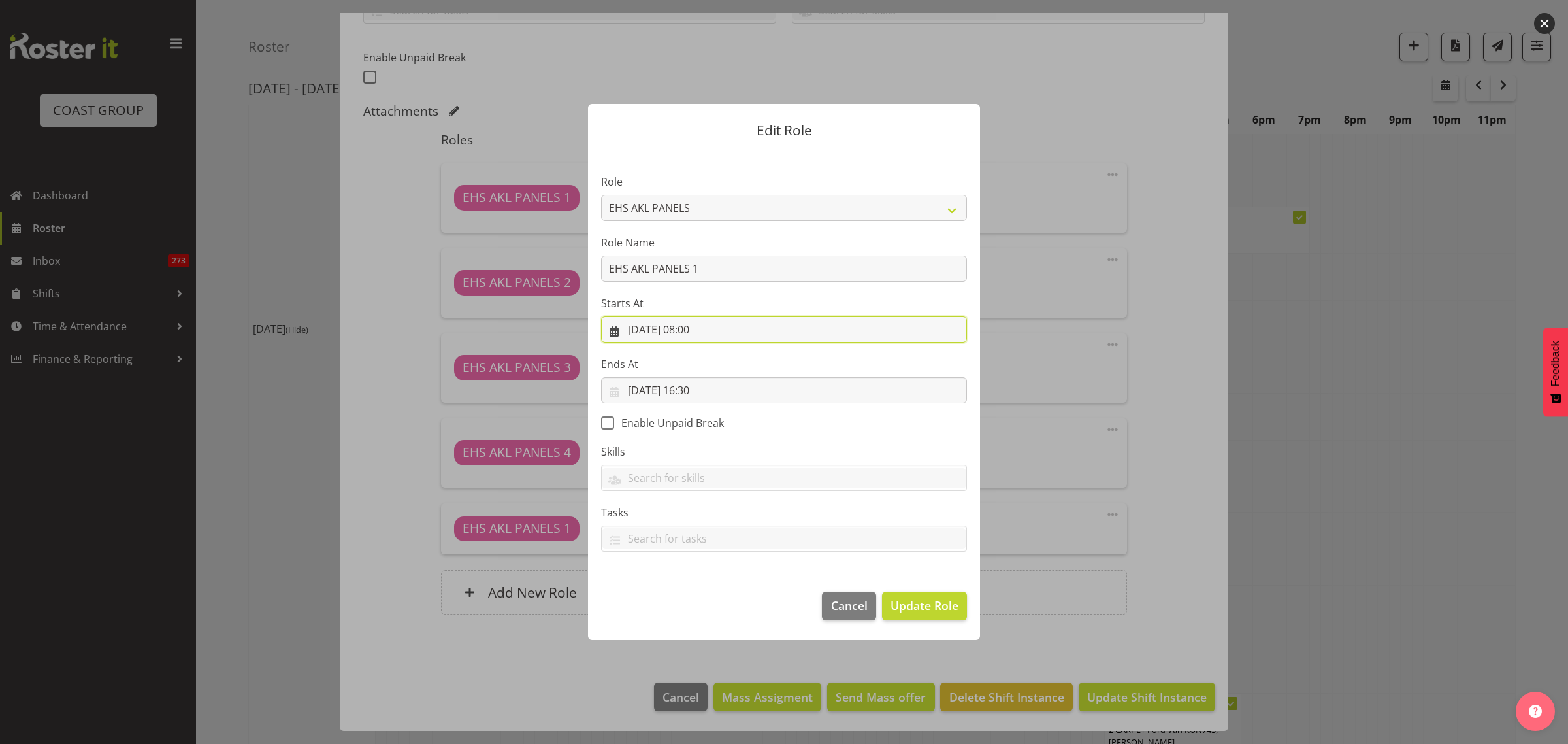
click at [739, 331] on input "[DATE] 08:00" at bounding box center [783, 329] width 366 height 26
click at [703, 608] on select "00 01 02 03 04 05 06 07 08 09 10 11 12 13 14 15 16 17 18 19 20 21 22 23" at bounding box center [705, 607] width 29 height 26
select select "9"
click at [690, 594] on select "00 01 02 03 04 05 06 07 08 09 10 11 12 13 14 15 16 17 18 19 20 21 22 23" at bounding box center [705, 607] width 29 height 26
type input "[DATE] 09:00"
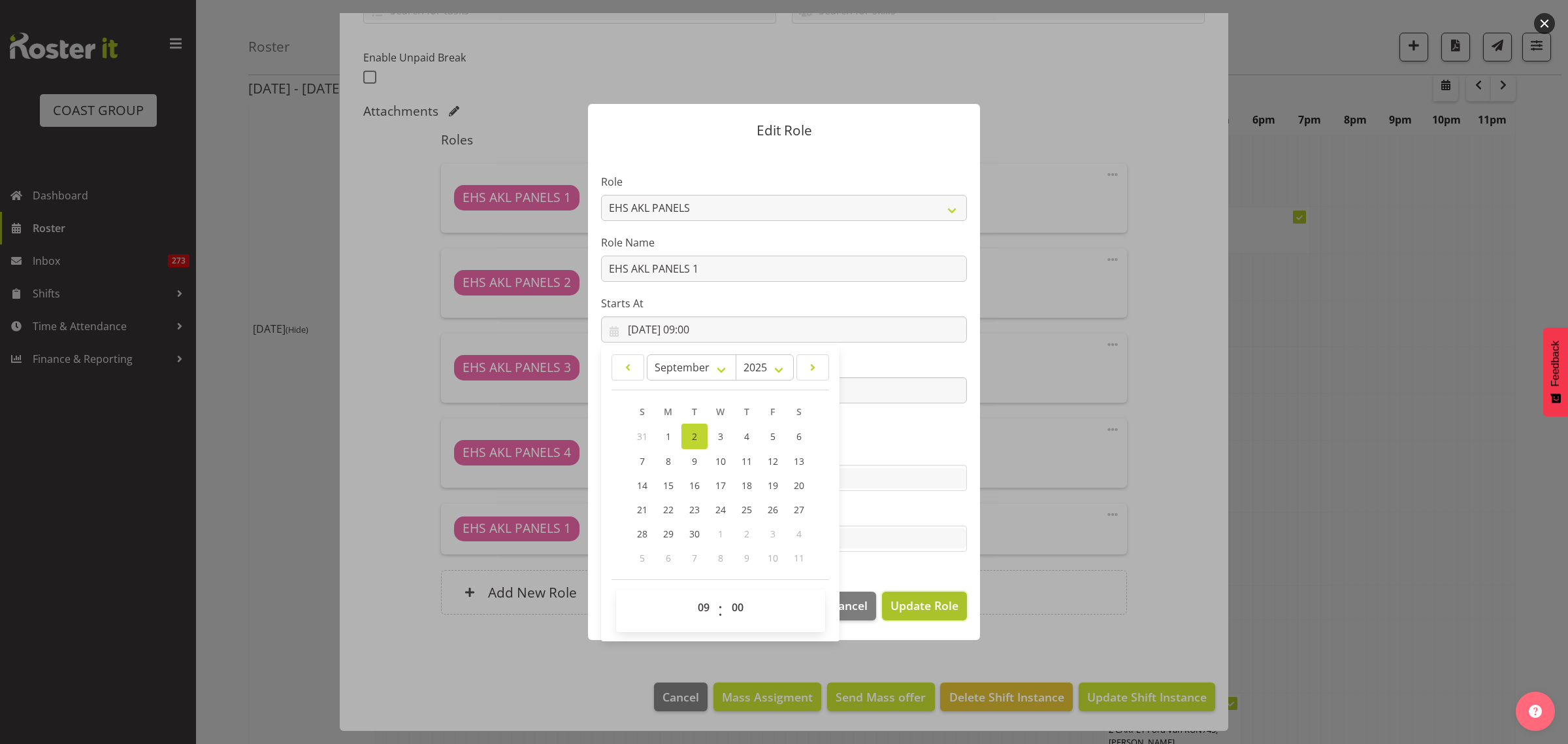
click at [905, 610] on span "Update Role" at bounding box center [924, 605] width 68 height 17
select select
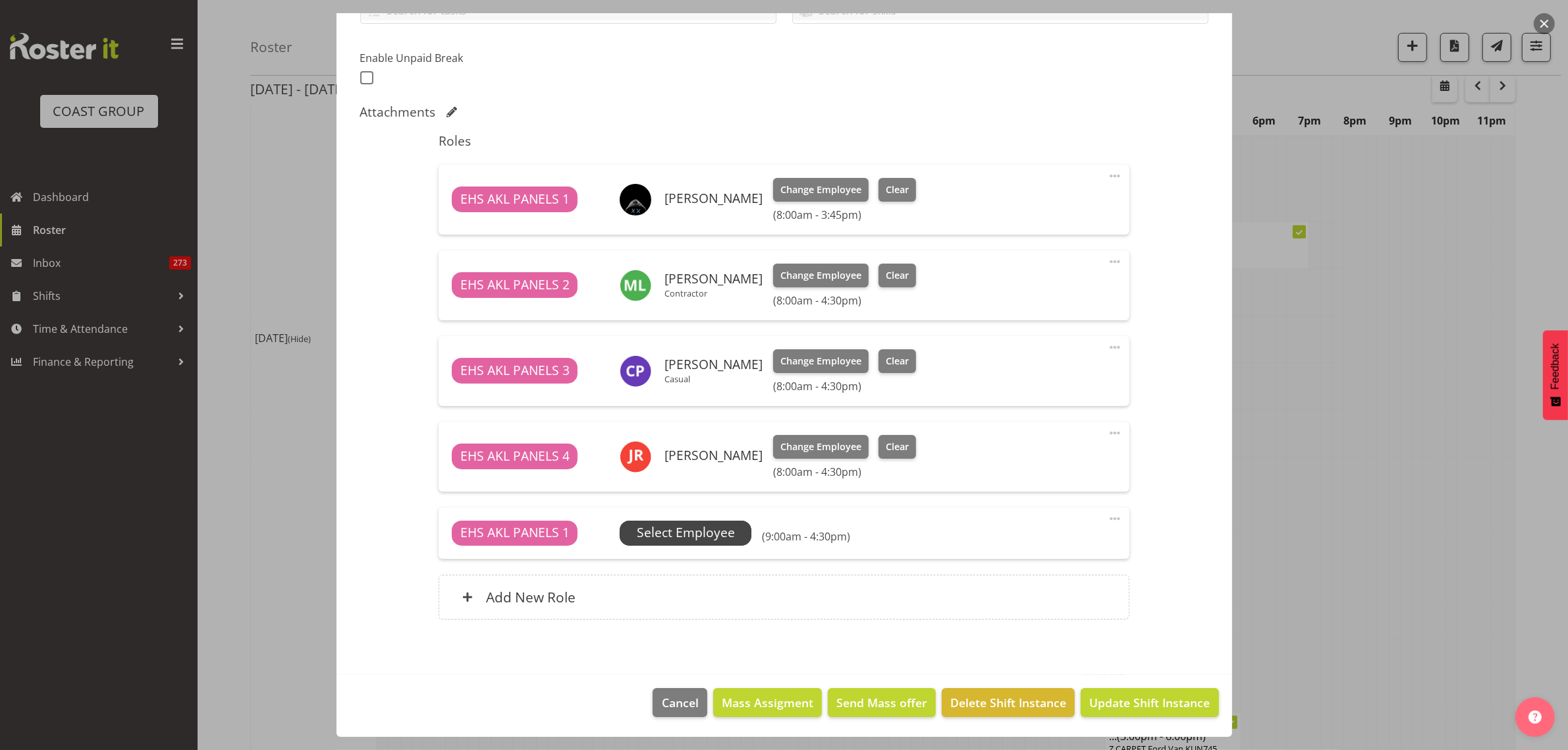
click at [689, 535] on span "Select Employee" at bounding box center [686, 533] width 98 height 19
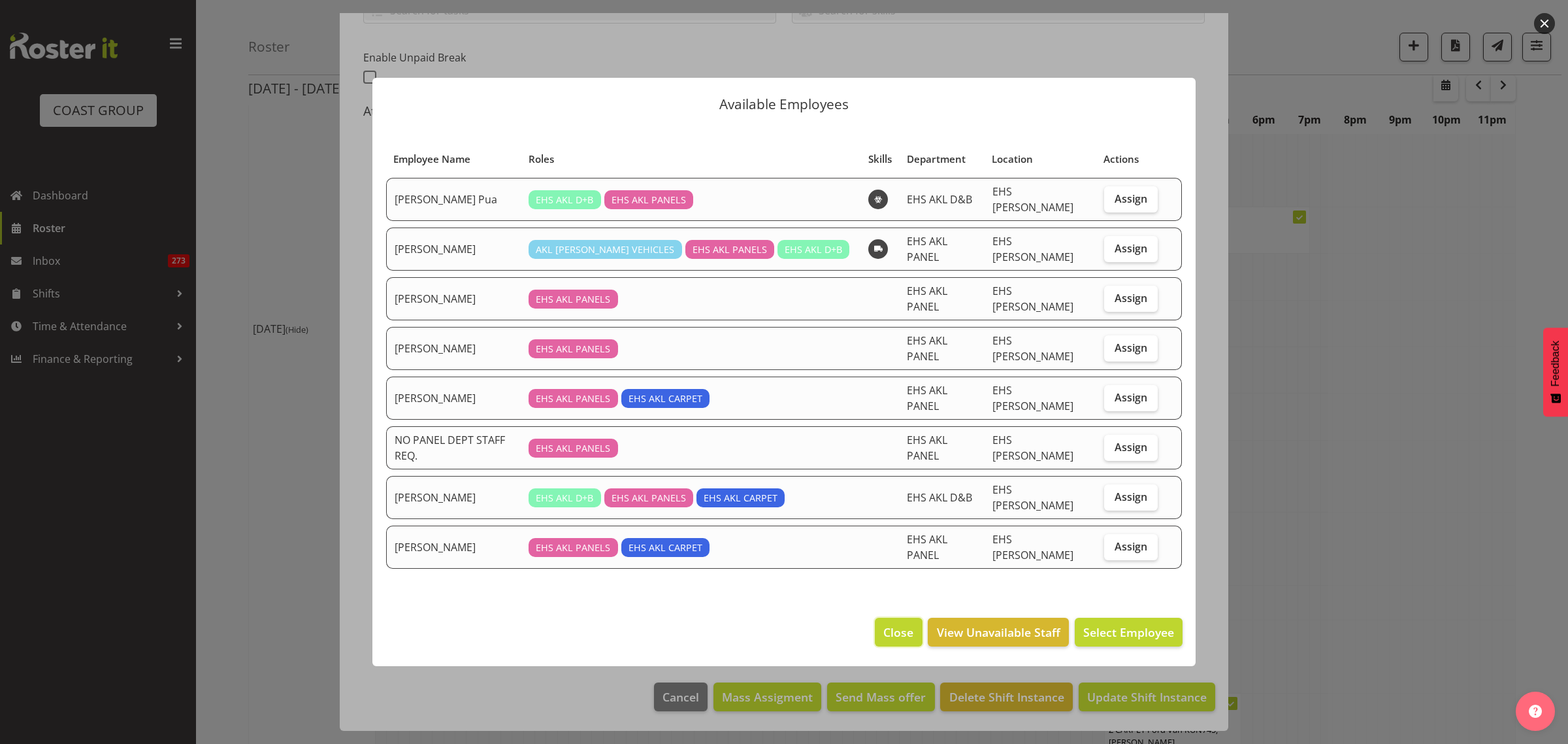
click at [889, 624] on span "Close" at bounding box center [898, 632] width 30 height 17
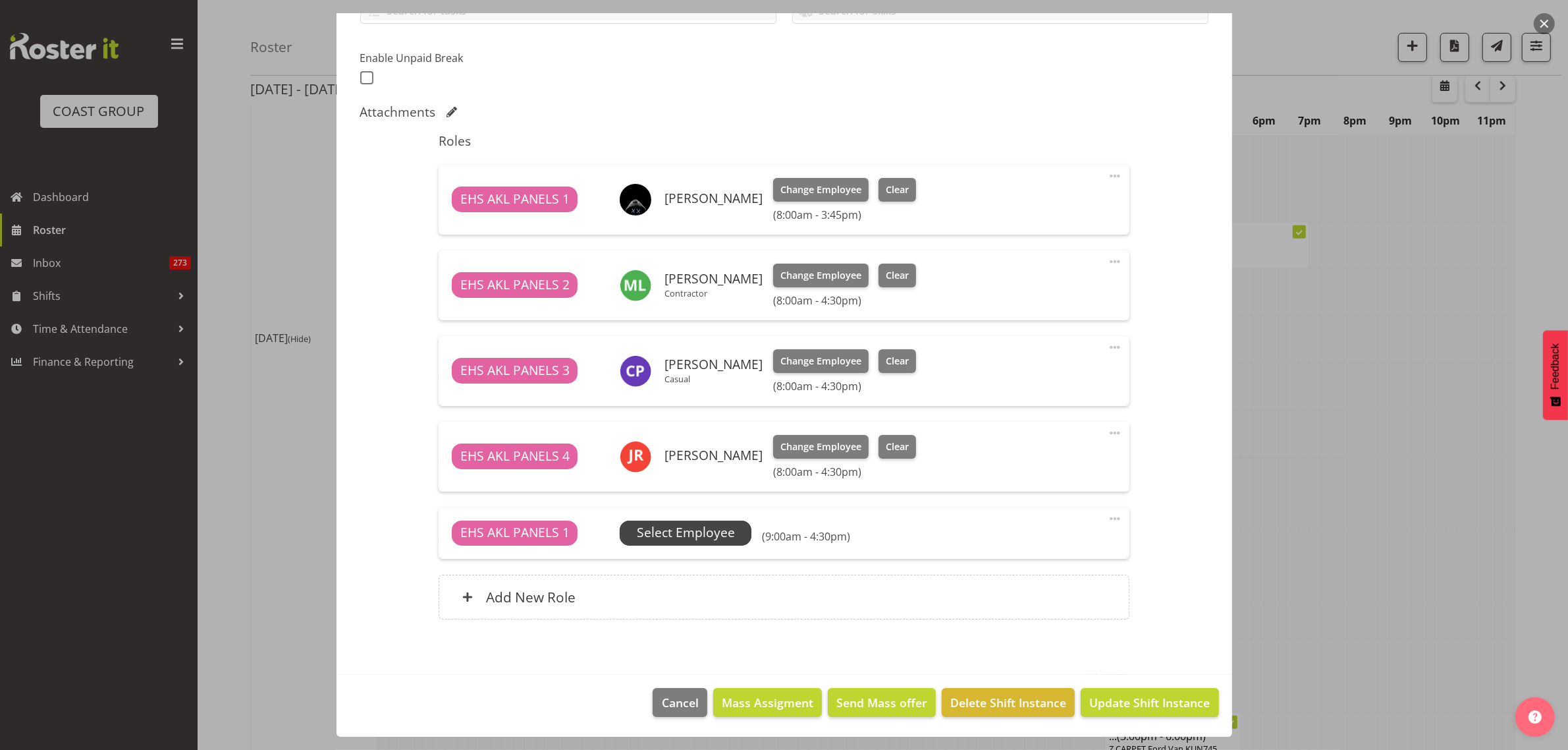
click at [695, 535] on span "Select Employee" at bounding box center [686, 533] width 98 height 19
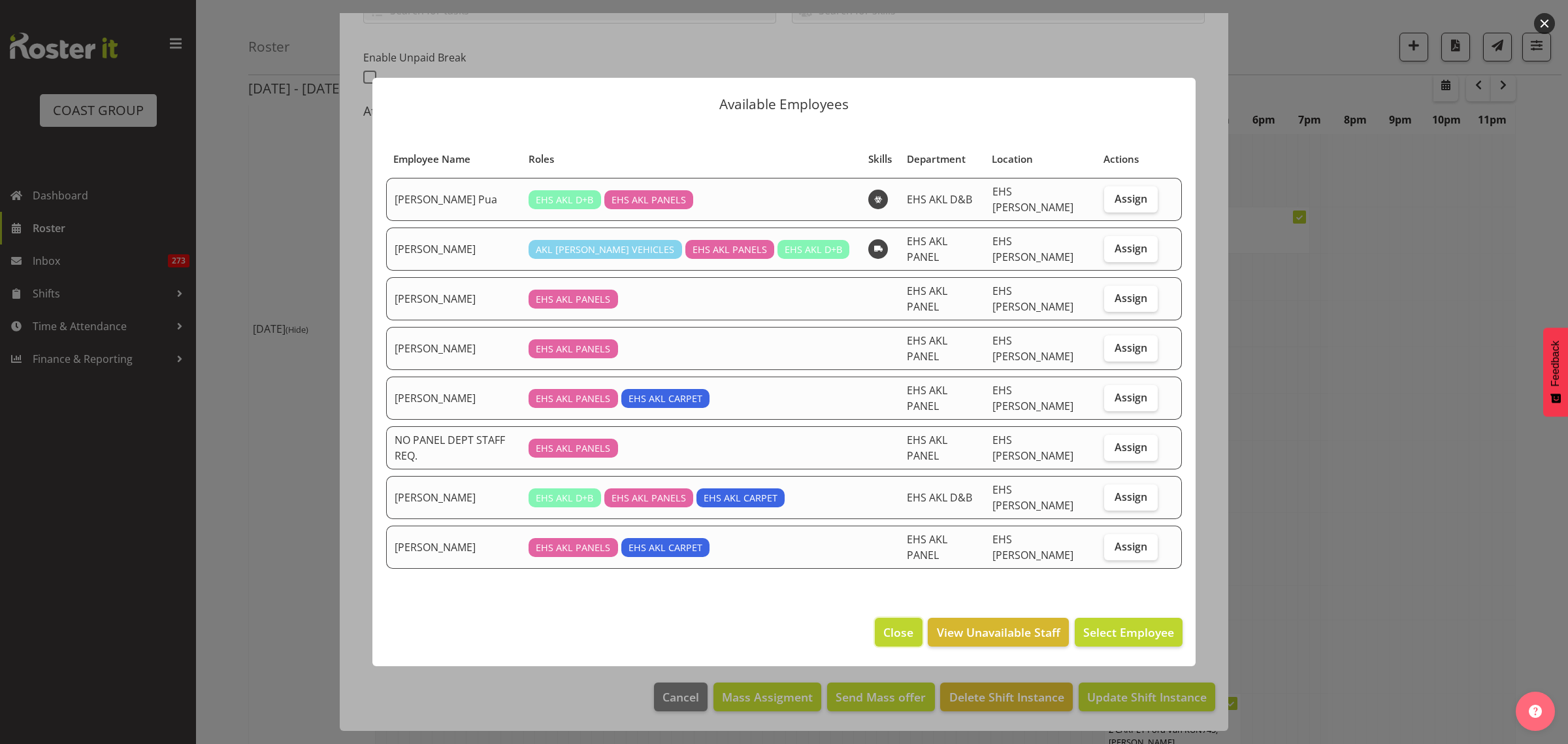
click at [894, 624] on span "Close" at bounding box center [898, 632] width 30 height 17
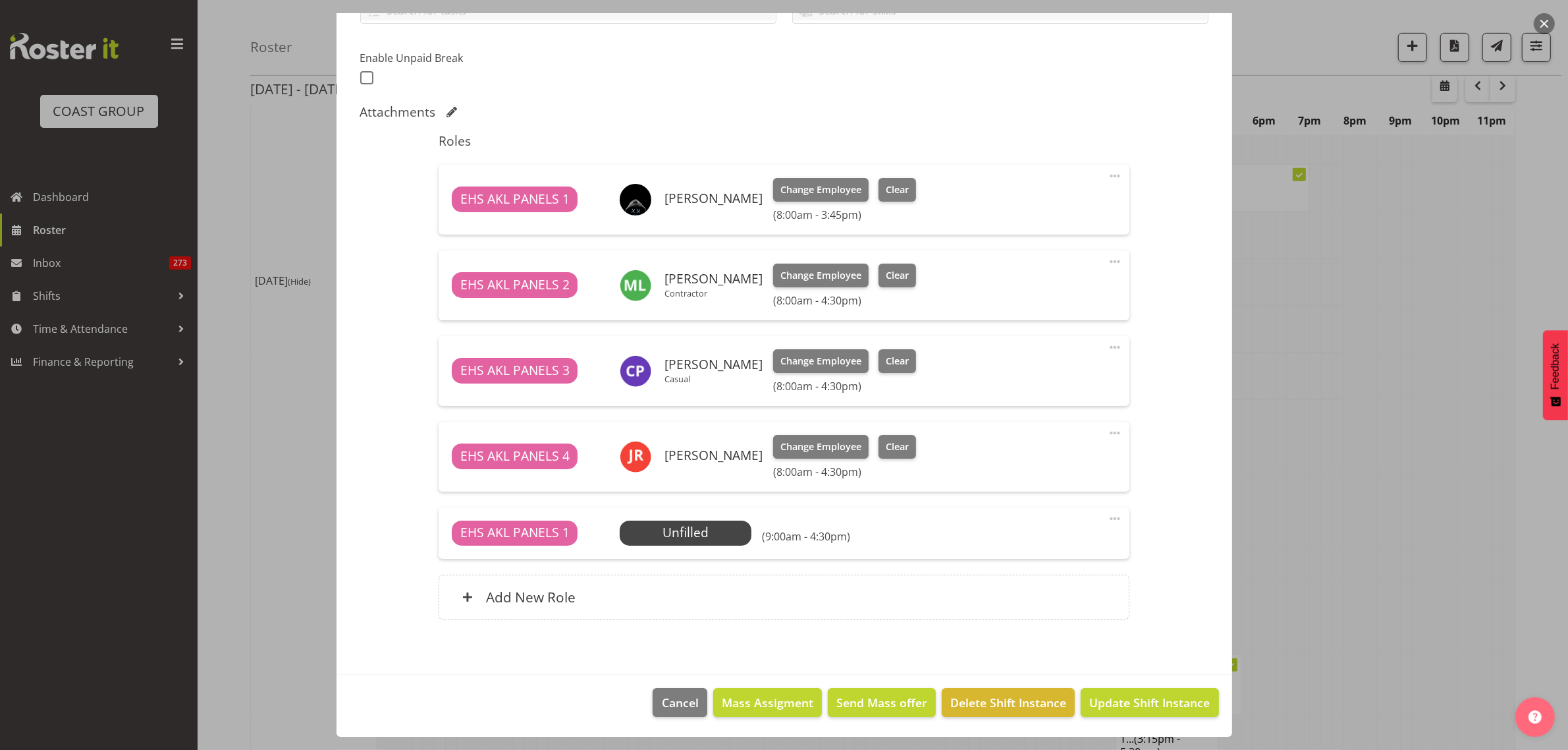
scroll to position [658, 0]
click at [1114, 700] on span "Update Shift Instance" at bounding box center [1149, 702] width 120 height 18
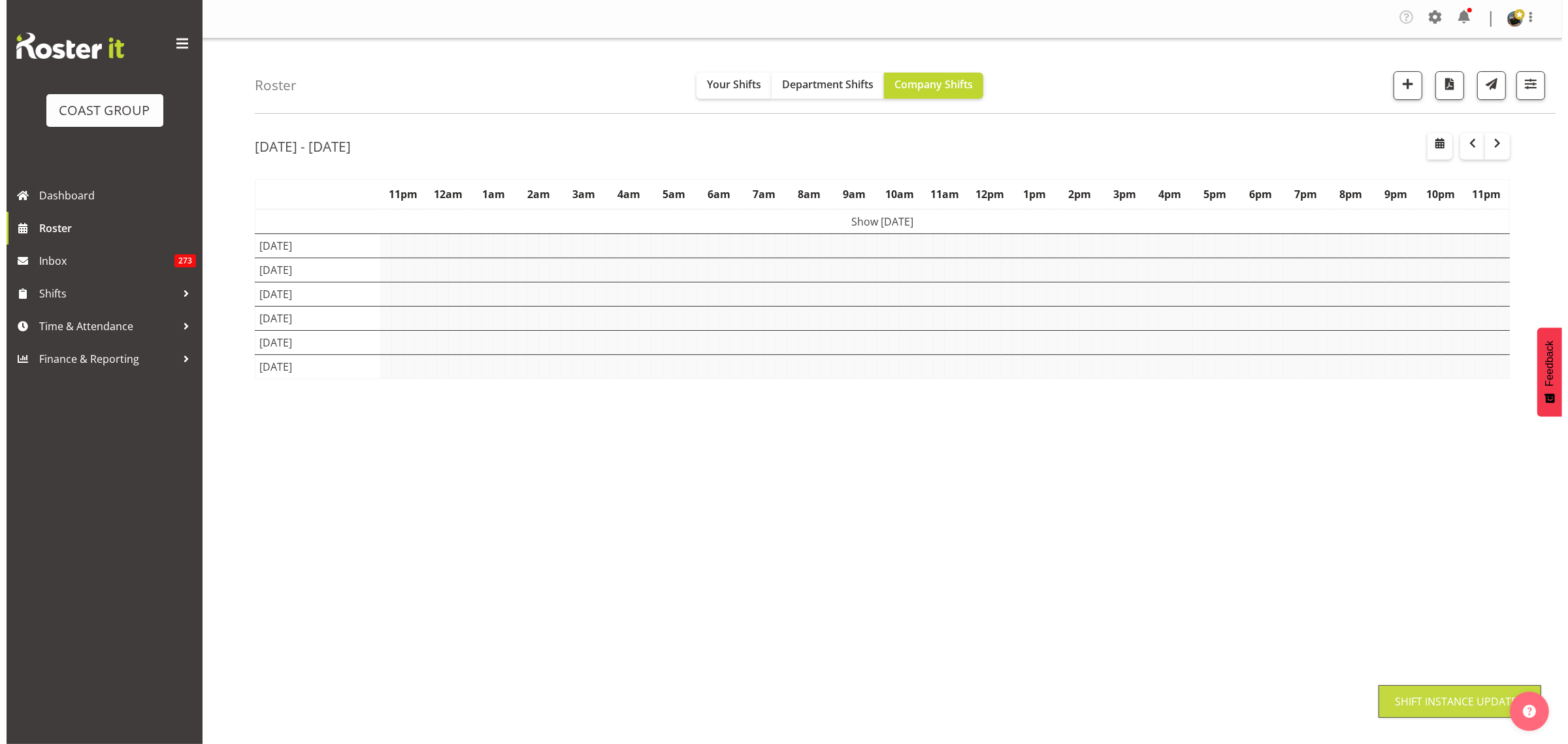
scroll to position [0, 0]
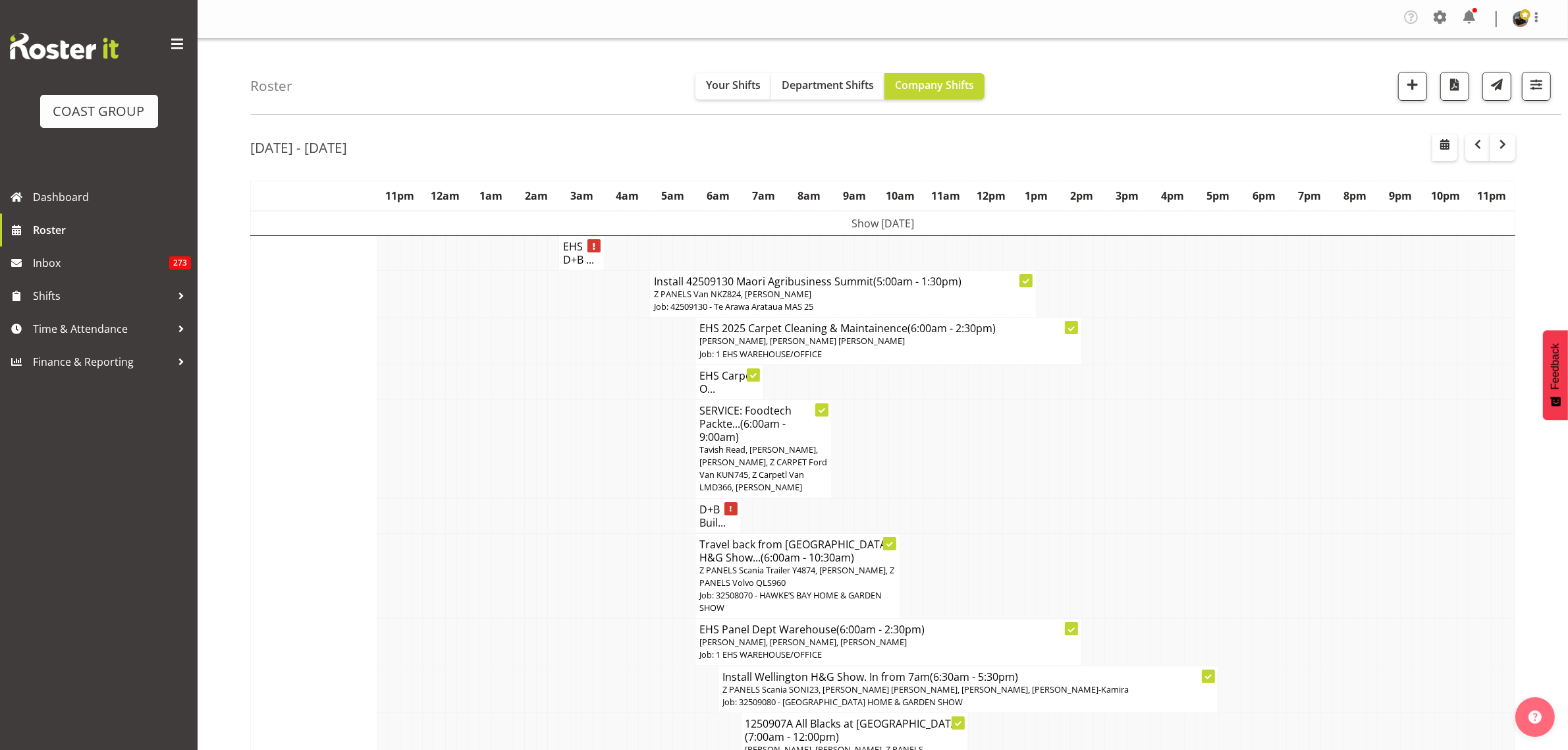
click at [790, 466] on span "Tavish Read, [PERSON_NAME], [PERSON_NAME], Z CARPET Ford Van KUN745, Z Carpetl …" at bounding box center [764, 468] width 128 height 50
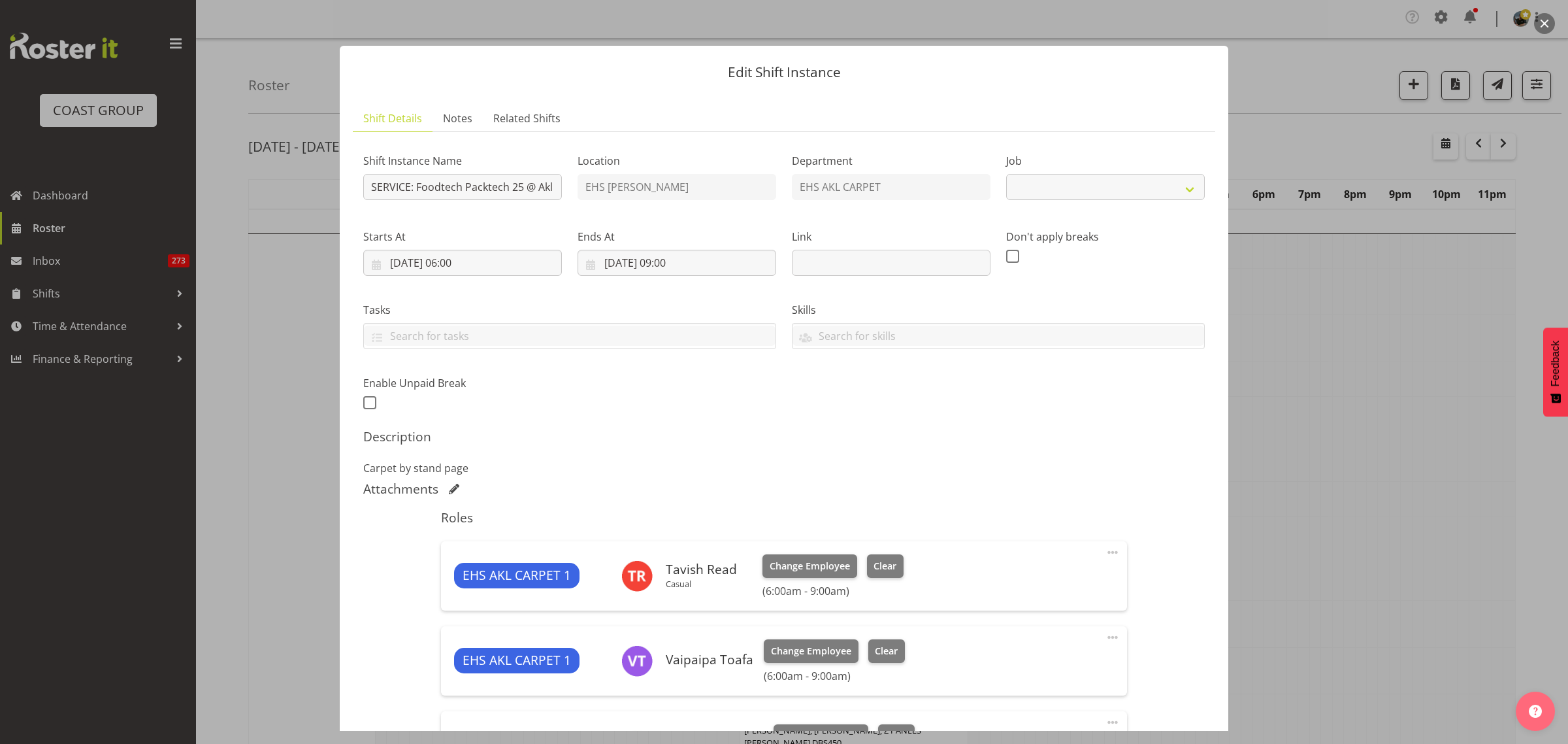
select select "9630"
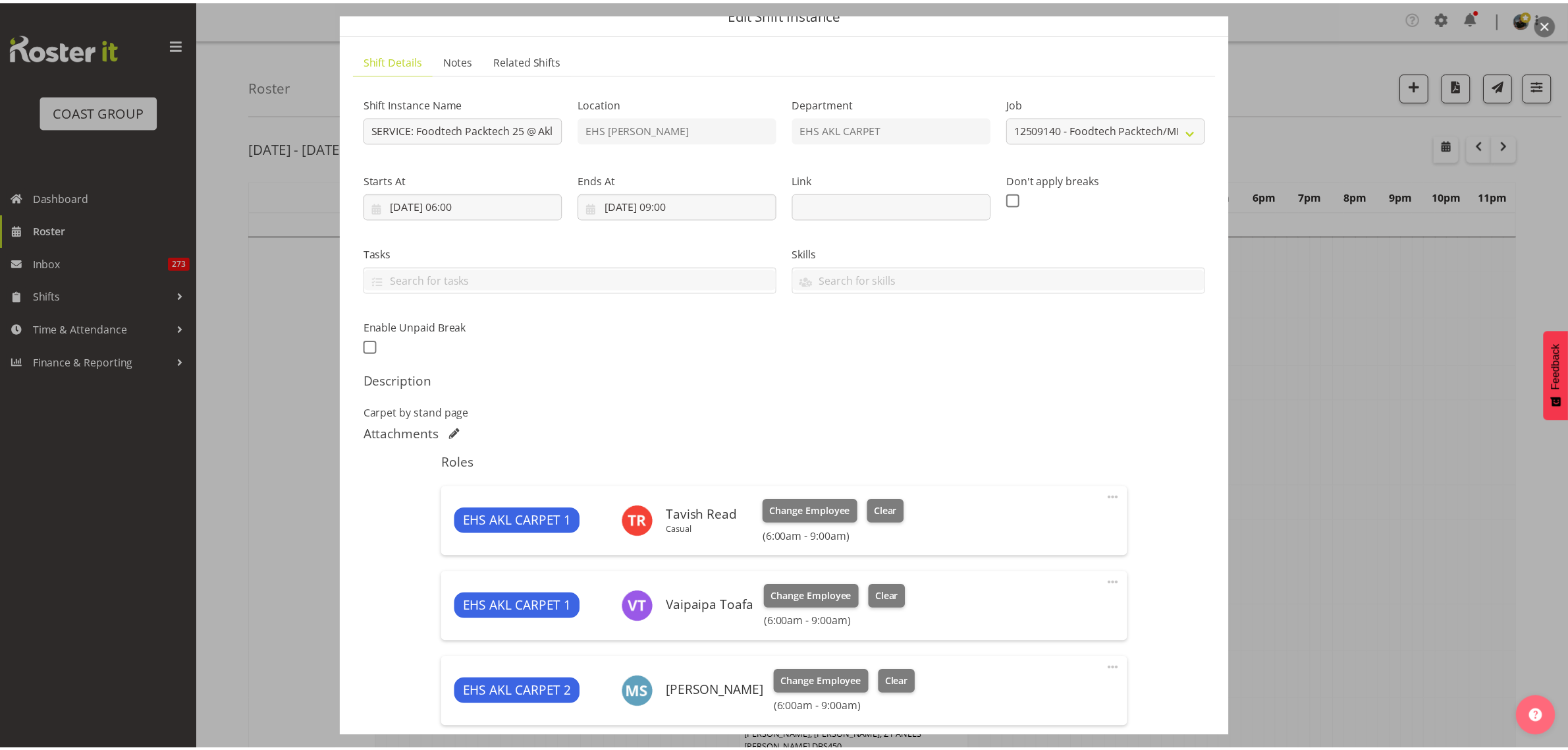
scroll to position [82, 0]
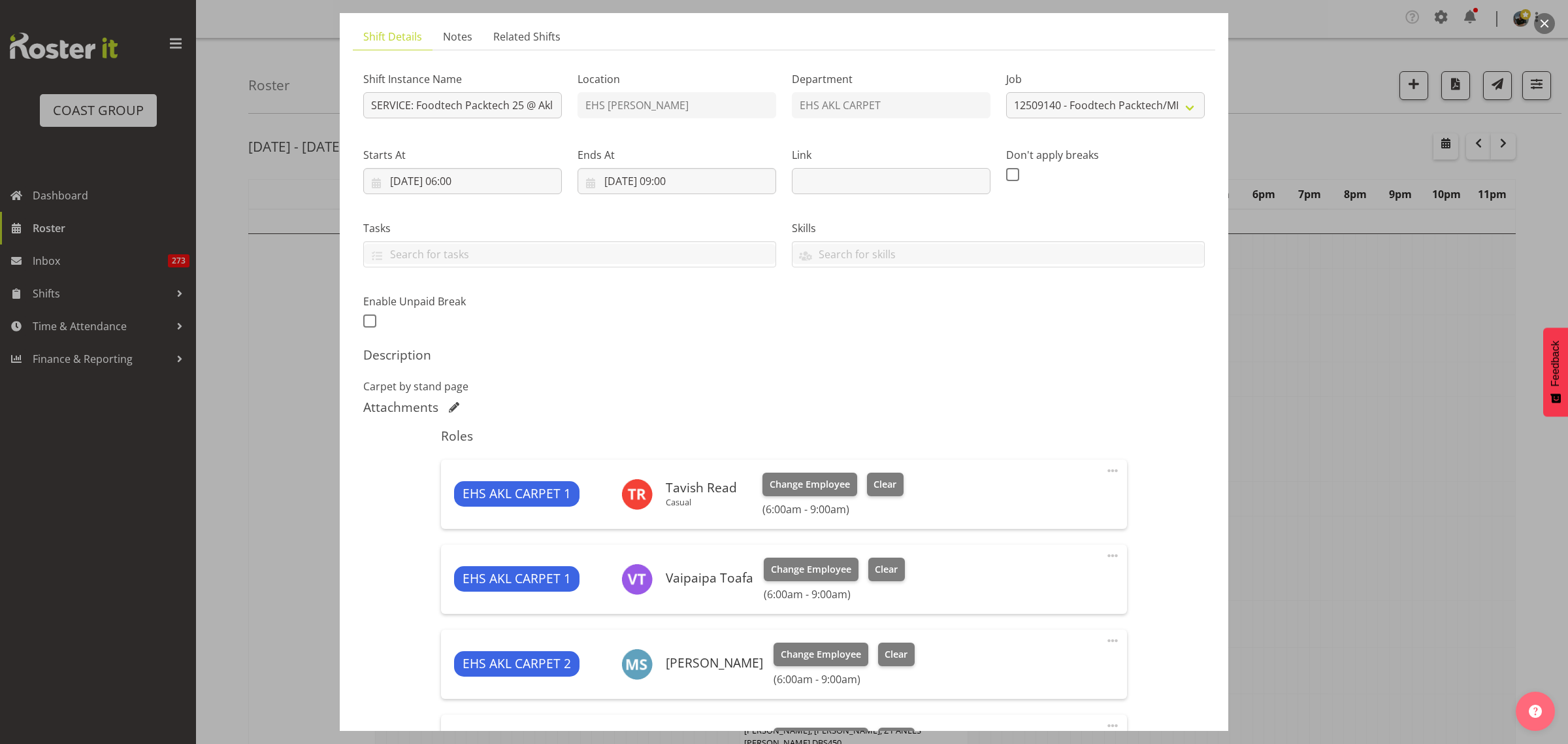
click at [1546, 23] on button "button" at bounding box center [1544, 23] width 21 height 21
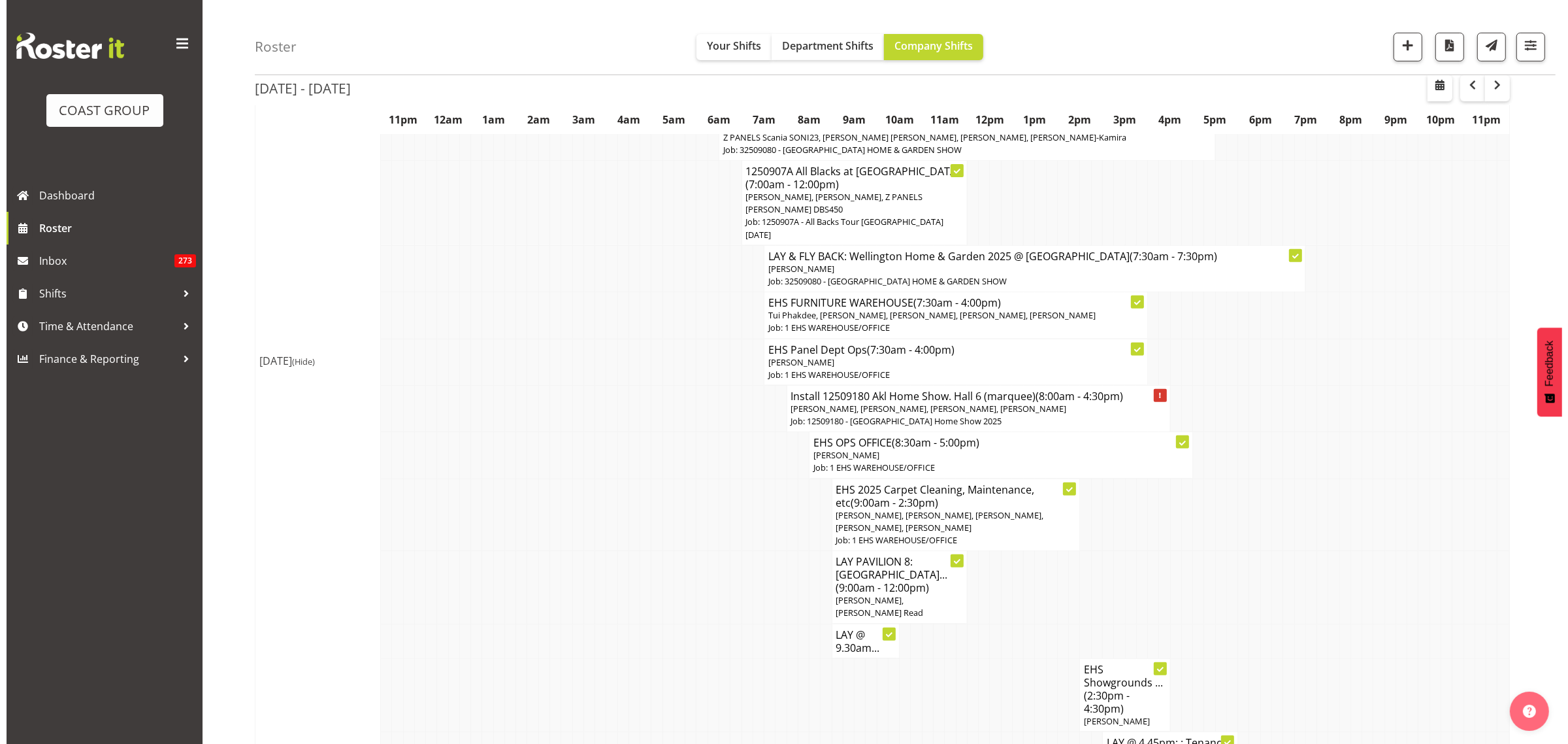
scroll to position [572, 0]
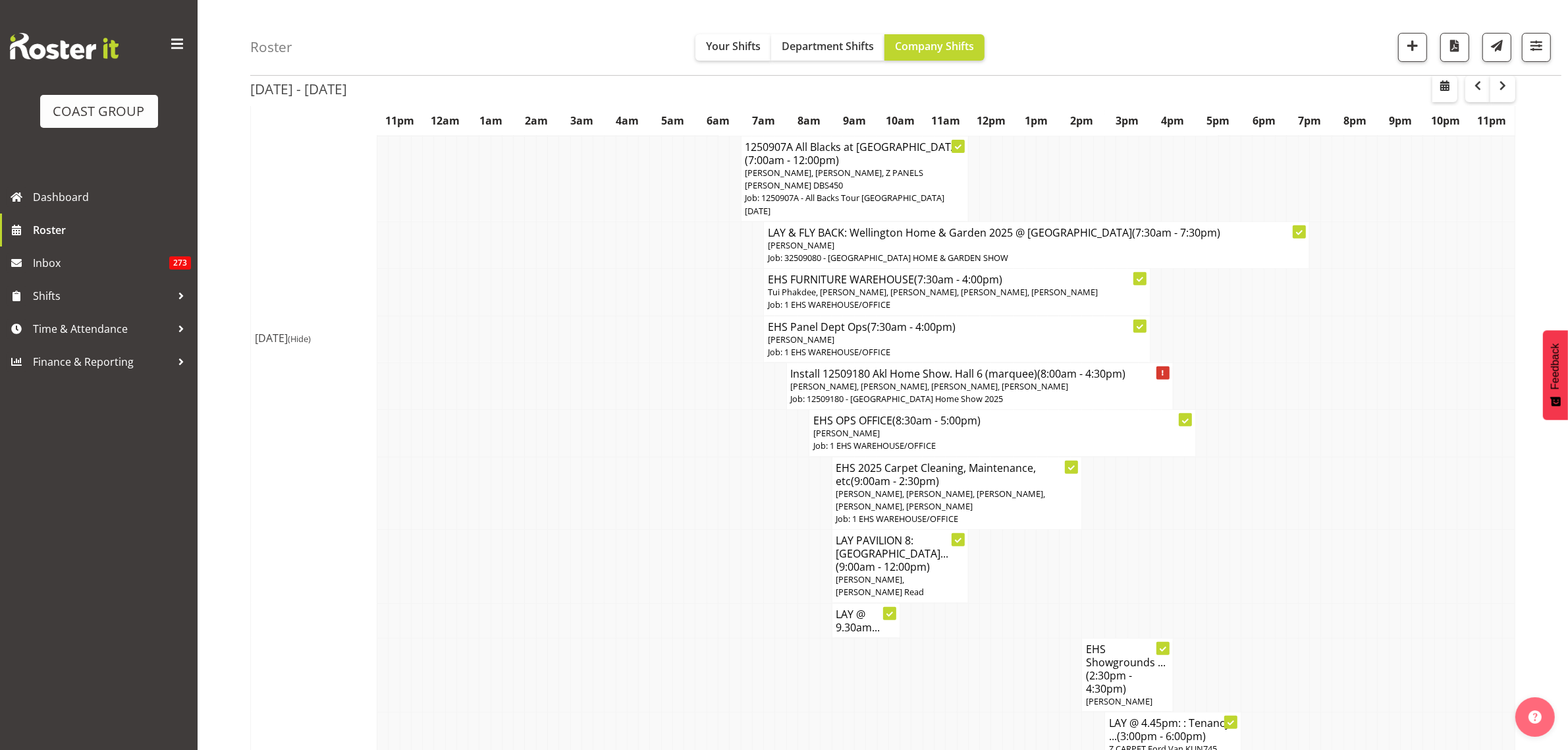
click at [897, 567] on h4 "LAY PAVILION 8: [GEOGRAPHIC_DATA]... (9:00am - 12:00pm)" at bounding box center [900, 553] width 128 height 40
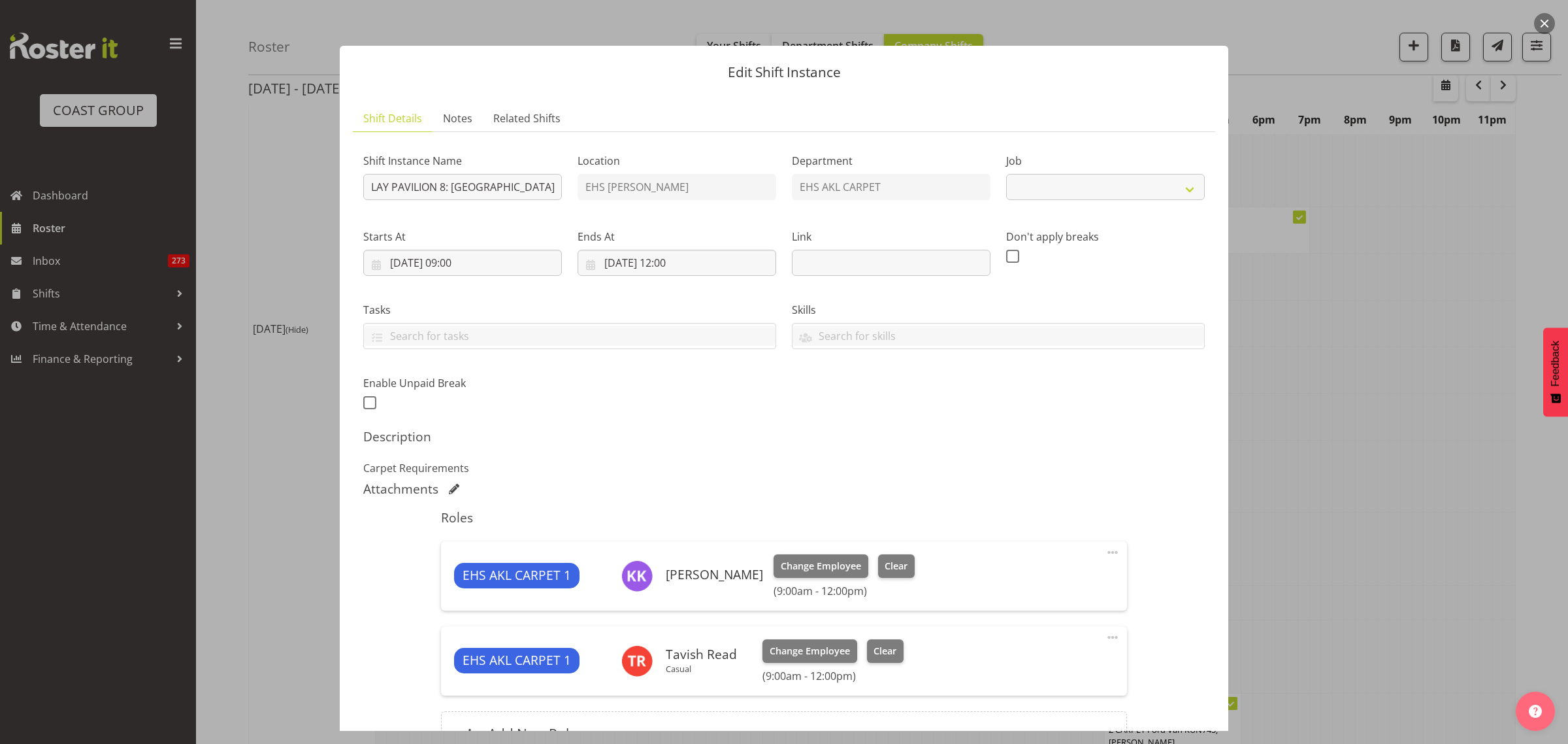
select select "9932"
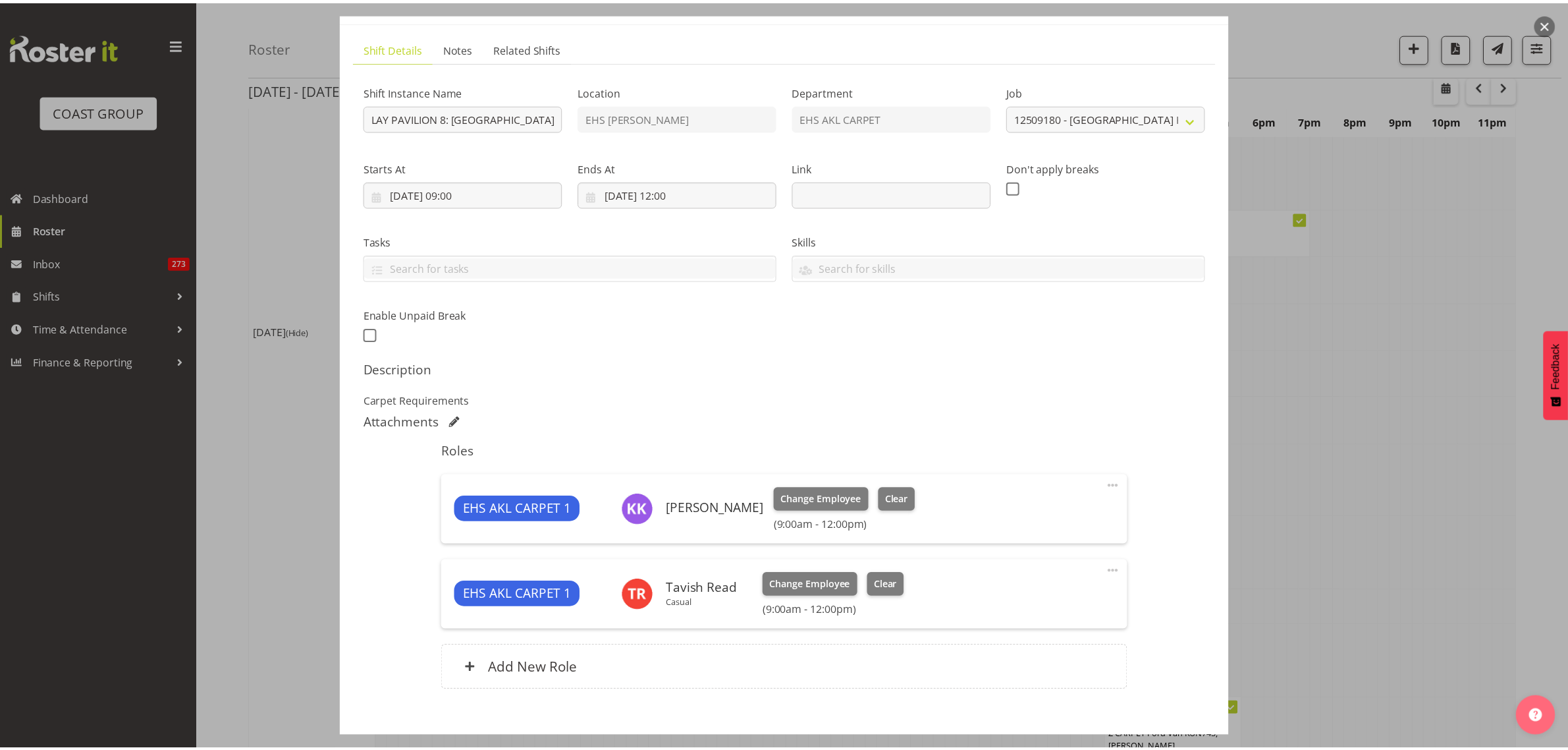
scroll to position [142, 0]
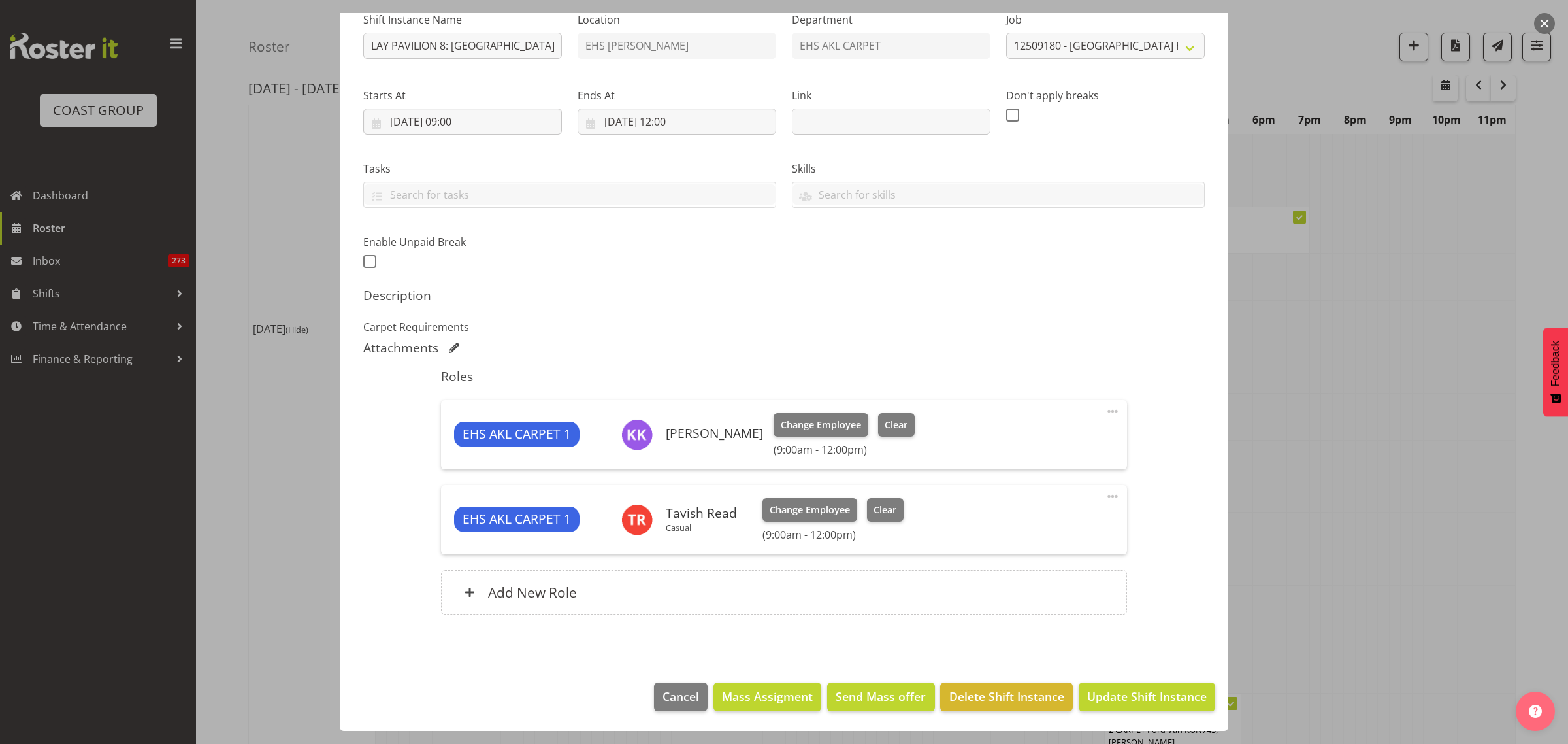
click at [1543, 24] on button "button" at bounding box center [1544, 23] width 21 height 21
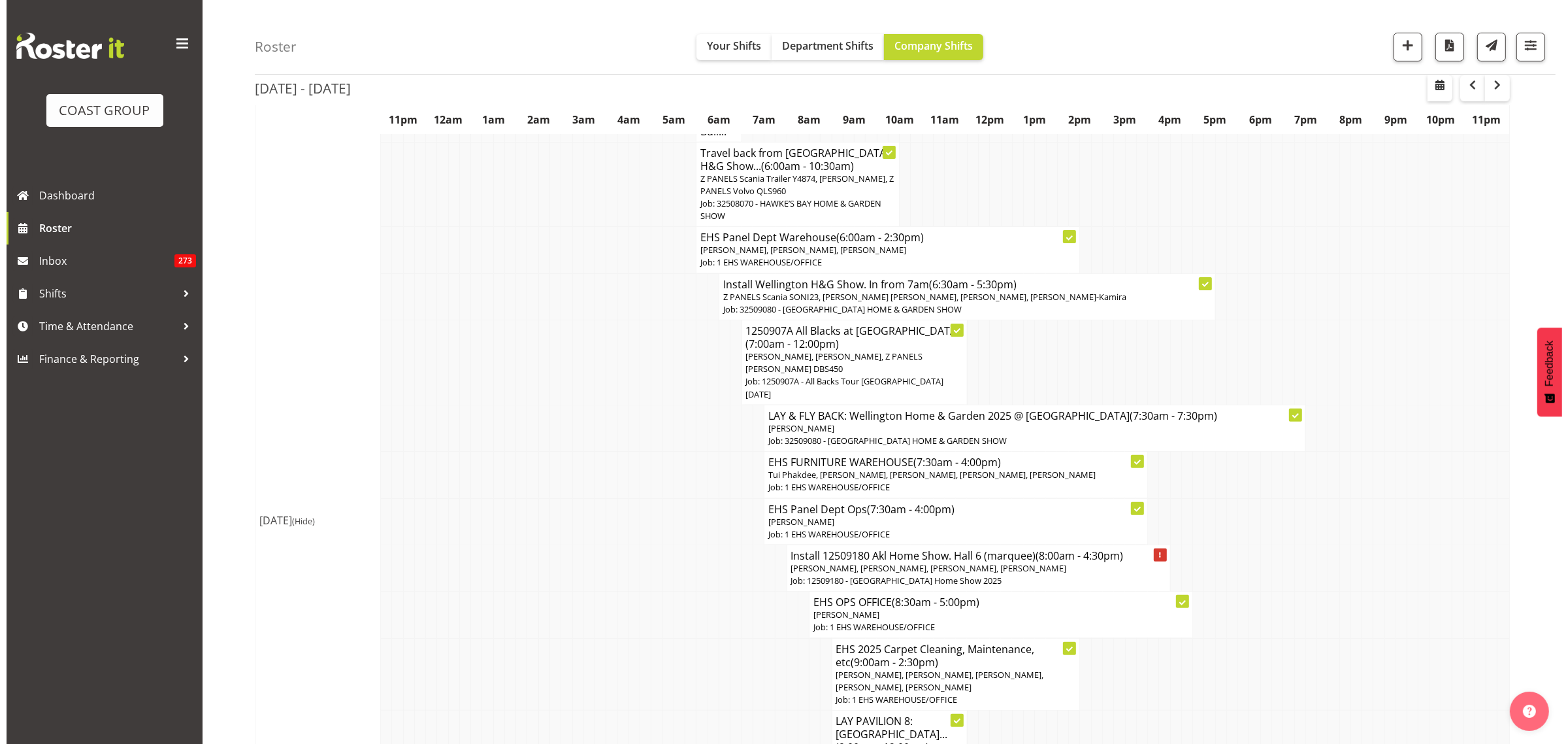
scroll to position [408, 0]
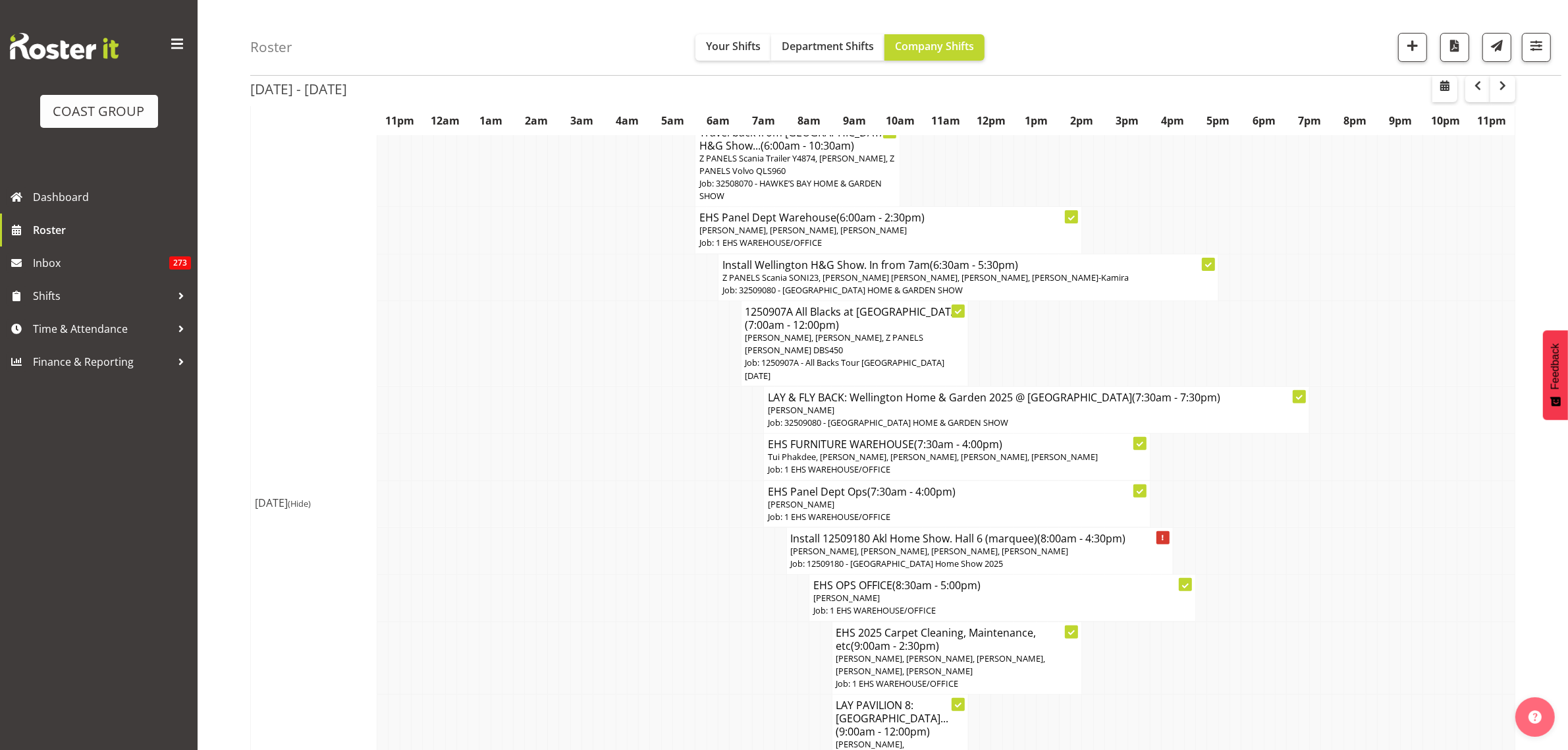
click at [949, 547] on span "[PERSON_NAME], [PERSON_NAME], [PERSON_NAME], [PERSON_NAME]" at bounding box center [930, 550] width 278 height 12
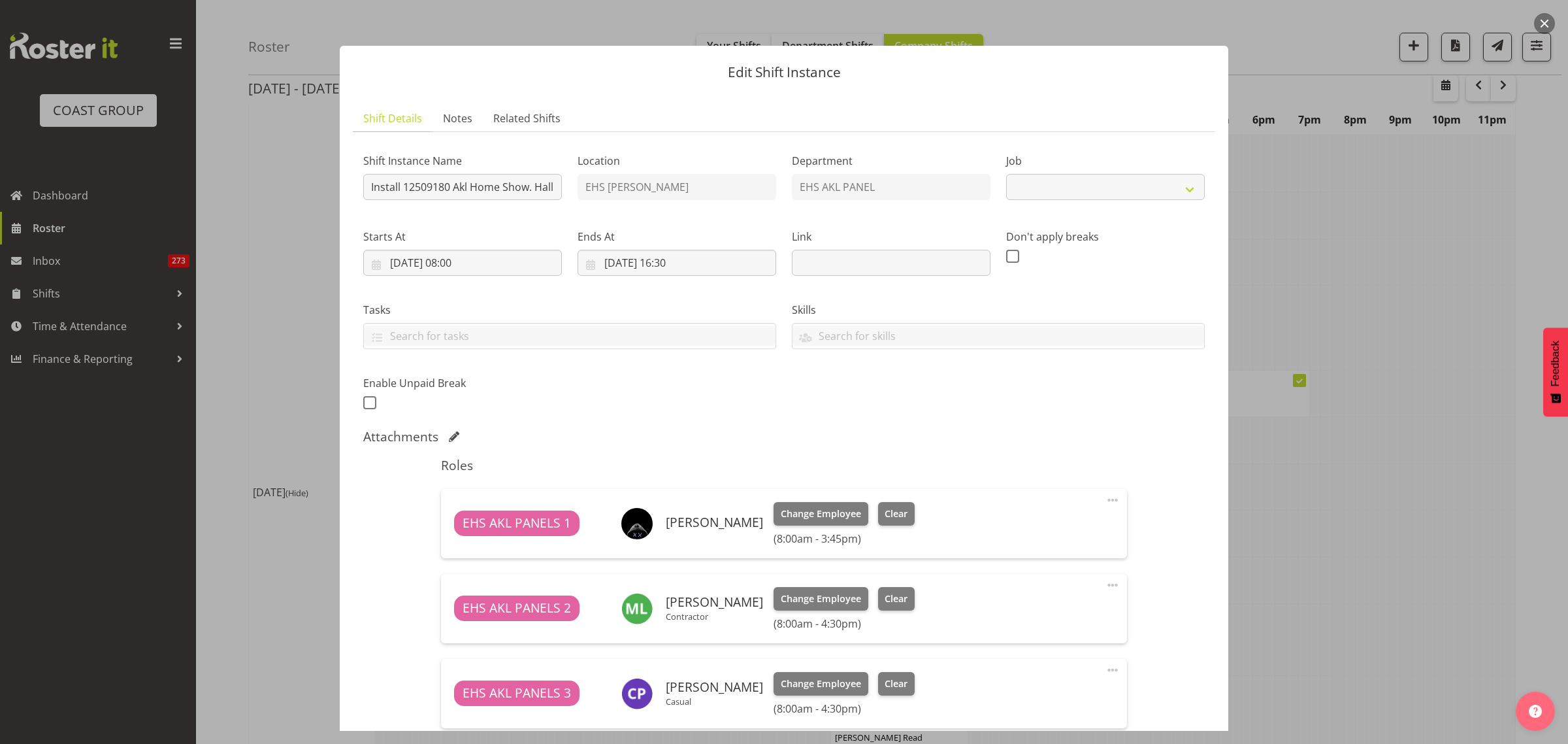
select select "9932"
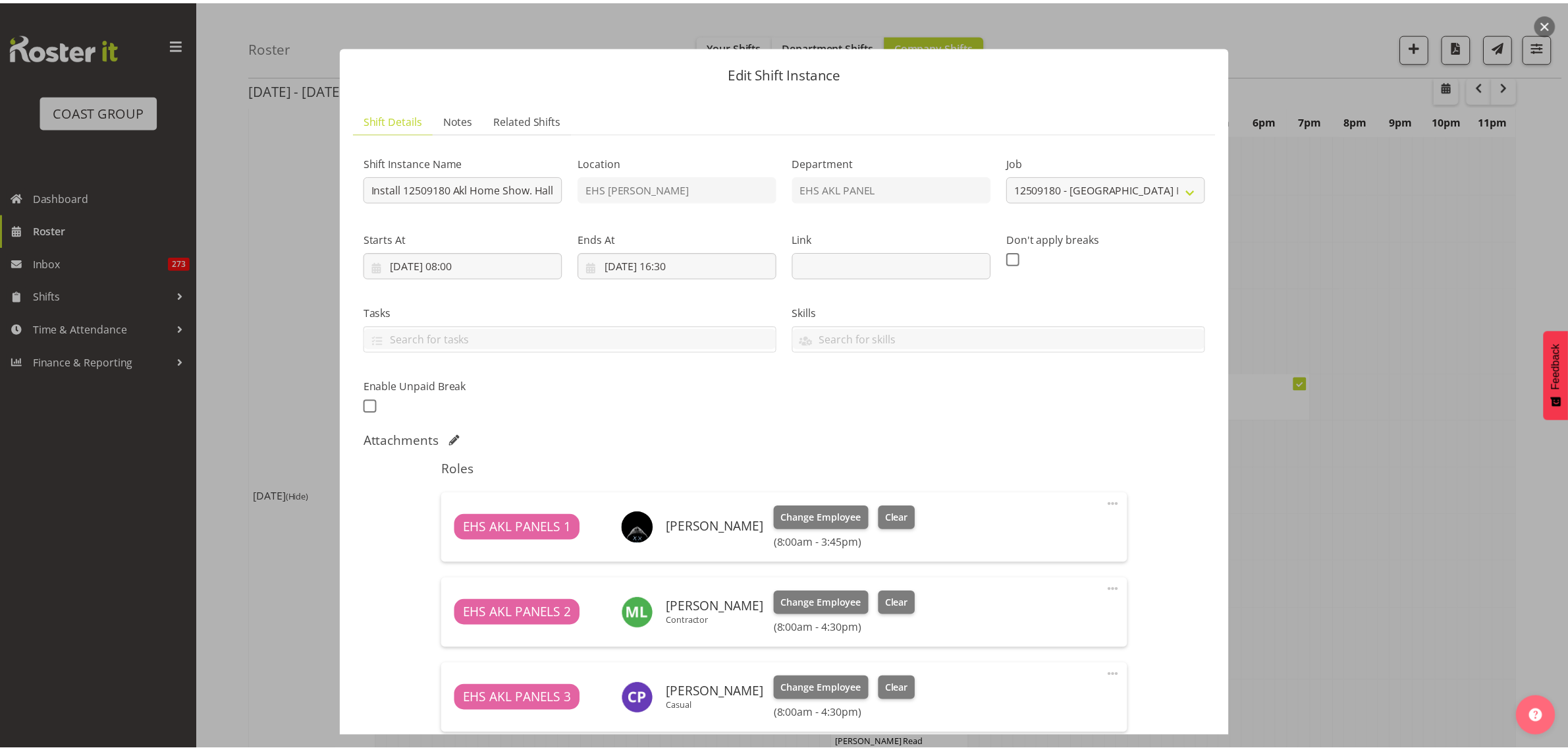
scroll to position [328, 0]
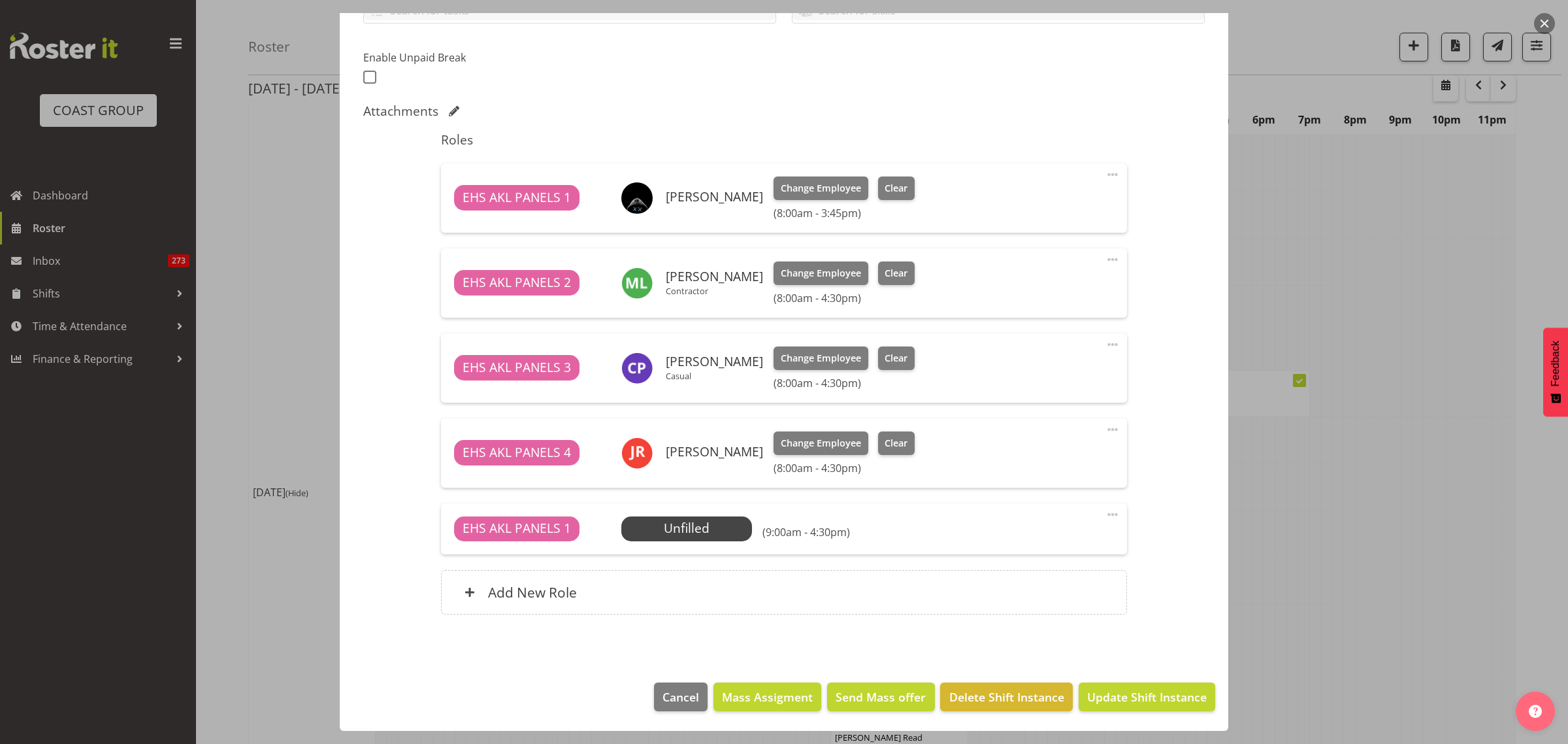
click at [1105, 515] on span at bounding box center [1112, 514] width 16 height 16
click at [1039, 547] on link "Edit" at bounding box center [1057, 546] width 126 height 24
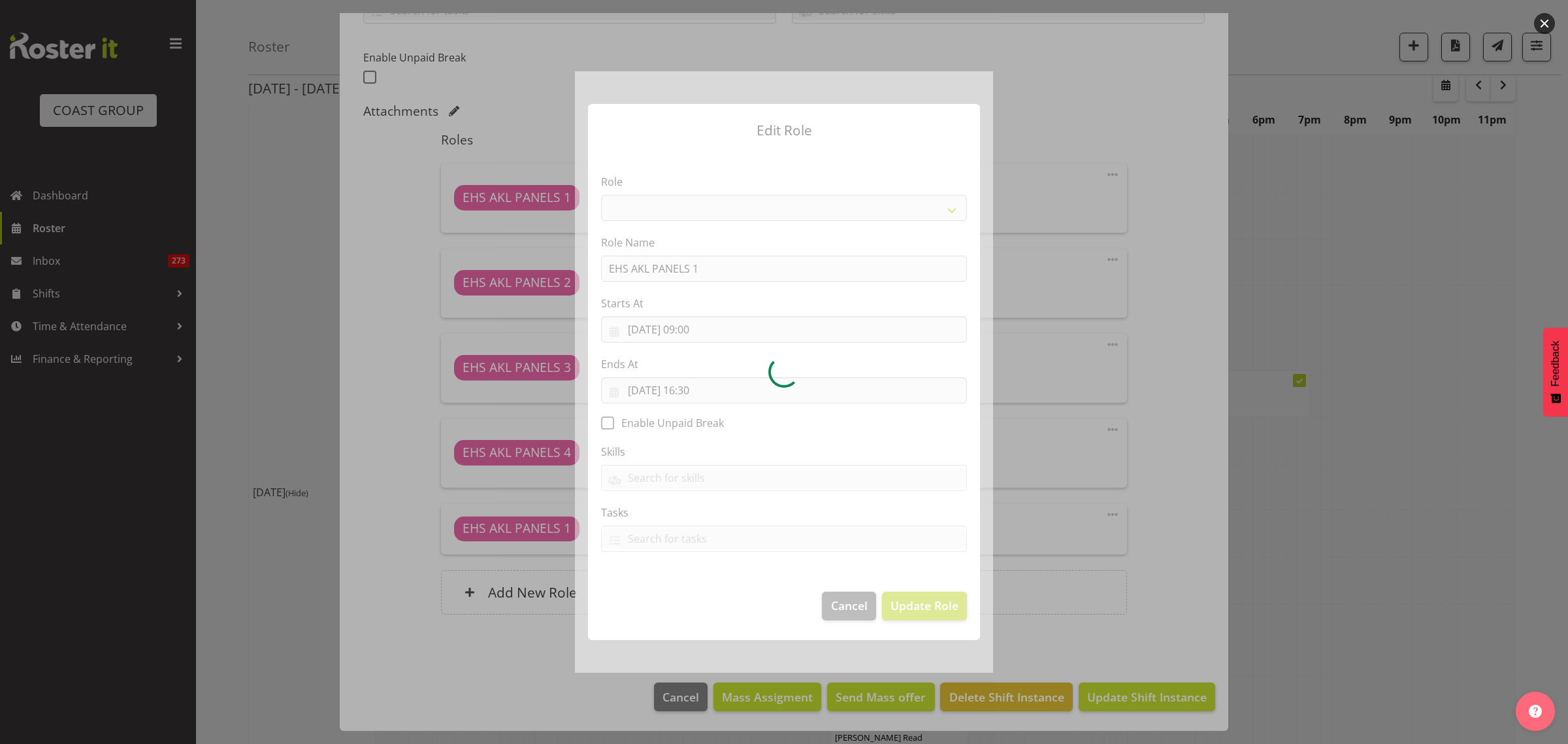
select select "188"
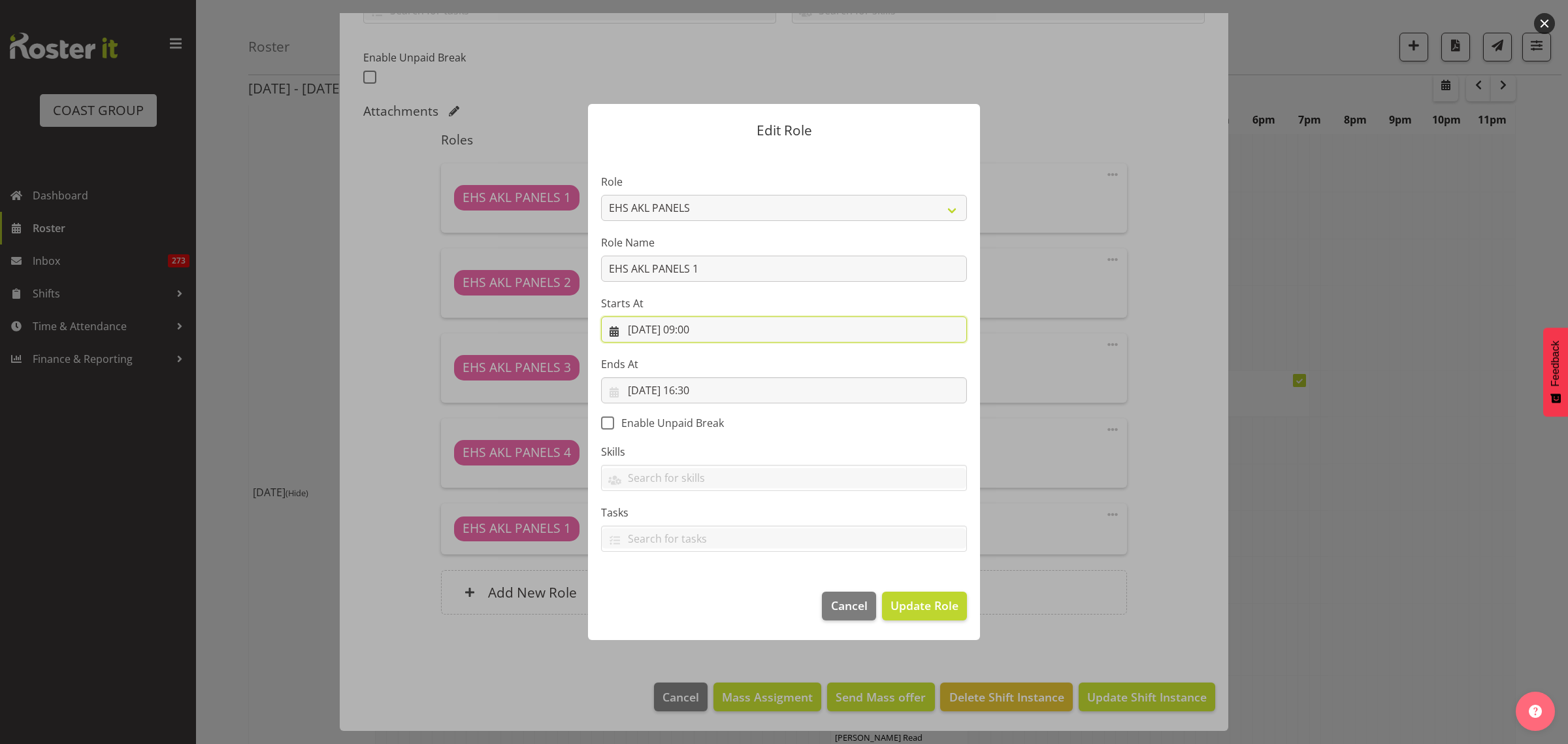
click at [731, 334] on input "[DATE] 09:00" at bounding box center [783, 329] width 366 height 26
click at [704, 608] on select "00 01 02 03 04 05 06 07 08 09 10 11 12 13 14 15 16 17 18 19 20 21 22 23" at bounding box center [705, 607] width 29 height 26
select select "12"
click at [690, 594] on select "00 01 02 03 04 05 06 07 08 09 10 11 12 13 14 15 16 17 18 19 20 21 22 23" at bounding box center [705, 607] width 29 height 26
type input "[DATE] 12:00"
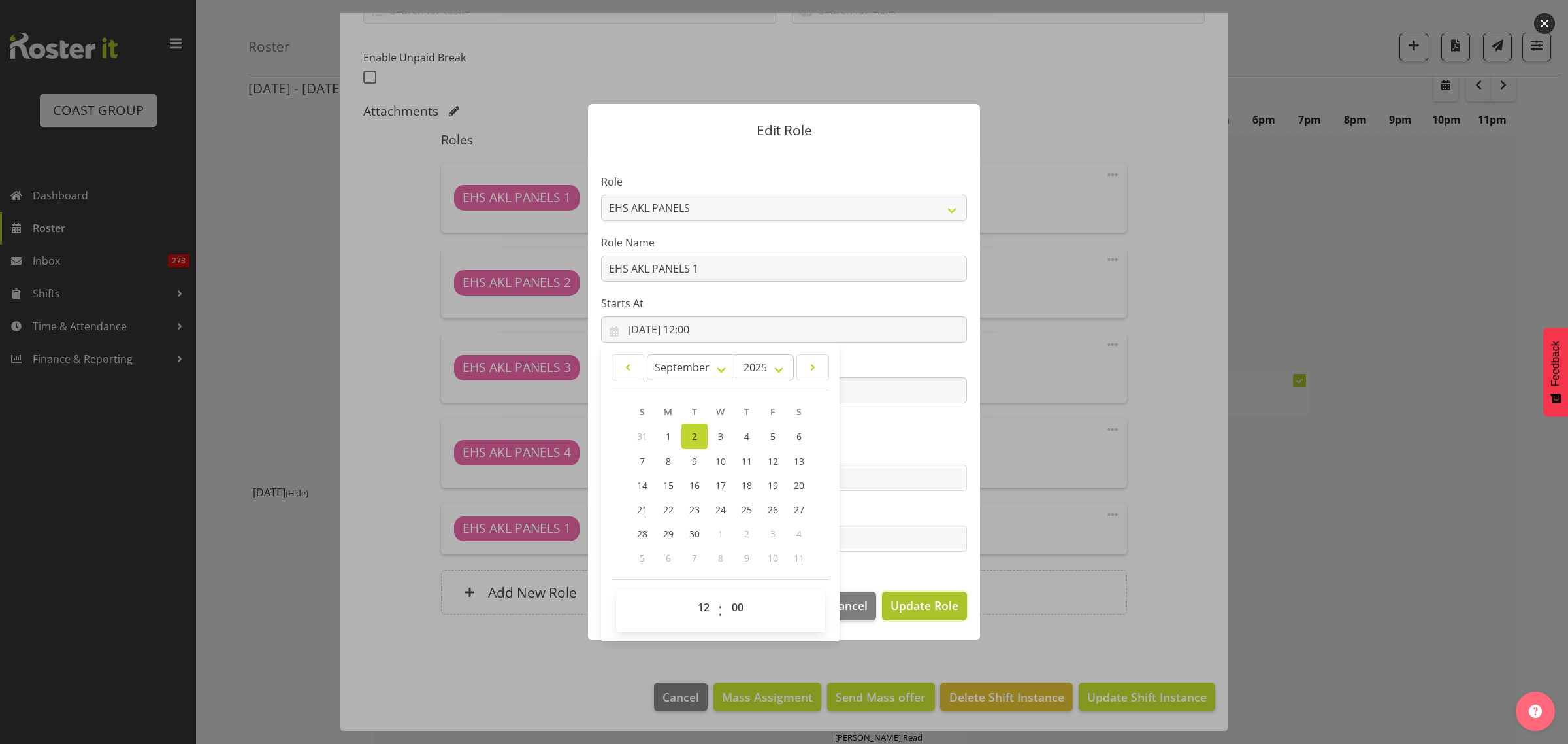
click at [903, 609] on span "Update Role" at bounding box center [924, 605] width 68 height 17
select select
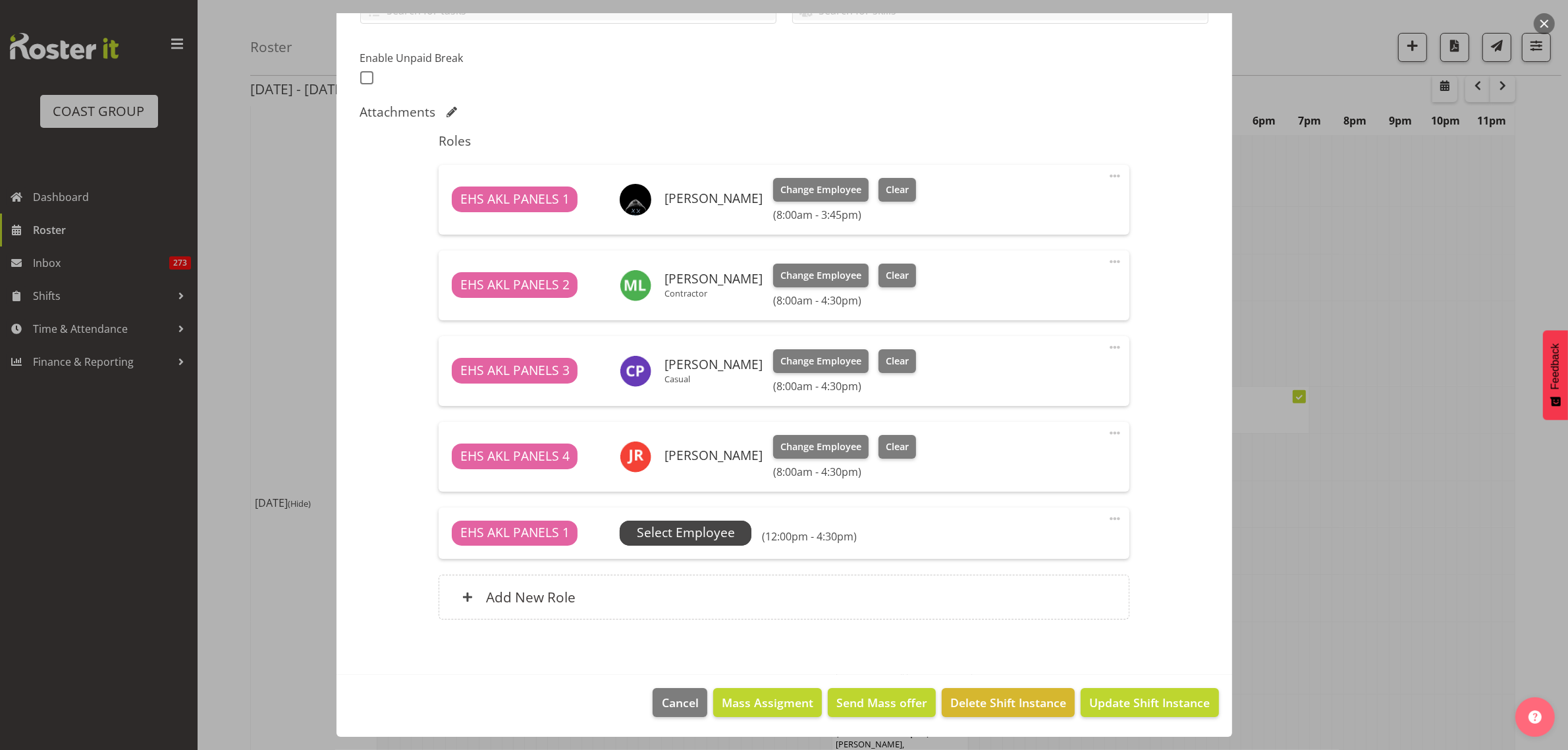
click at [699, 535] on span "Select Employee" at bounding box center [686, 533] width 98 height 19
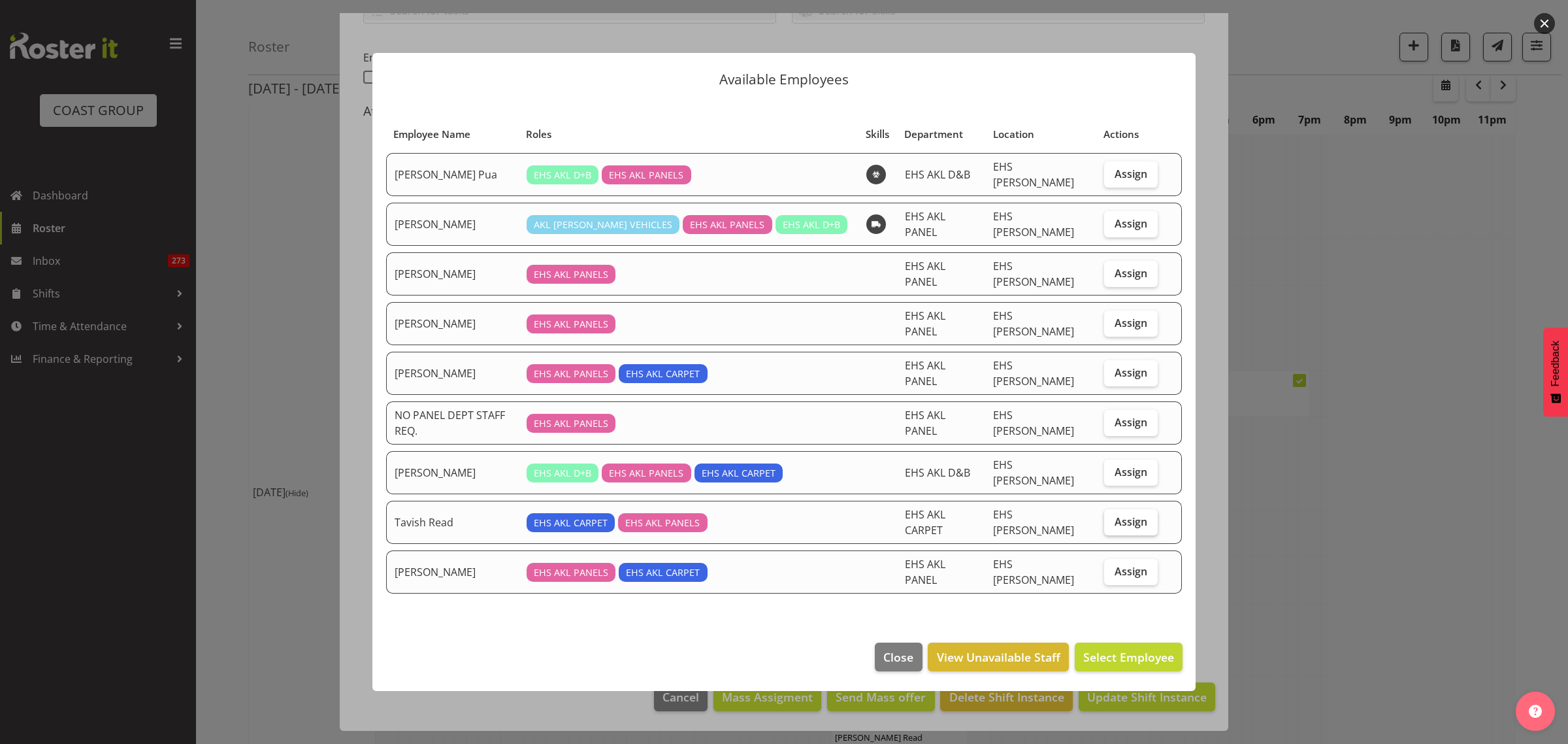
click at [1131, 515] on span "Assign" at bounding box center [1131, 521] width 33 height 13
click at [1112, 517] on input "Assign" at bounding box center [1108, 521] width 8 height 8
checkbox input "true"
click at [1103, 649] on span "Assign Tavish Read" at bounding box center [1121, 656] width 105 height 16
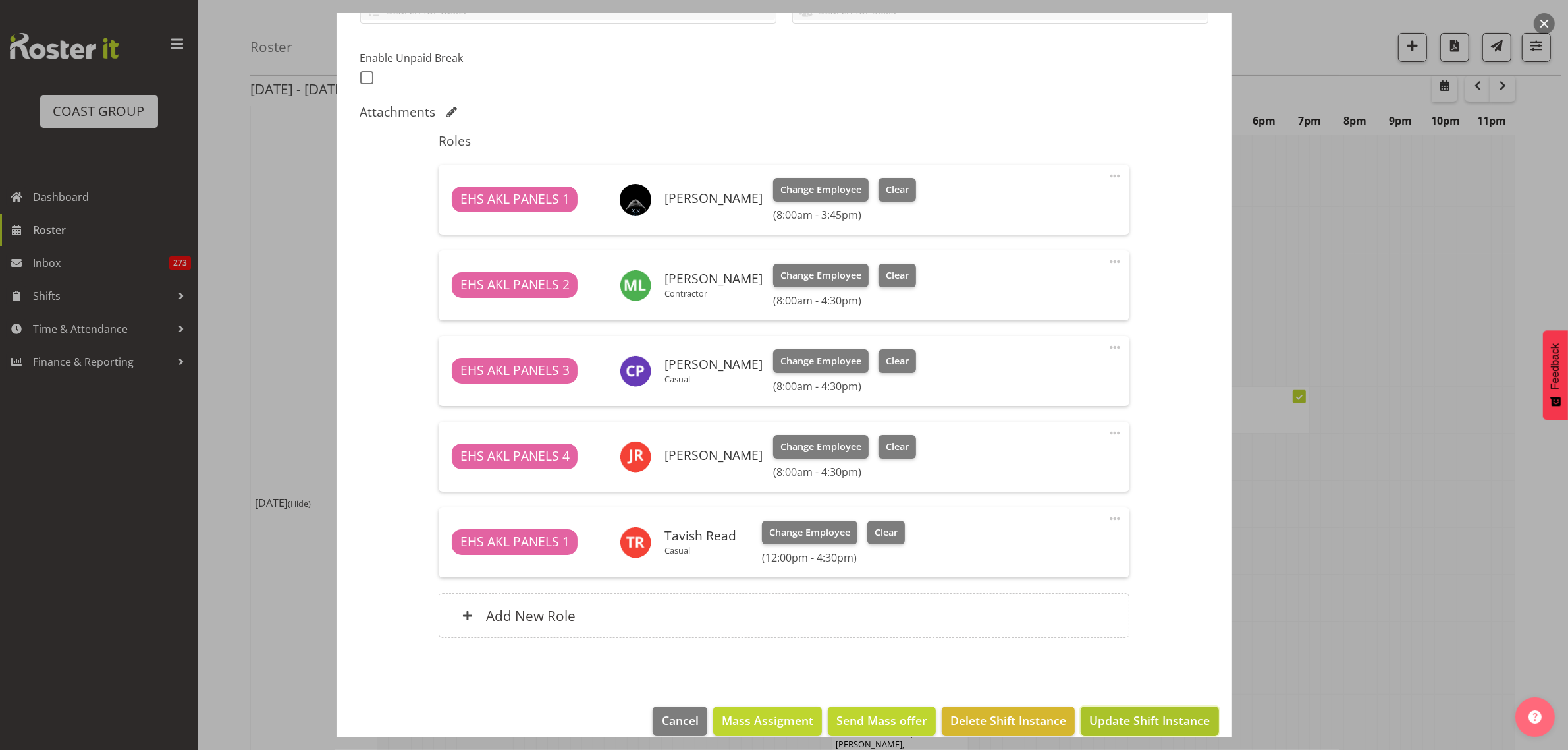
click at [1132, 719] on span "Update Shift Instance" at bounding box center [1149, 719] width 120 height 18
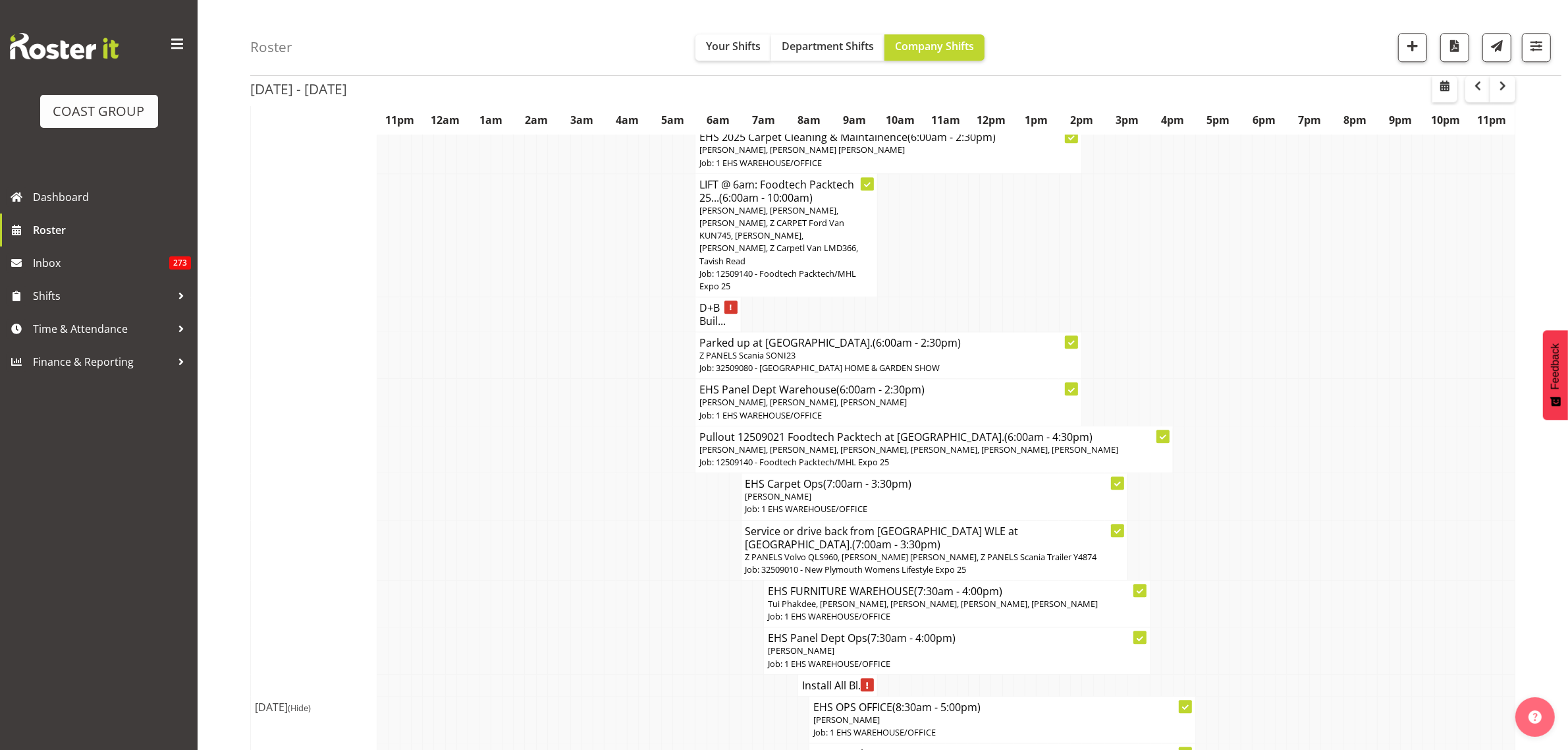
scroll to position [4200, 0]
